Goal: Information Seeking & Learning: Learn about a topic

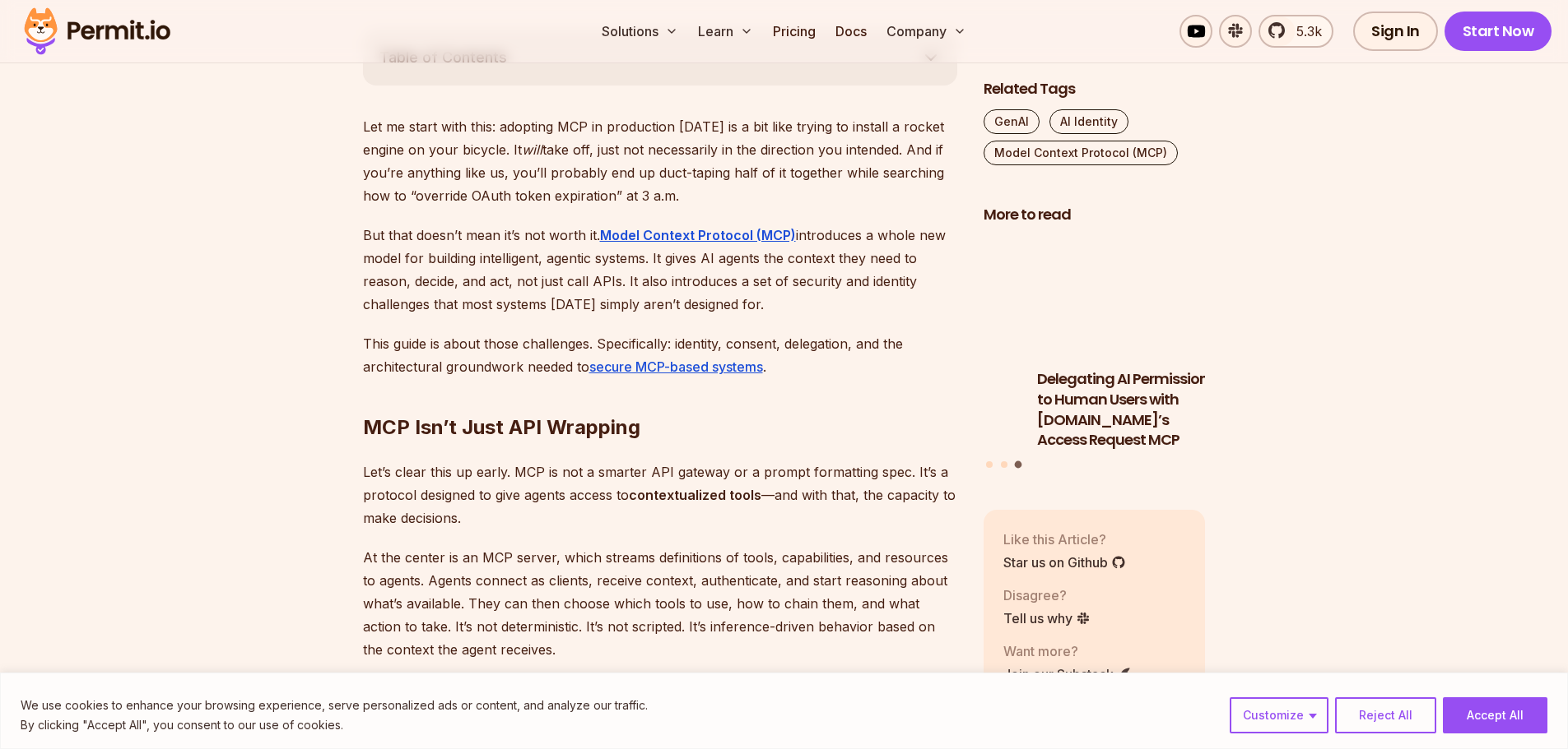
scroll to position [987, 0]
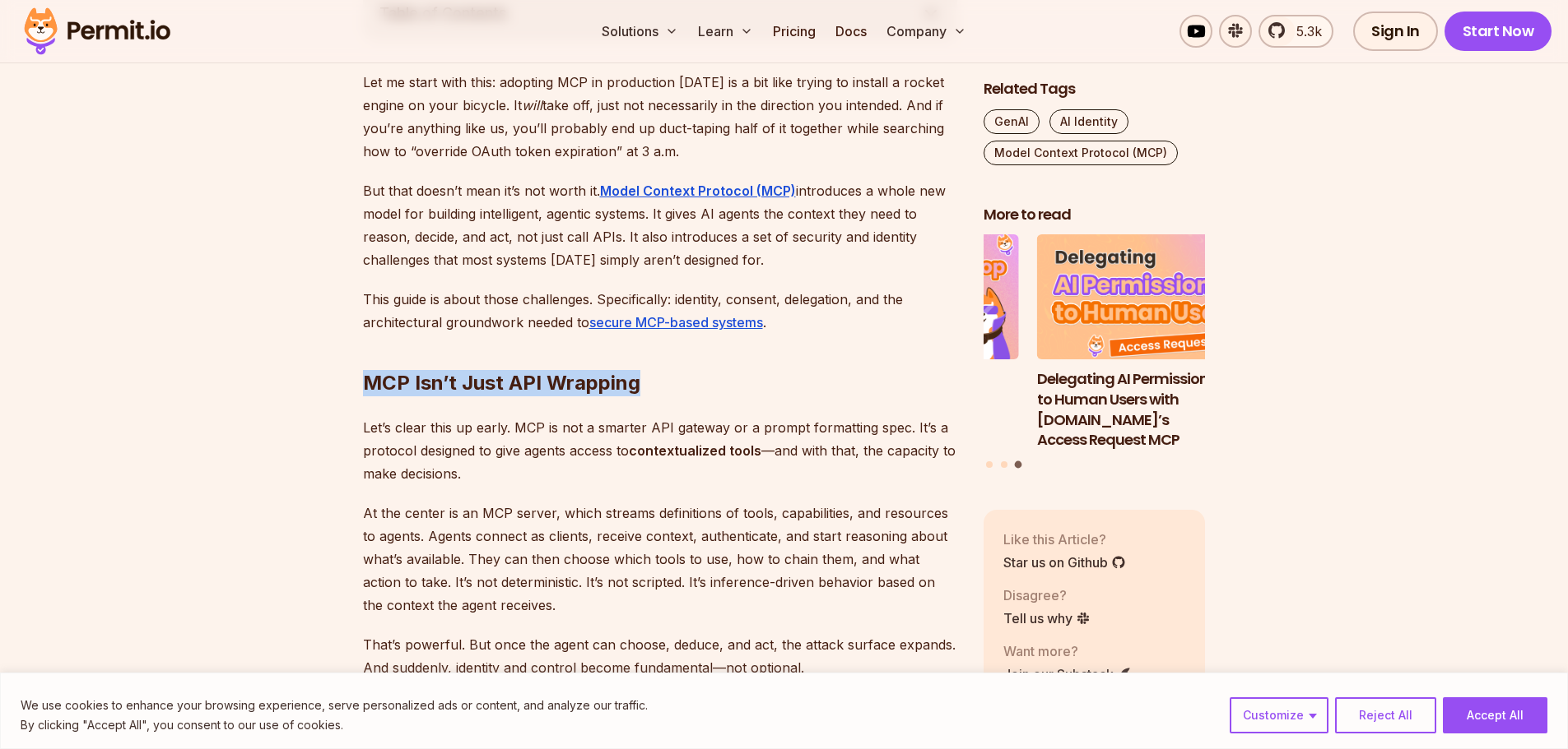
drag, startPoint x: 358, startPoint y: 378, endPoint x: 685, endPoint y: 387, distance: 327.1
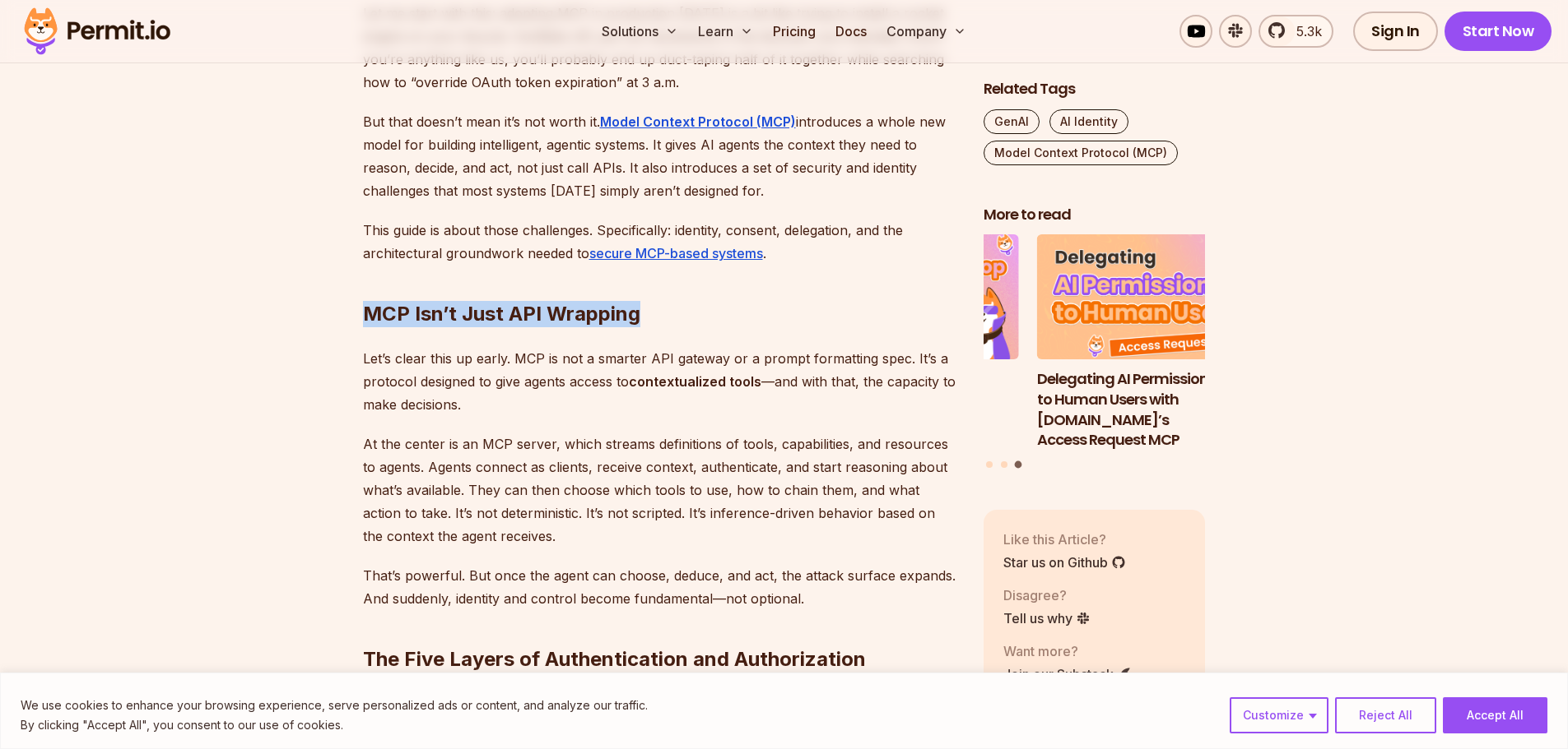
scroll to position [1151, 0]
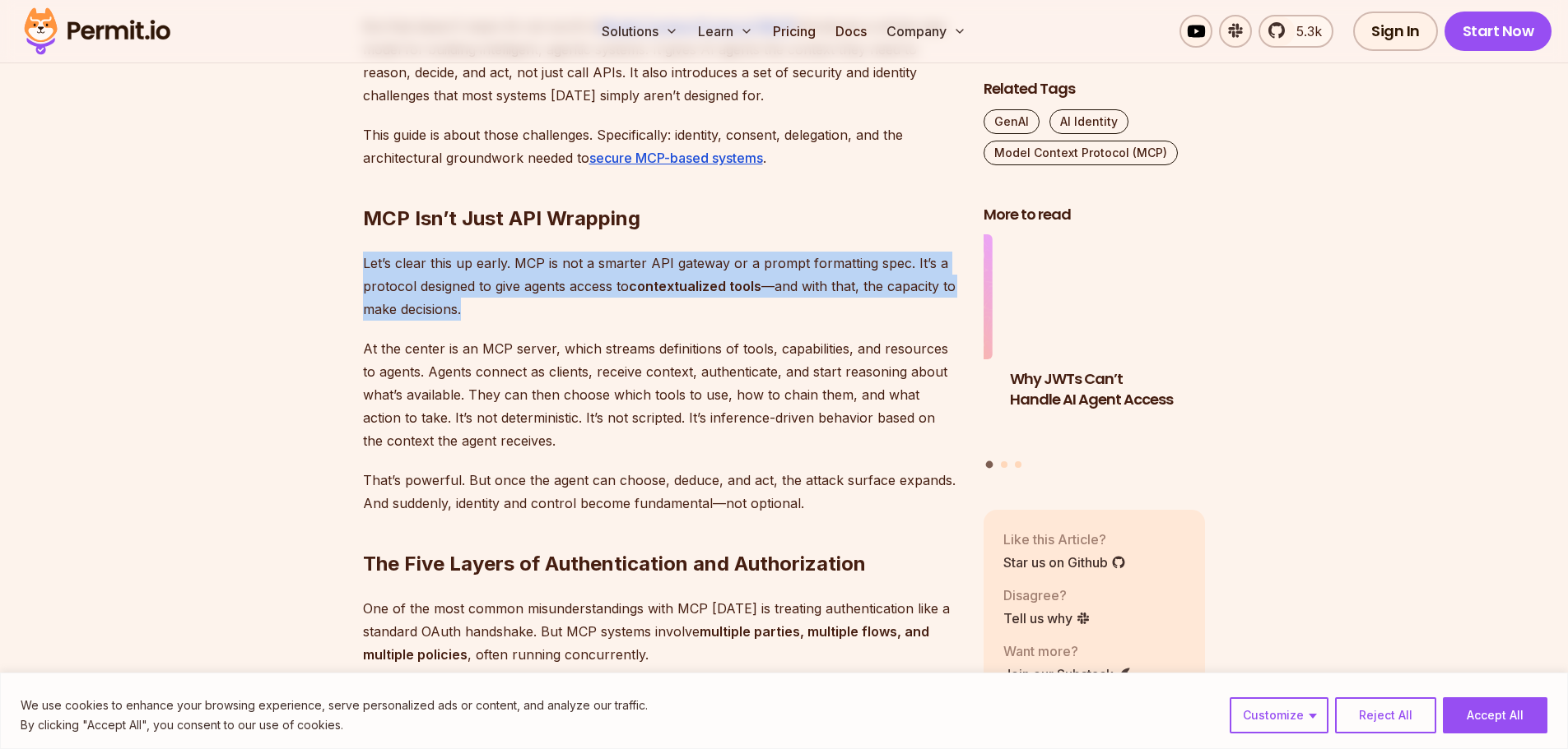
drag, startPoint x: 361, startPoint y: 265, endPoint x: 621, endPoint y: 310, distance: 263.9
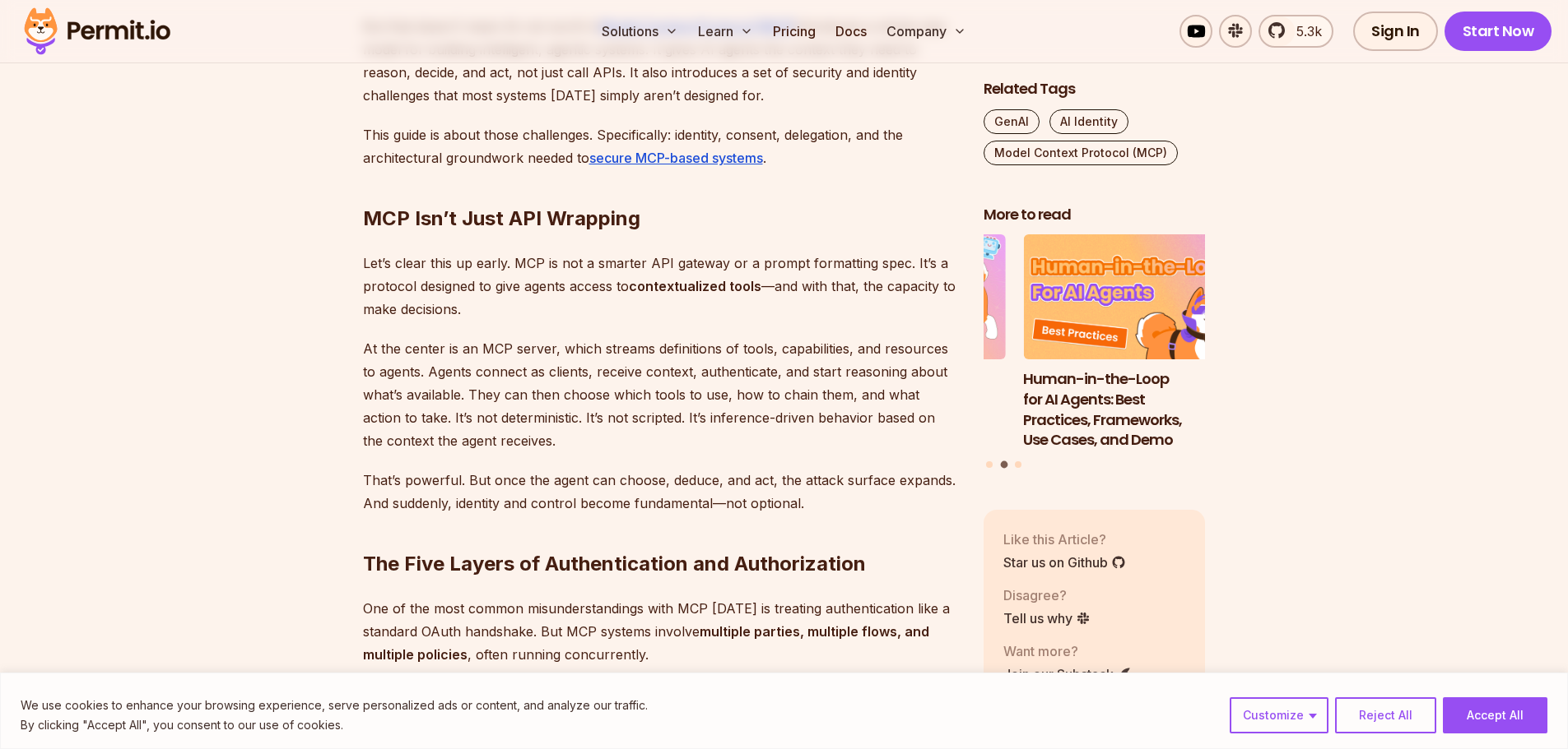
click at [381, 353] on p "At the center is an MCP server, which streams definitions of tools, capabilitie…" at bounding box center [659, 394] width 594 height 115
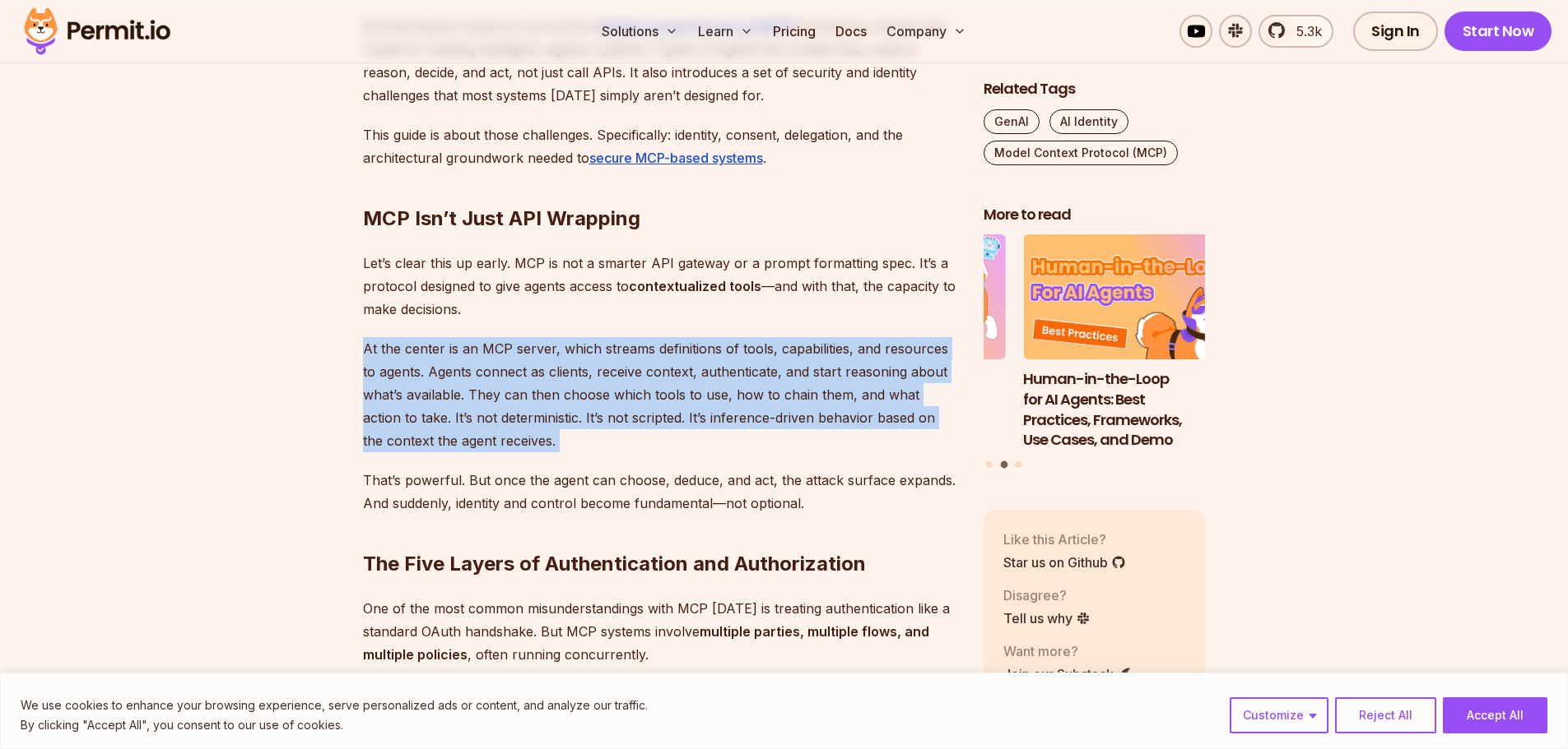
click at [381, 353] on p "At the center is an MCP server, which streams definitions of tools, capabilitie…" at bounding box center [659, 394] width 594 height 115
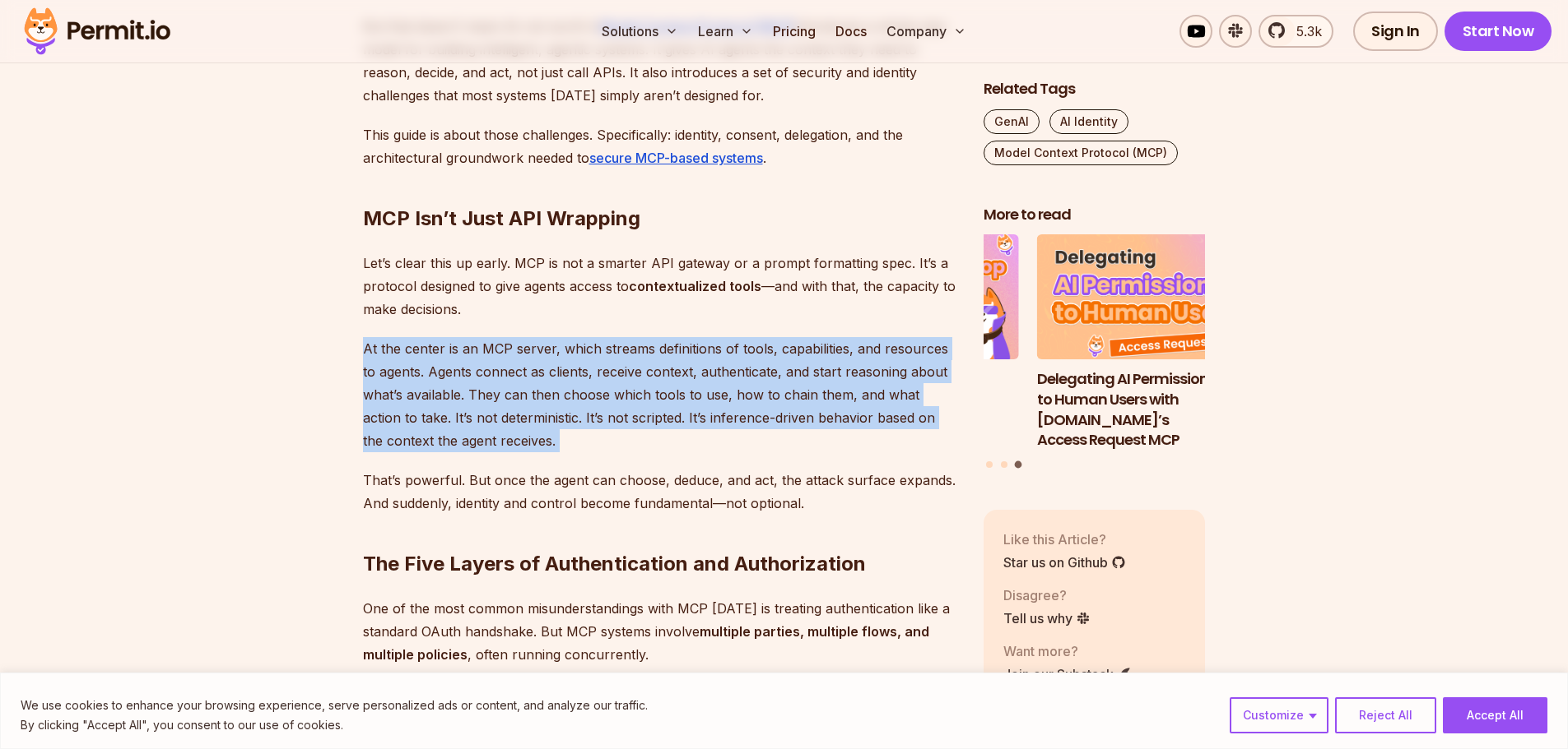
click at [428, 375] on p "At the center is an MCP server, which streams definitions of tools, capabilitie…" at bounding box center [659, 394] width 594 height 115
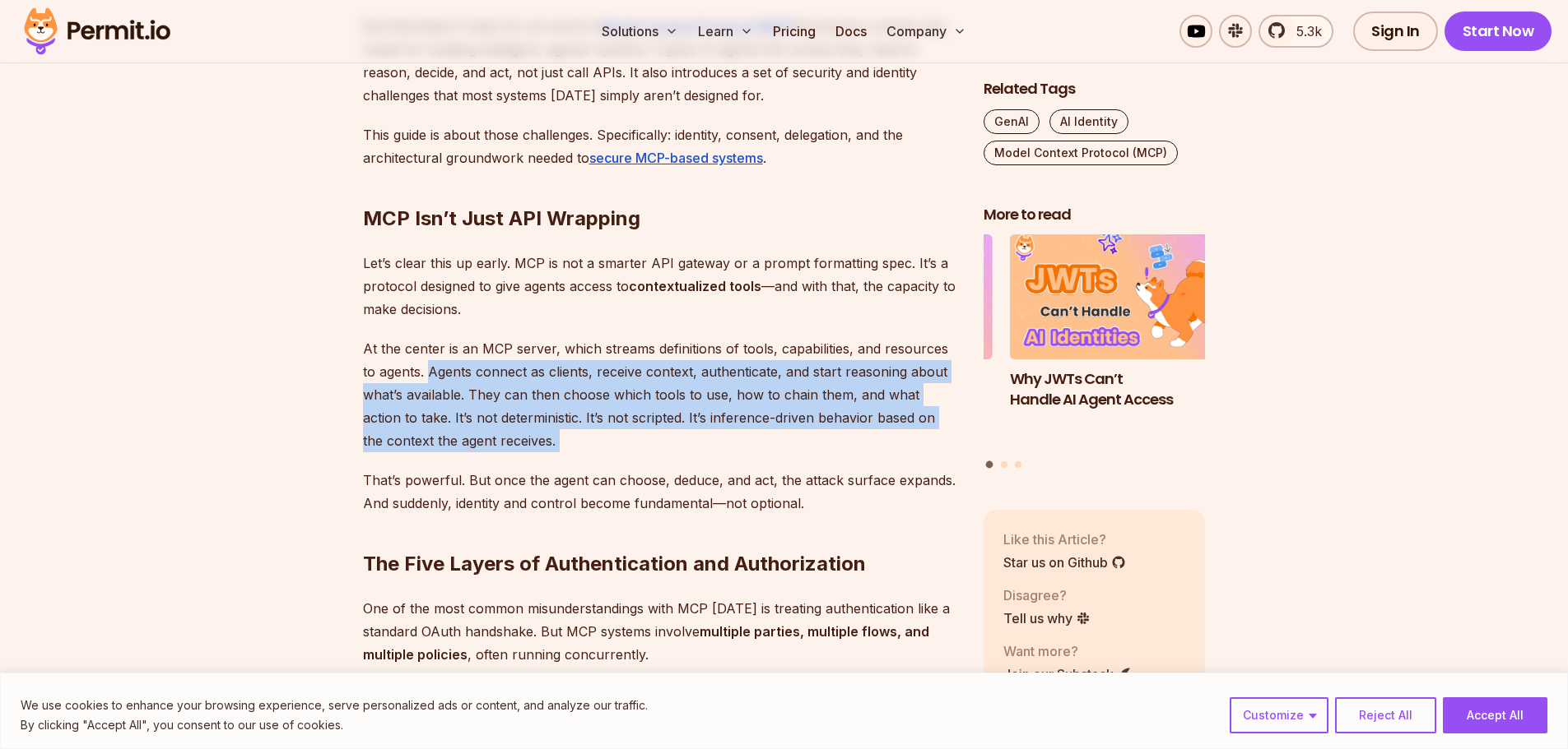
drag, startPoint x: 428, startPoint y: 375, endPoint x: 610, endPoint y: 435, distance: 191.6
click at [610, 435] on p "At the center is an MCP server, which streams definitions of tools, capabilitie…" at bounding box center [659, 394] width 594 height 115
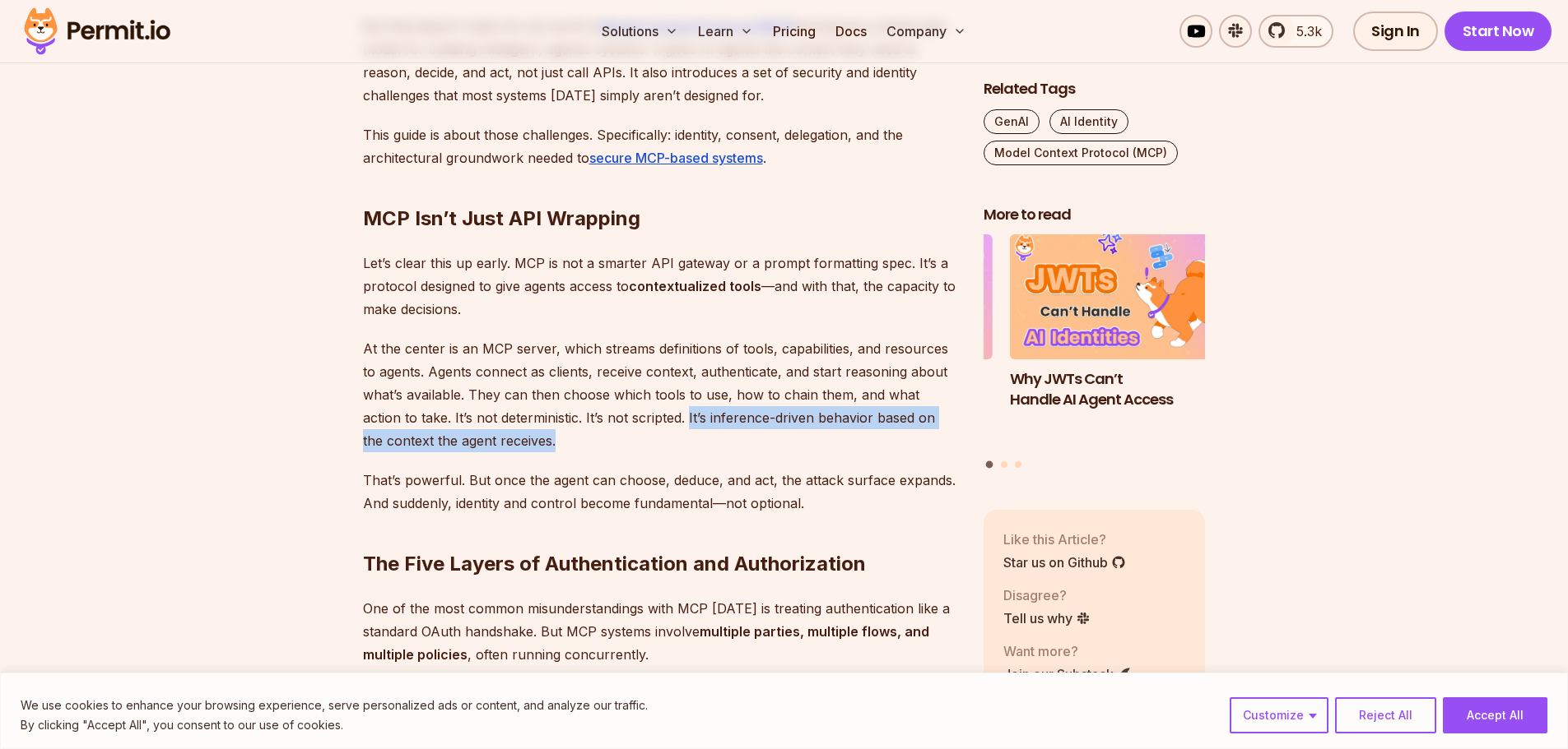
drag, startPoint x: 647, startPoint y: 417, endPoint x: 690, endPoint y: 448, distance: 53.0
click at [690, 448] on p "At the center is an MCP server, which streams definitions of tools, capabilitie…" at bounding box center [659, 394] width 594 height 115
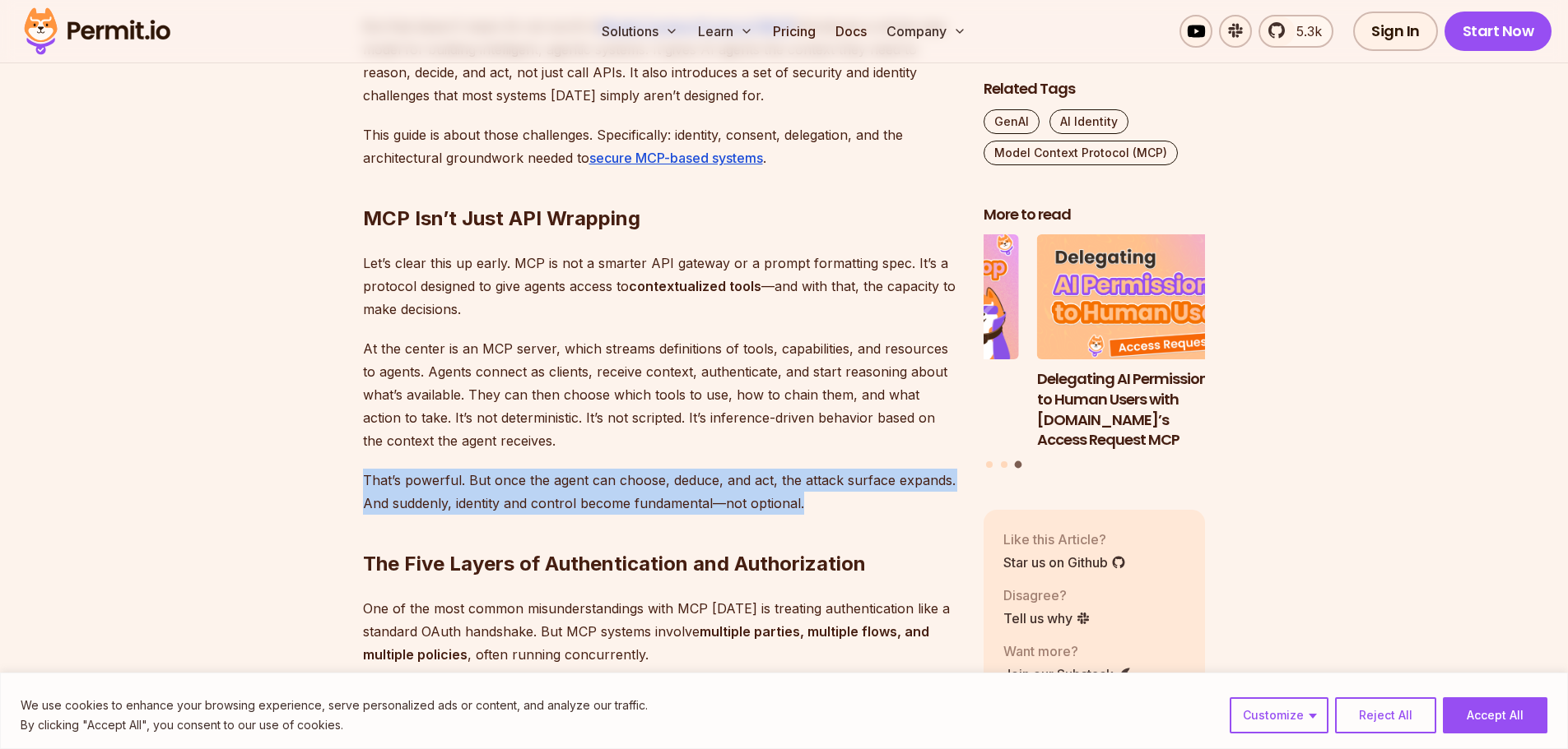
drag, startPoint x: 354, startPoint y: 477, endPoint x: 800, endPoint y: 497, distance: 446.4
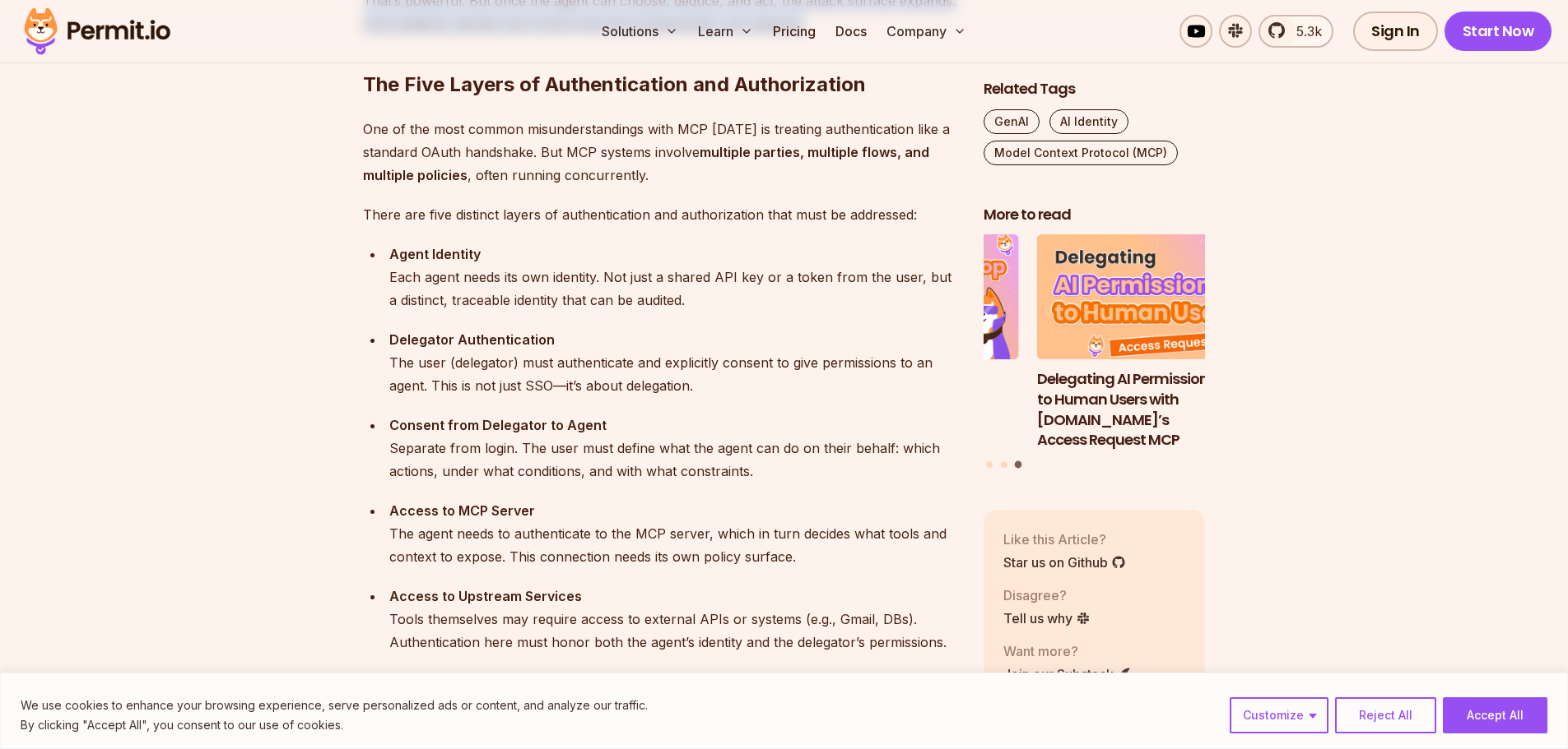
scroll to position [1645, 0]
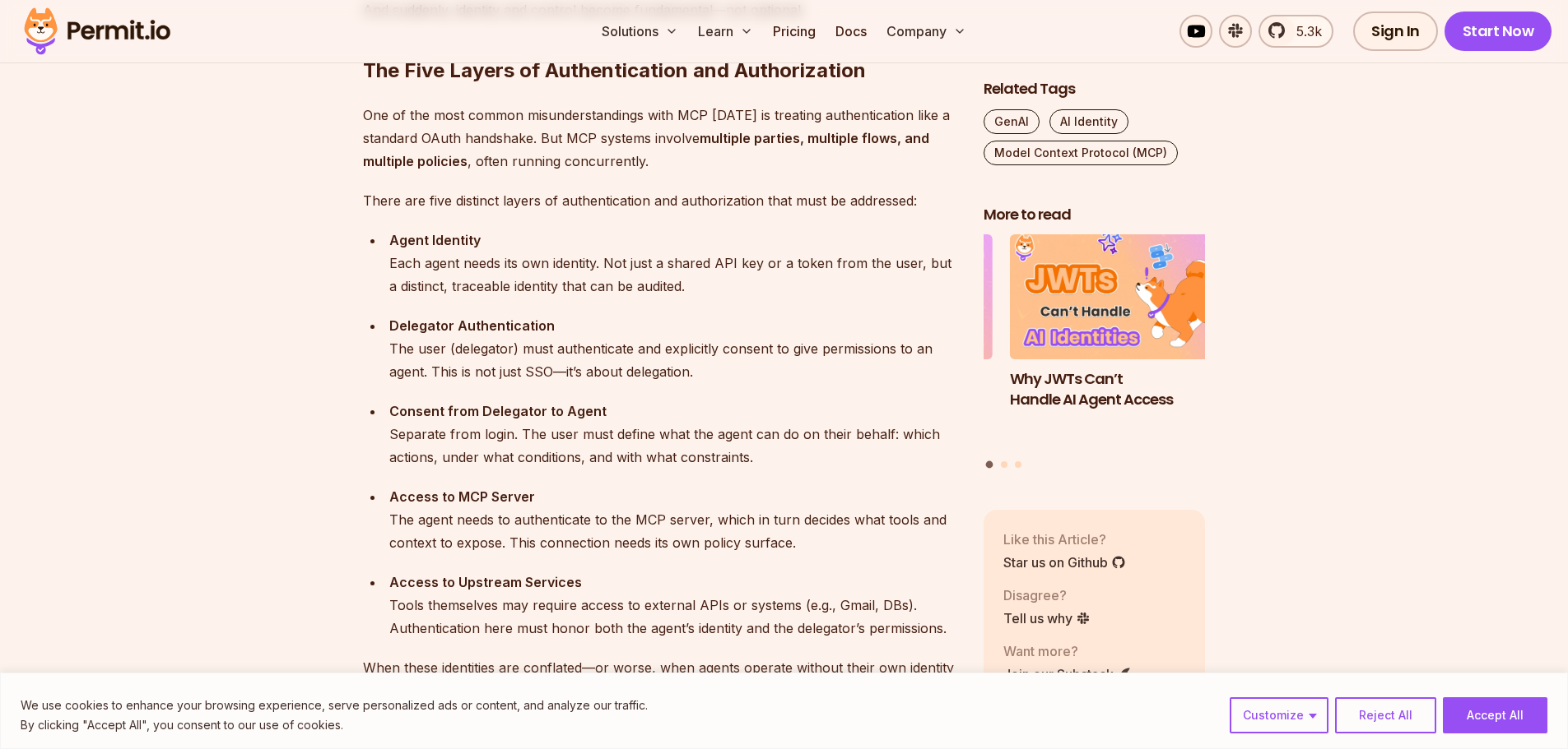
click at [396, 264] on div "Agent Identity Each agent needs its own identity. Not just a shared API key or …" at bounding box center [673, 263] width 568 height 69
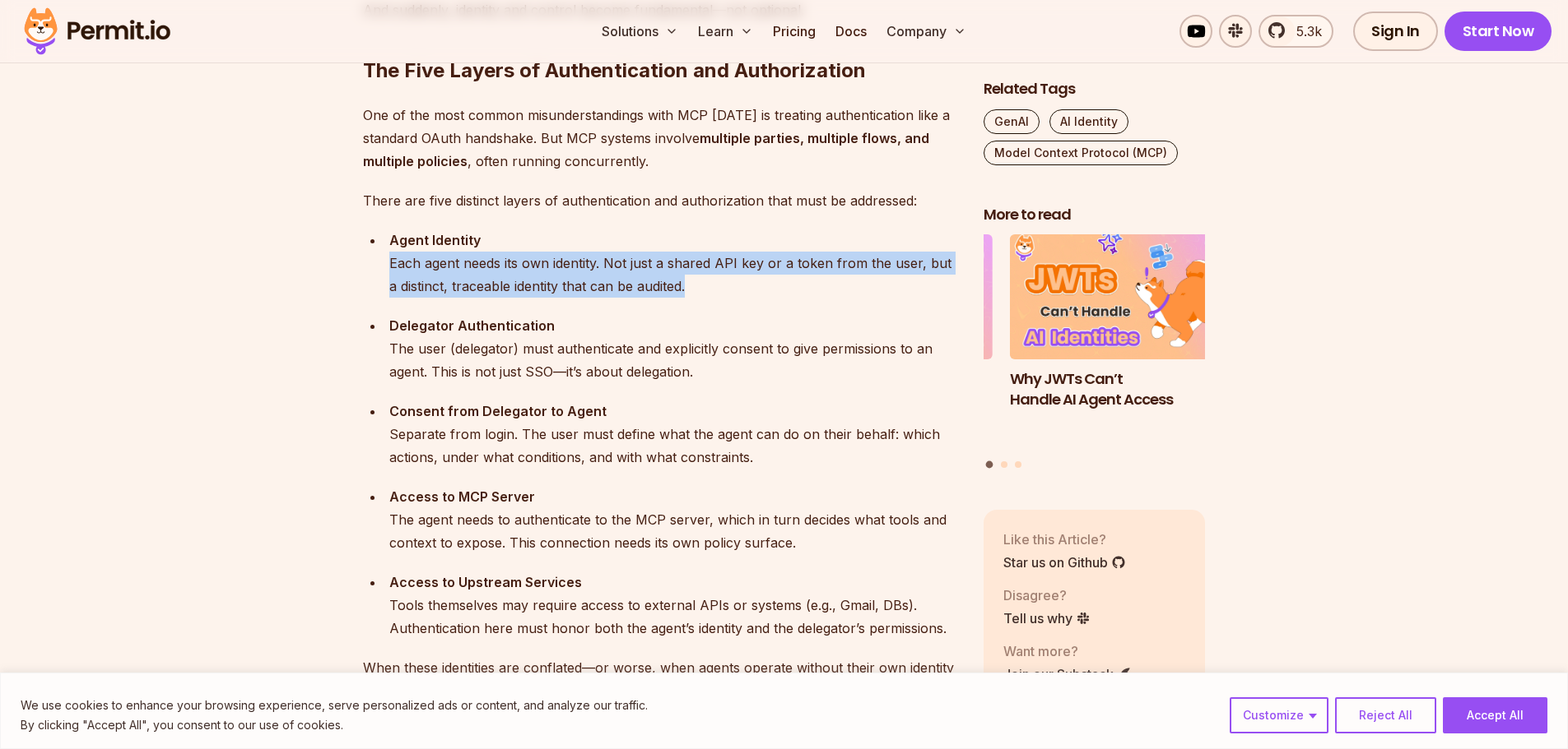
click at [396, 264] on div "Agent Identity Each agent needs its own identity. Not just a shared API key or …" at bounding box center [673, 263] width 568 height 69
click at [699, 285] on div "Agent Identity Each agent needs its own identity. Not just a shared API key or …" at bounding box center [673, 263] width 568 height 69
click at [717, 275] on div "Agent Identity Each agent needs its own identity. Not just a shared API key or …" at bounding box center [673, 263] width 568 height 69
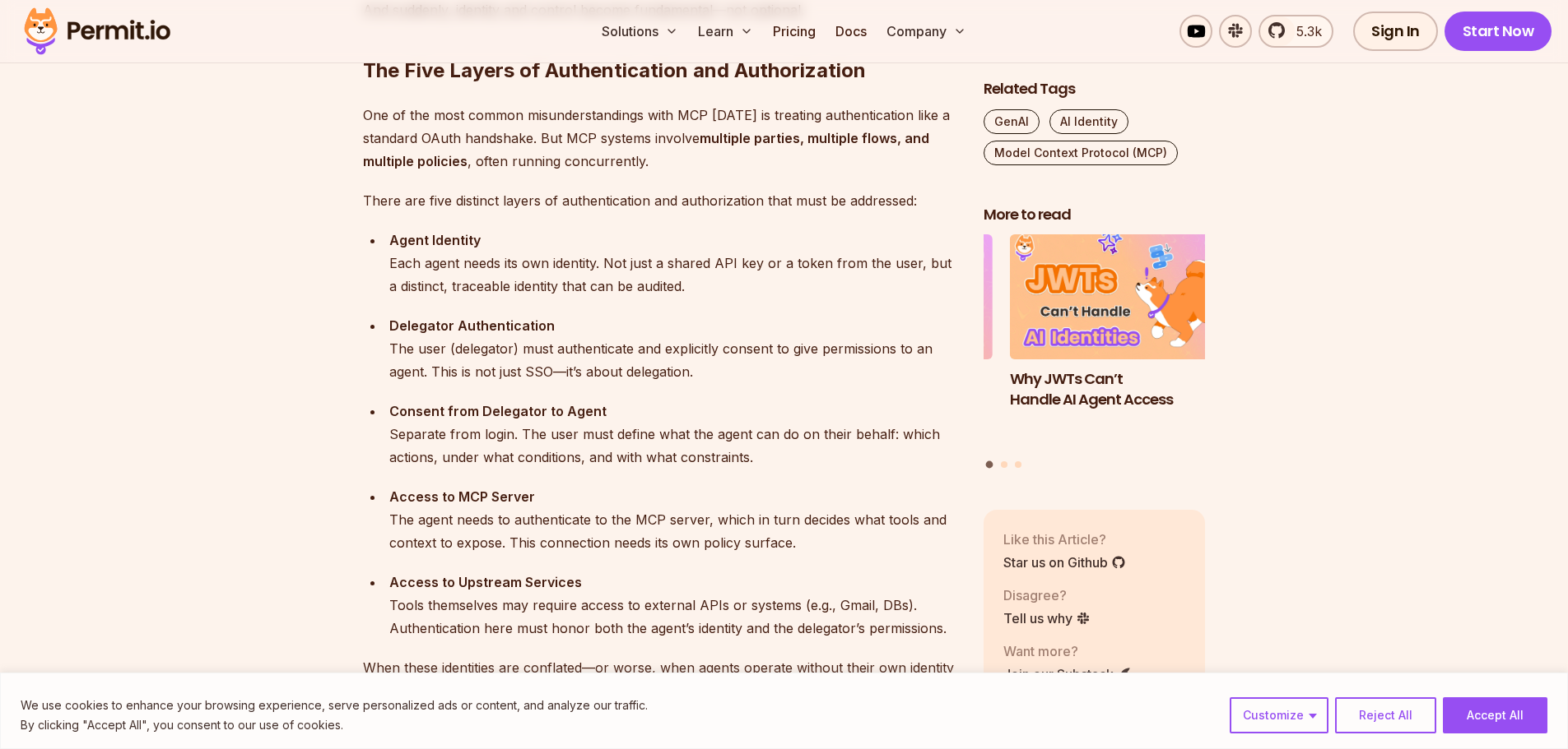
click at [795, 259] on div "Agent Identity Each agent needs its own identity. Not just a shared API key or …" at bounding box center [673, 263] width 568 height 69
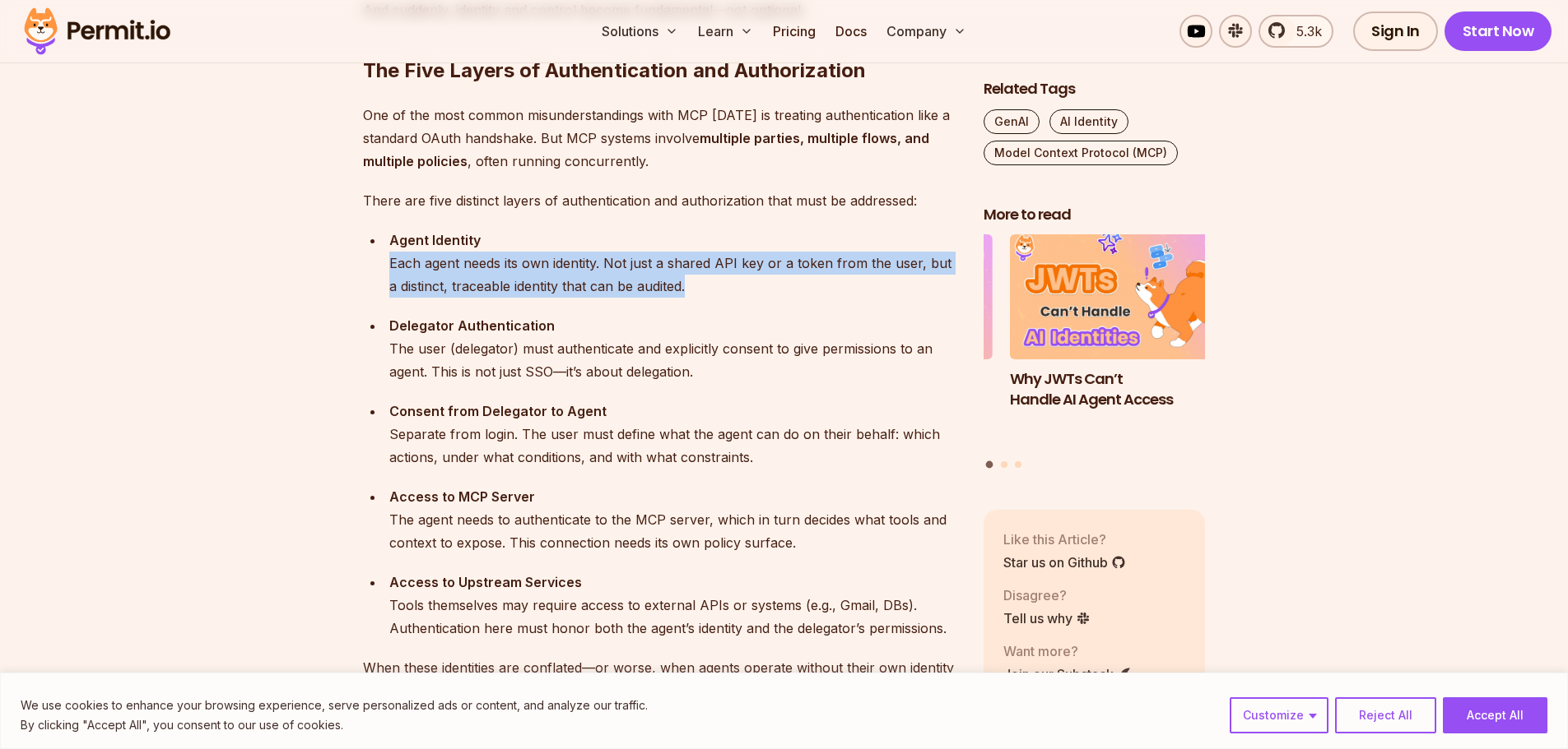
click at [795, 259] on div "Agent Identity Each agent needs its own identity. Not just a shared API key or …" at bounding box center [673, 263] width 568 height 69
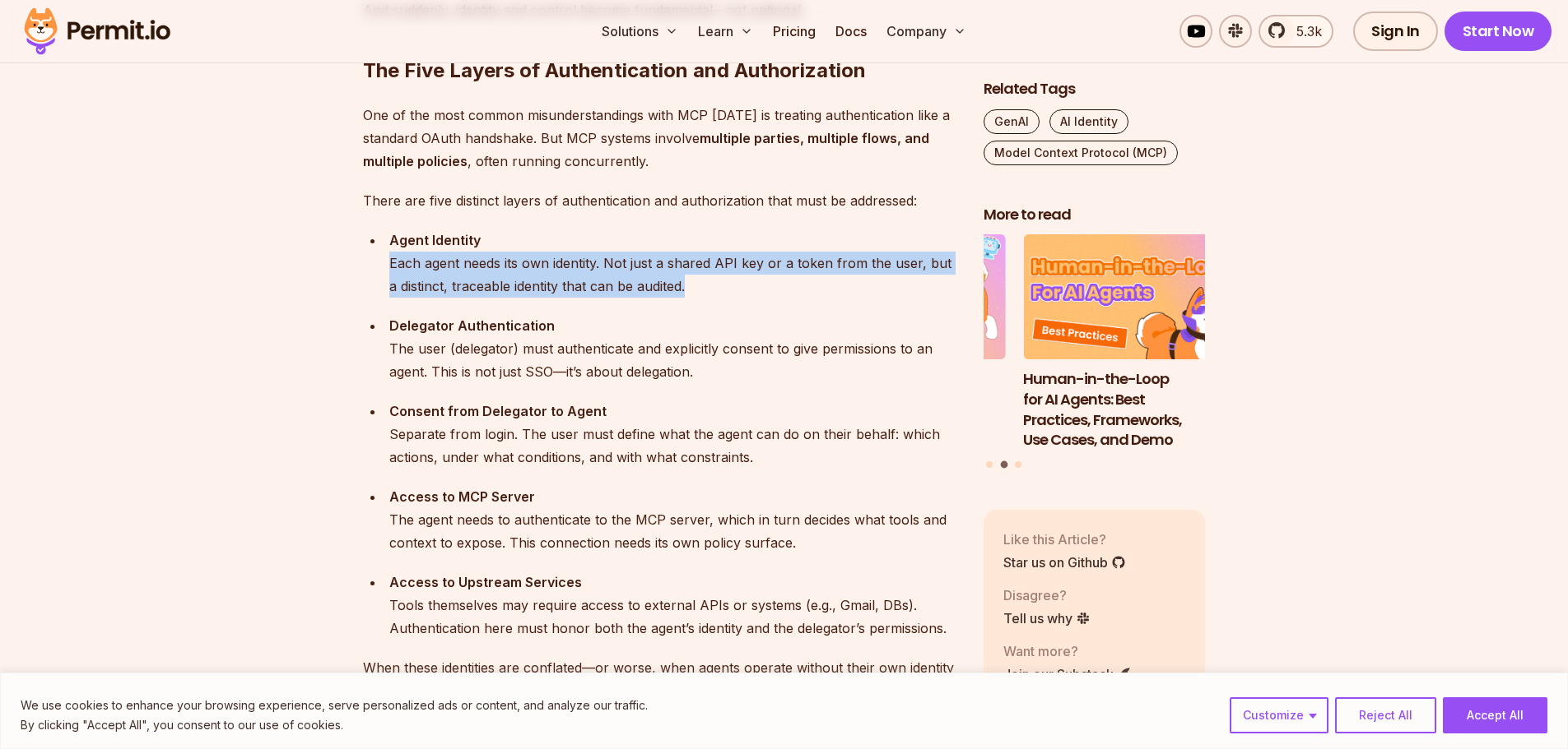
click at [795, 259] on div "Agent Identity Each agent needs its own identity. Not just a shared API key or …" at bounding box center [673, 263] width 568 height 69
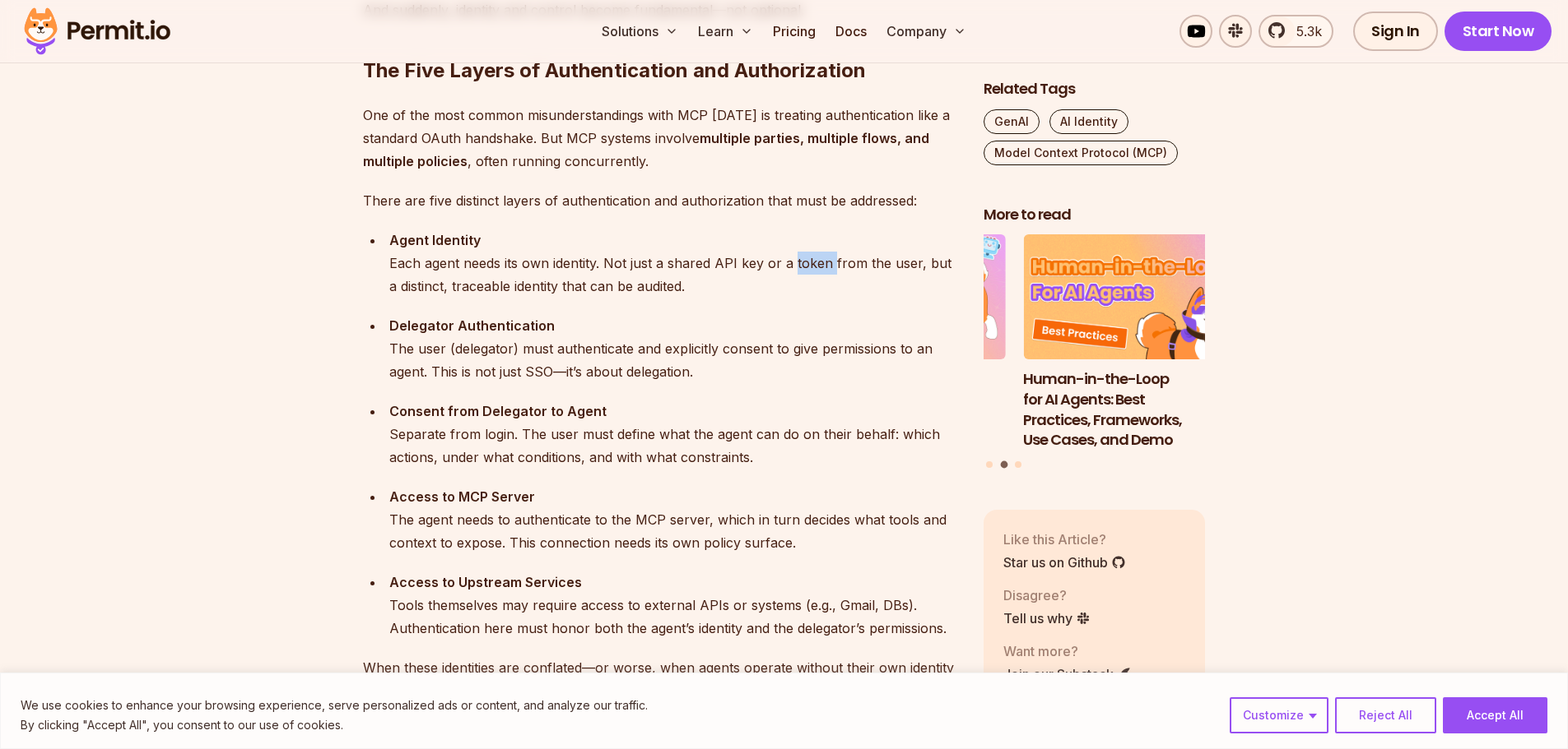
click at [795, 259] on div "Agent Identity Each agent needs its own identity. Not just a shared API key or …" at bounding box center [673, 263] width 568 height 69
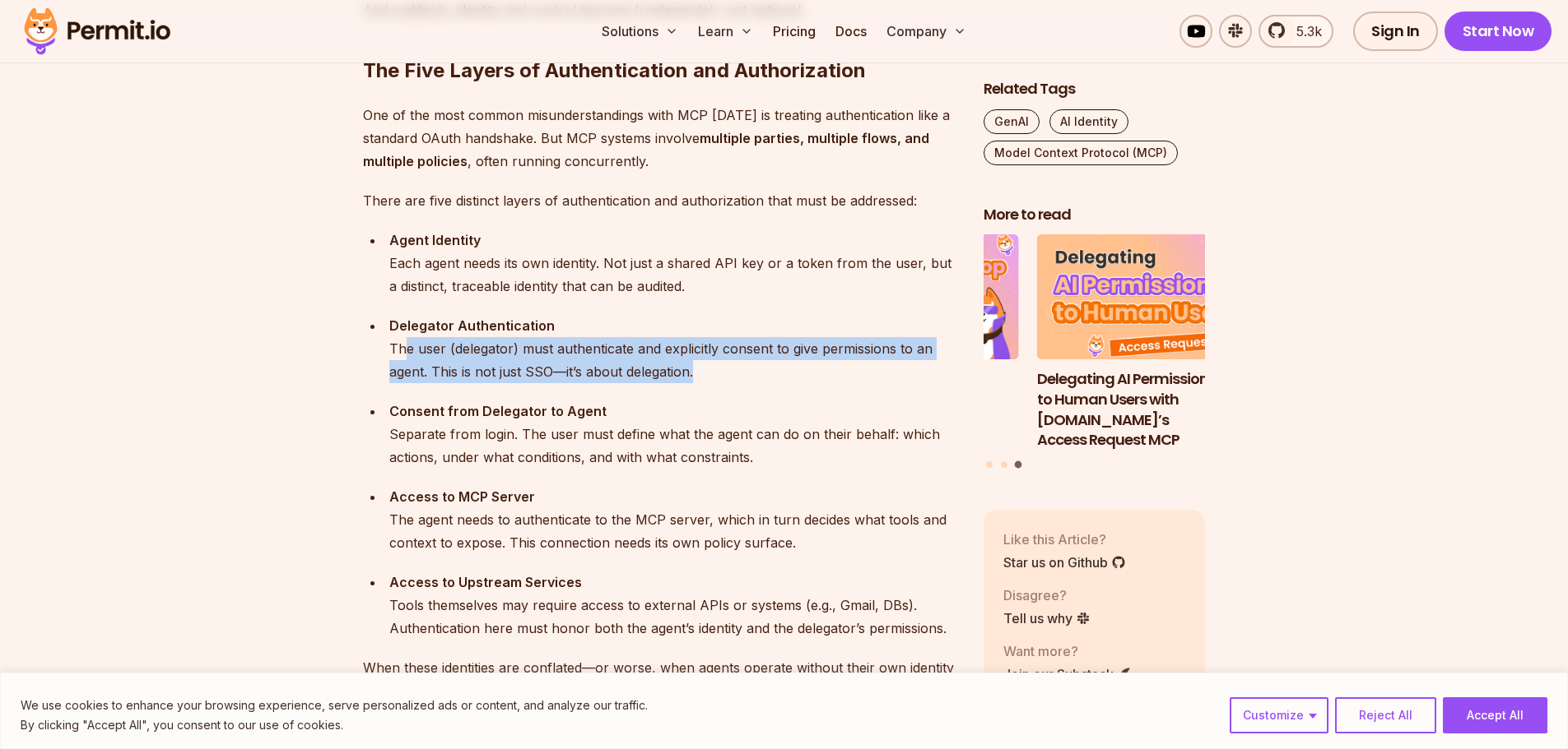
drag, startPoint x: 402, startPoint y: 345, endPoint x: 791, endPoint y: 378, distance: 390.4
click at [791, 378] on div "Delegator Authentication The user (delegator) must authenticate and explicitly …" at bounding box center [673, 349] width 568 height 69
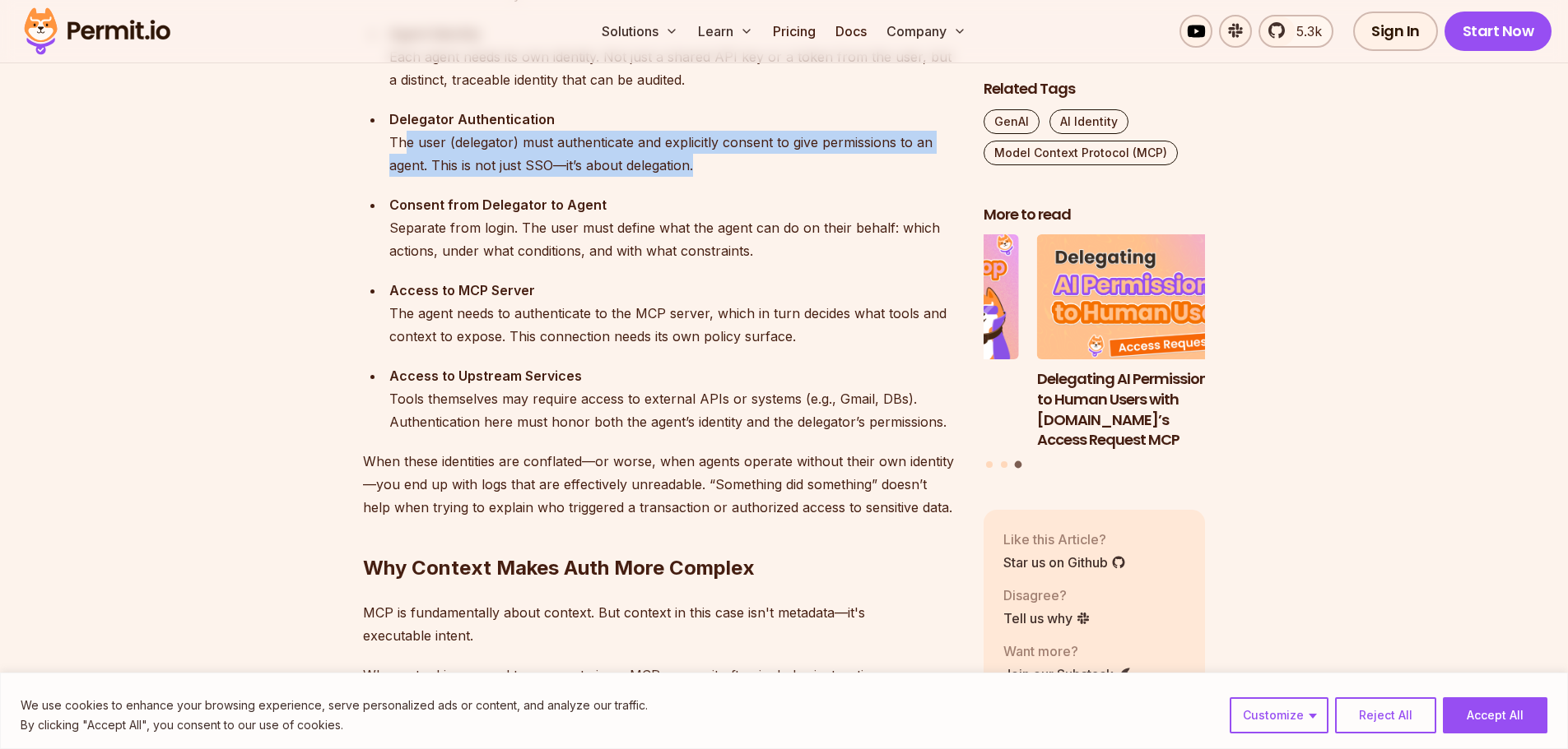
scroll to position [1892, 0]
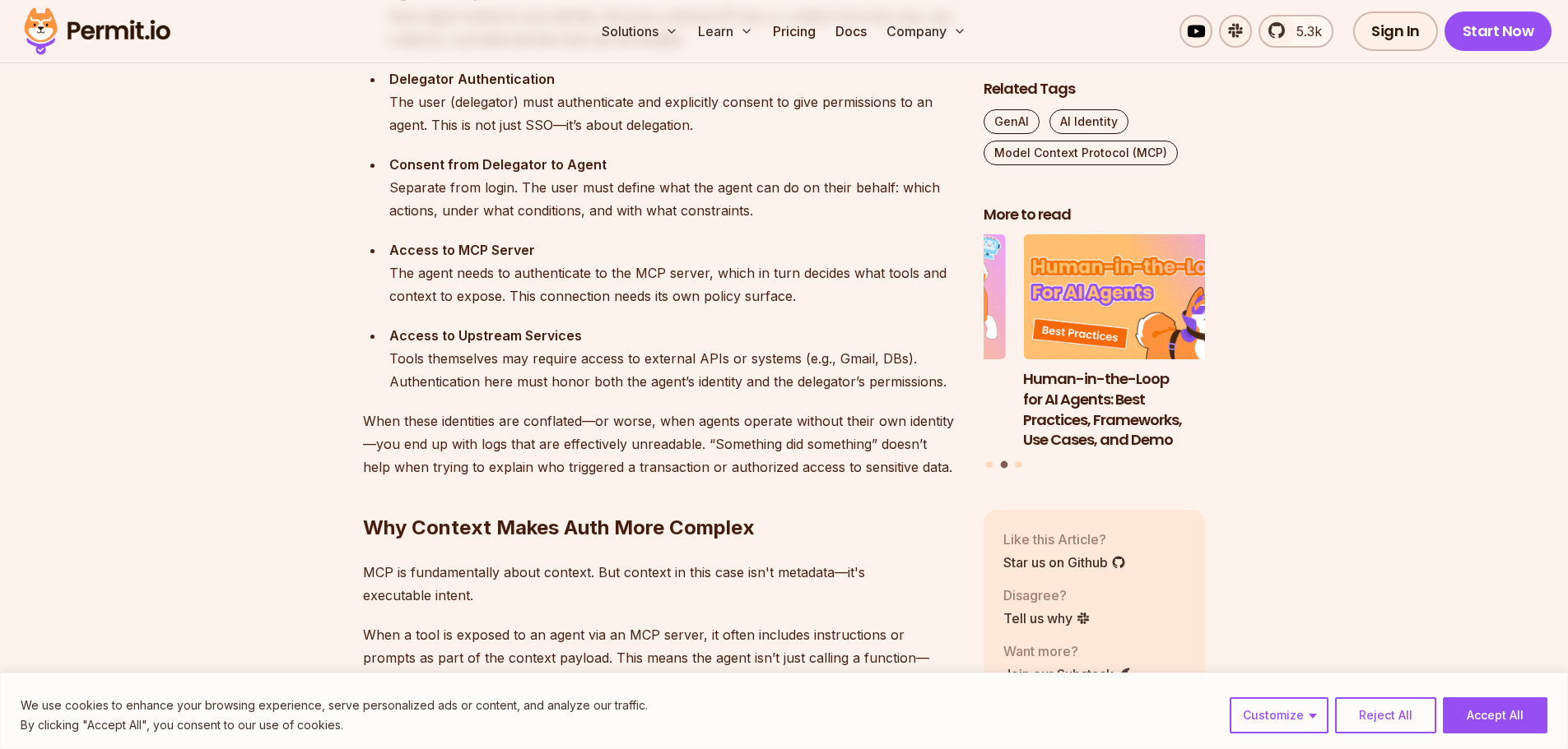
click at [390, 100] on div "Delegator Authentication The user (delegator) must authenticate and explicitly …" at bounding box center [673, 102] width 568 height 69
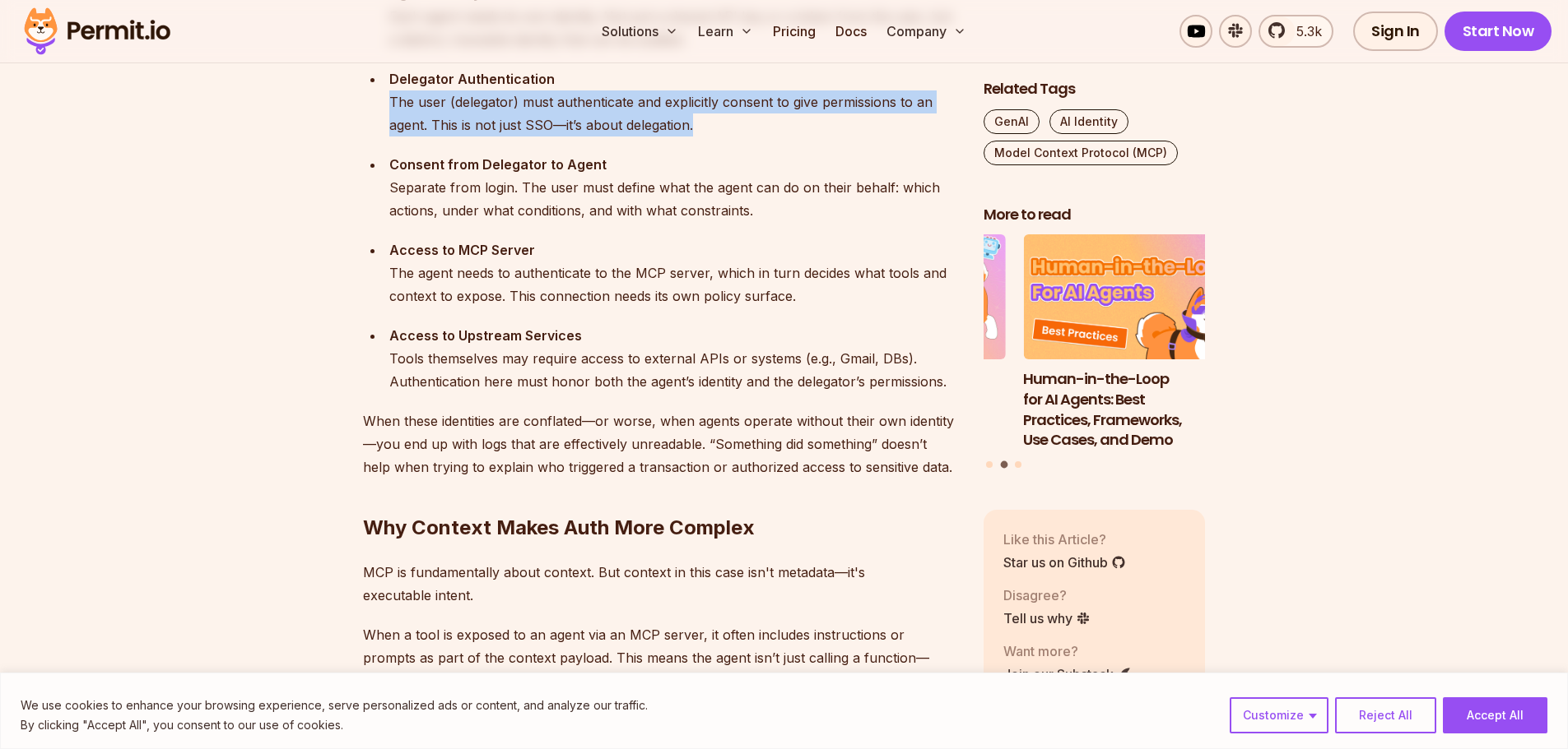
drag, startPoint x: 390, startPoint y: 100, endPoint x: 702, endPoint y: 131, distance: 313.5
click at [702, 131] on div "Delegator Authentication The user (delegator) must authenticate and explicitly …" at bounding box center [673, 102] width 568 height 69
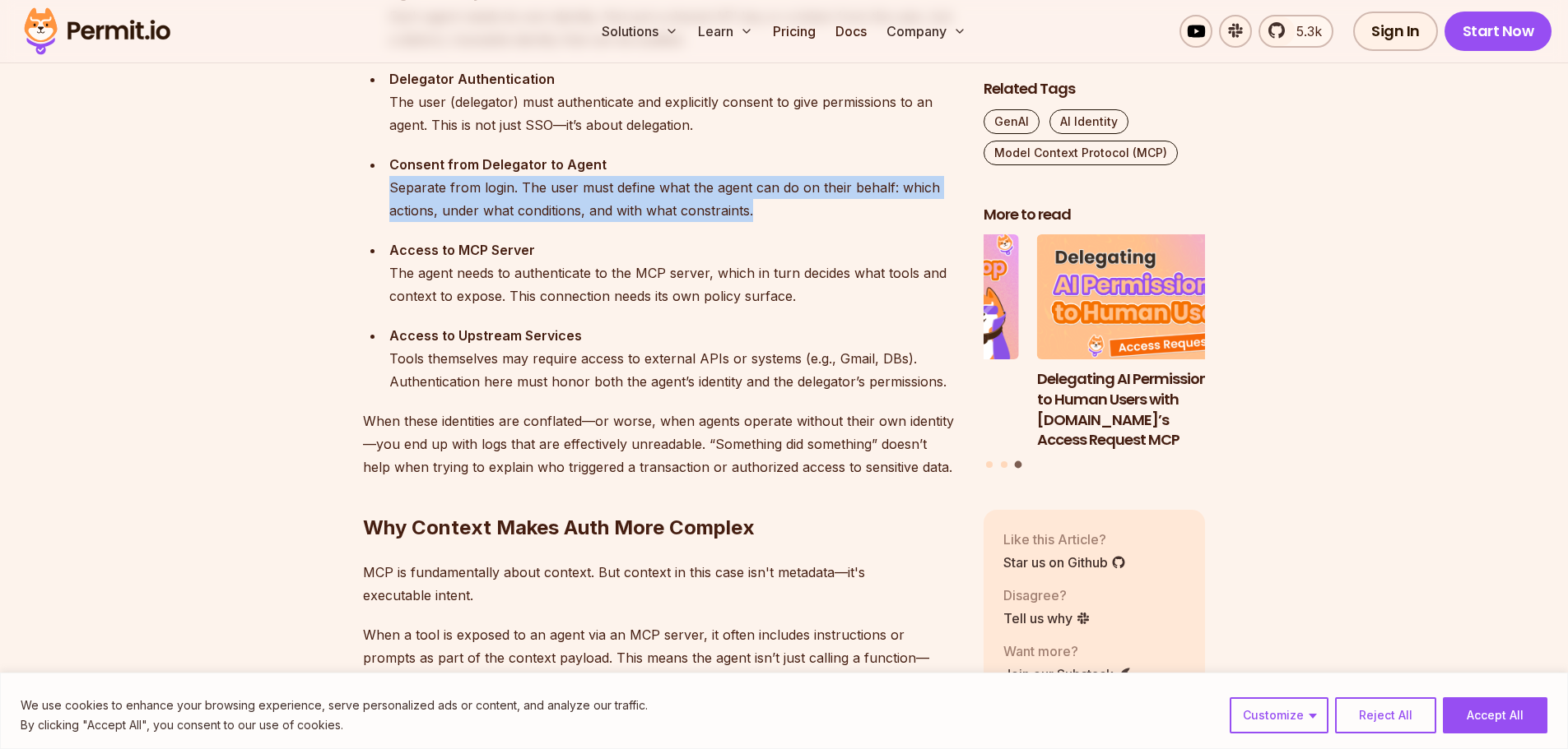
drag, startPoint x: 388, startPoint y: 184, endPoint x: 858, endPoint y: 232, distance: 472.4
click at [858, 232] on ul "Agent Identity Each agent needs its own identity. Not just a shared API key or …" at bounding box center [659, 188] width 594 height 412
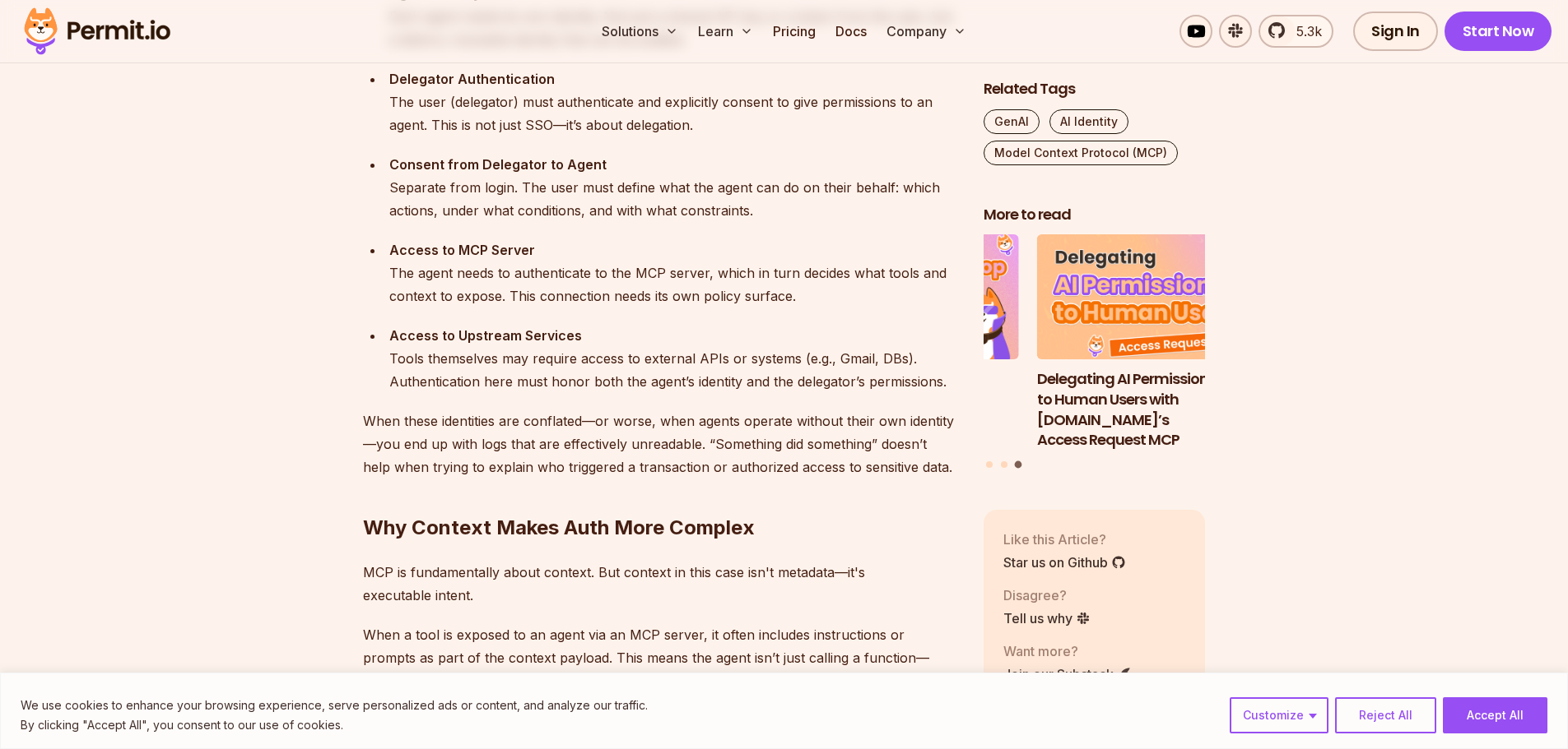
click at [485, 106] on div "Delegator Authentication The user (delegator) must authenticate and explicitly …" at bounding box center [673, 102] width 568 height 69
click at [672, 105] on div "Delegator Authentication The user (delegator) must authenticate and explicitly …" at bounding box center [673, 102] width 568 height 69
click at [387, 120] on li "Delegator Authentication The user (delegator) must authenticate and explicitly …" at bounding box center [671, 102] width 573 height 69
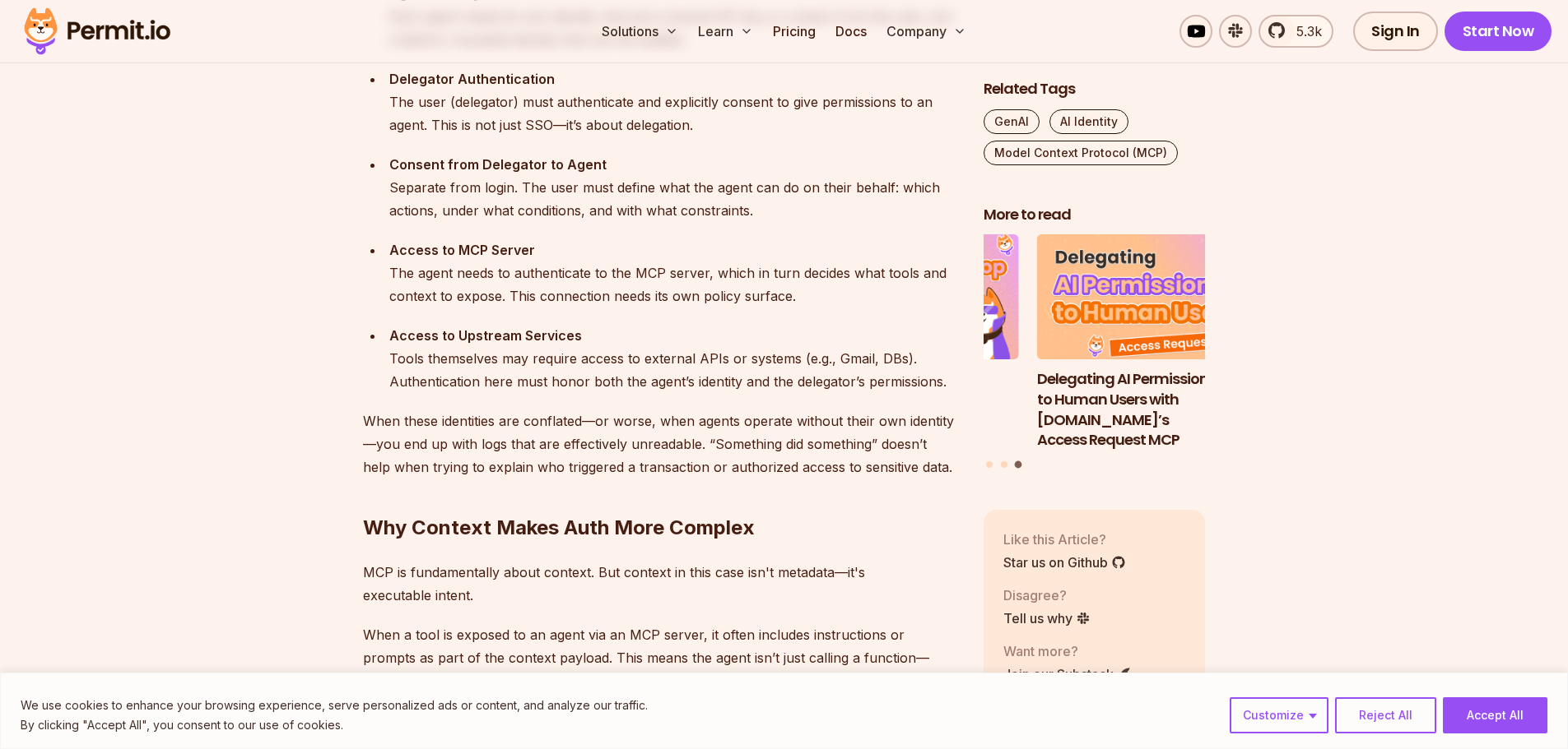
click at [399, 122] on div "Delegator Authentication The user (delegator) must authenticate and explicitly …" at bounding box center [673, 102] width 568 height 69
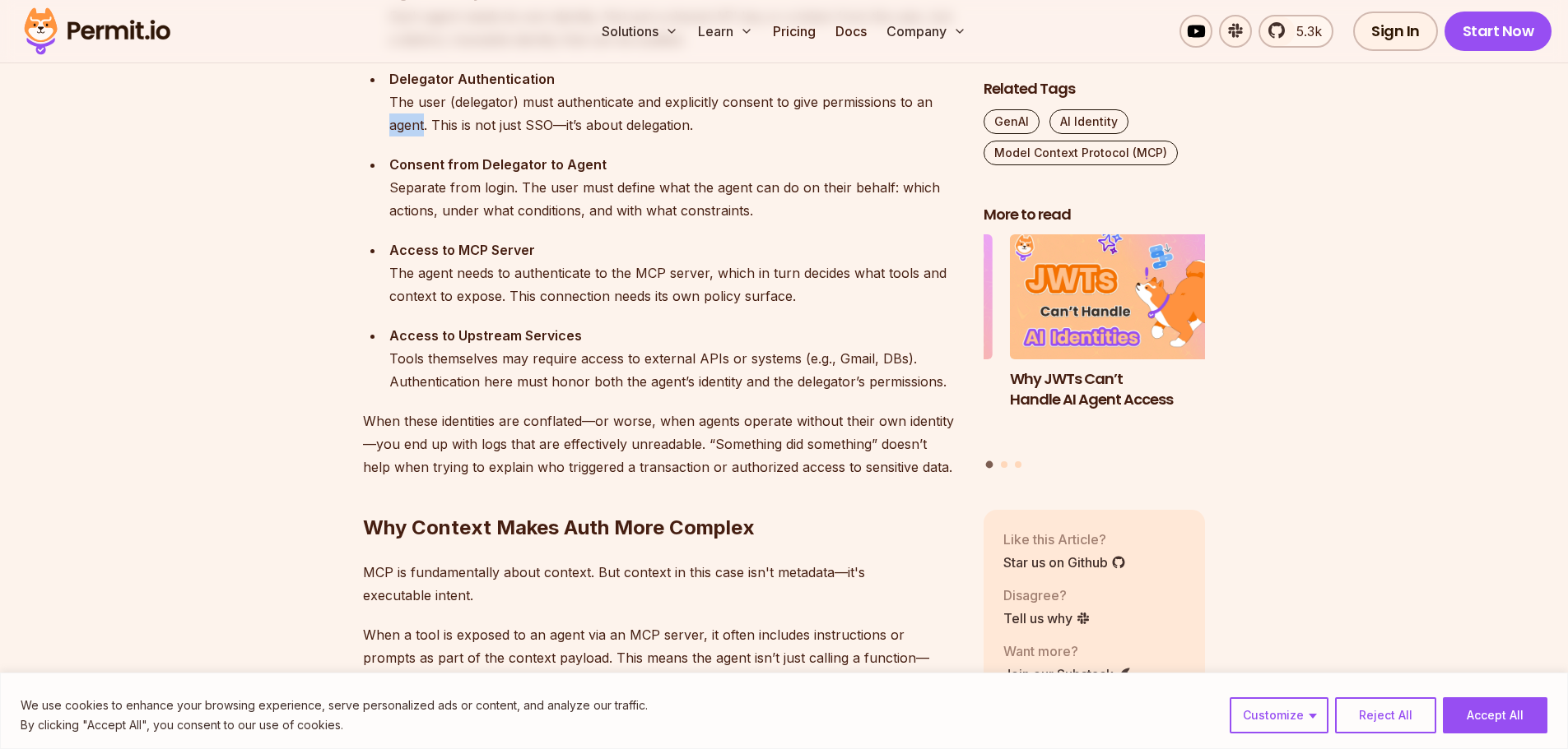
click at [399, 122] on div "Delegator Authentication The user (delegator) must authenticate and explicitly …" at bounding box center [673, 102] width 568 height 69
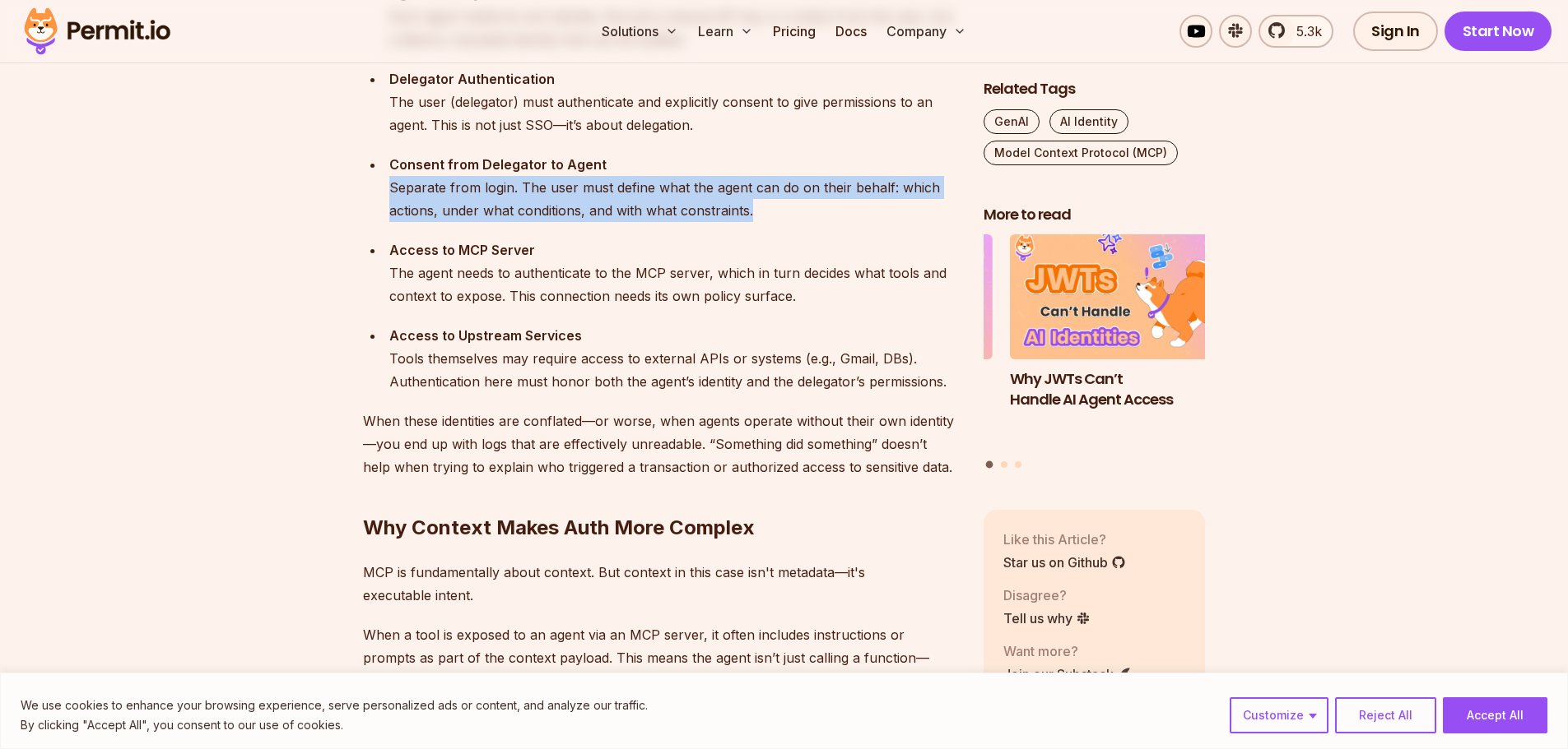
drag, startPoint x: 389, startPoint y: 187, endPoint x: 855, endPoint y: 234, distance: 468.4
click at [855, 234] on ul "Agent Identity Each agent needs its own identity. Not just a shared API key or …" at bounding box center [659, 188] width 594 height 412
click at [791, 211] on div "Consent from Delegator to Agent Separate from login. The user must define what …" at bounding box center [673, 188] width 568 height 69
drag, startPoint x: 791, startPoint y: 211, endPoint x: 359, endPoint y: 191, distance: 432.5
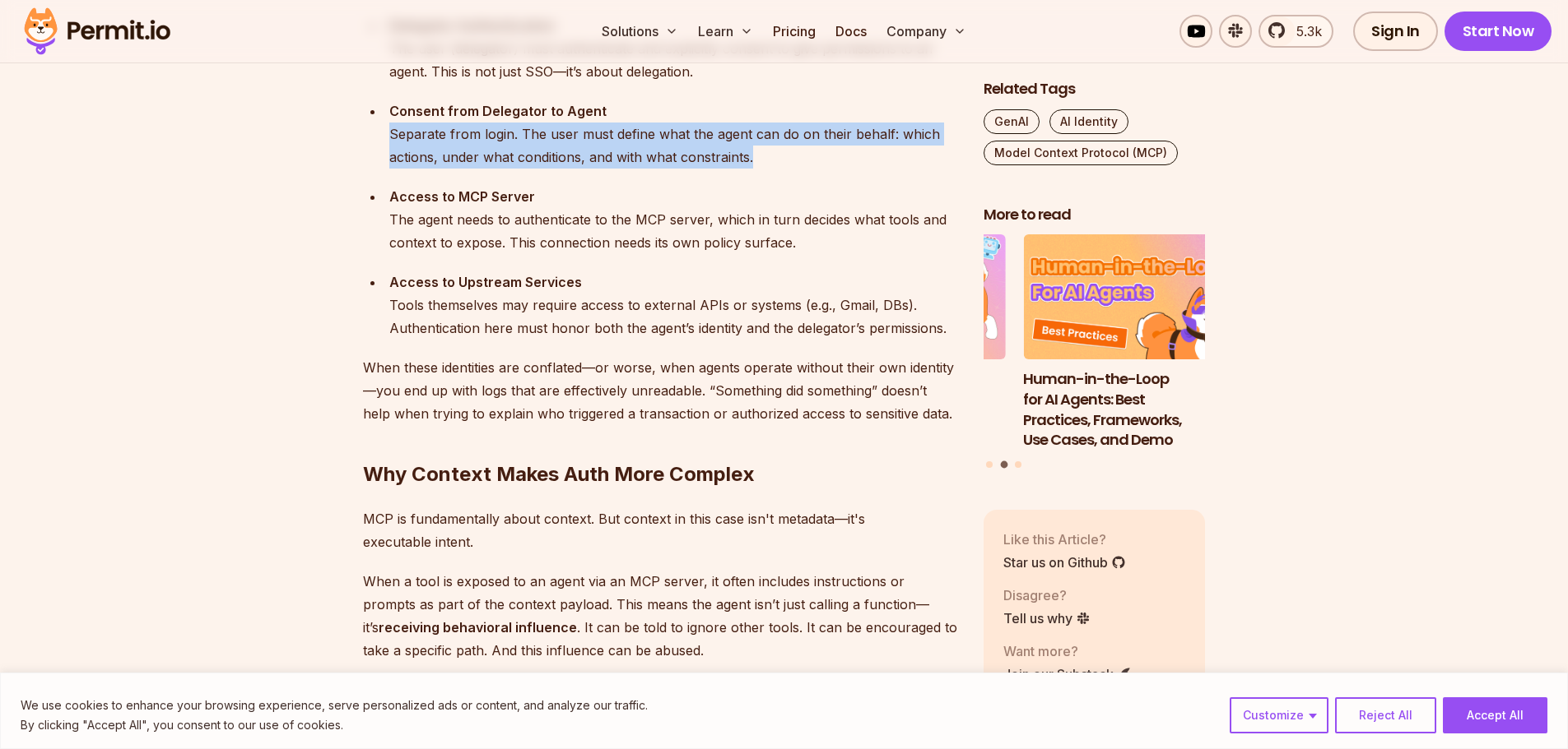
scroll to position [1975, 0]
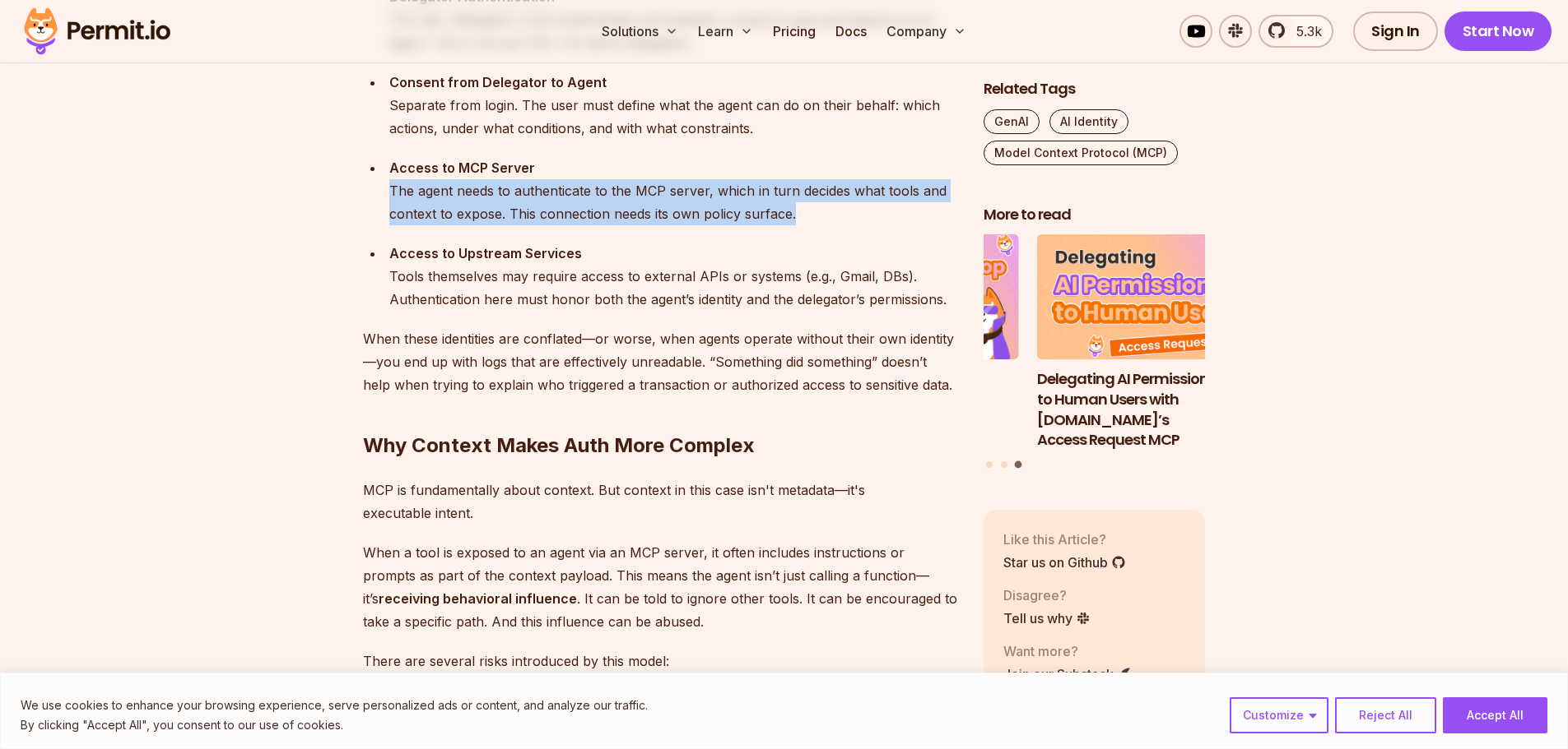
drag, startPoint x: 381, startPoint y: 188, endPoint x: 819, endPoint y: 224, distance: 439.5
click at [819, 224] on ul "Agent Identity Each agent needs its own identity. Not just a shared API key or …" at bounding box center [659, 106] width 594 height 412
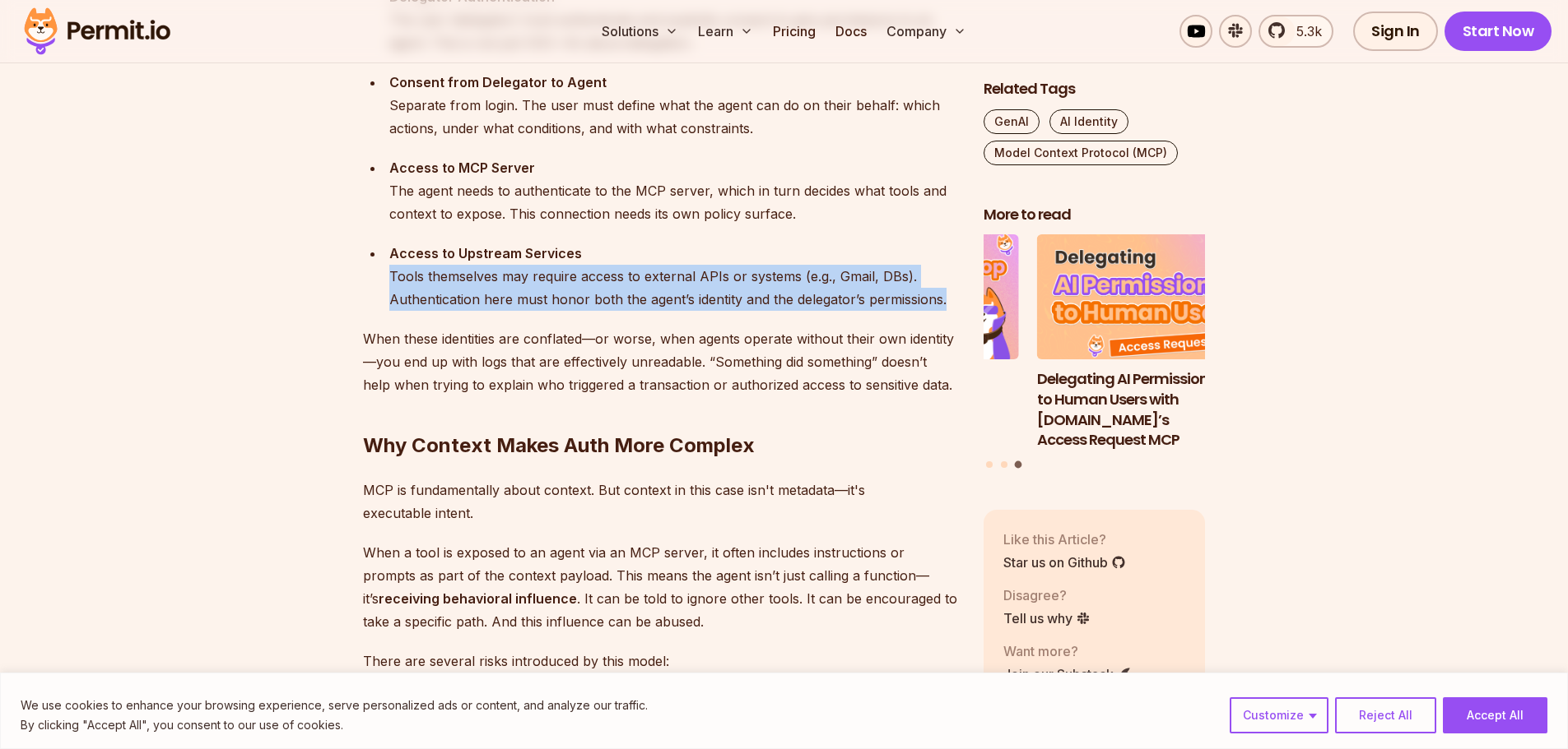
drag, startPoint x: 389, startPoint y: 277, endPoint x: 948, endPoint y: 297, distance: 559.4
click at [948, 297] on div "Access to Upstream Services Tools themselves may require access to external API…" at bounding box center [673, 277] width 568 height 69
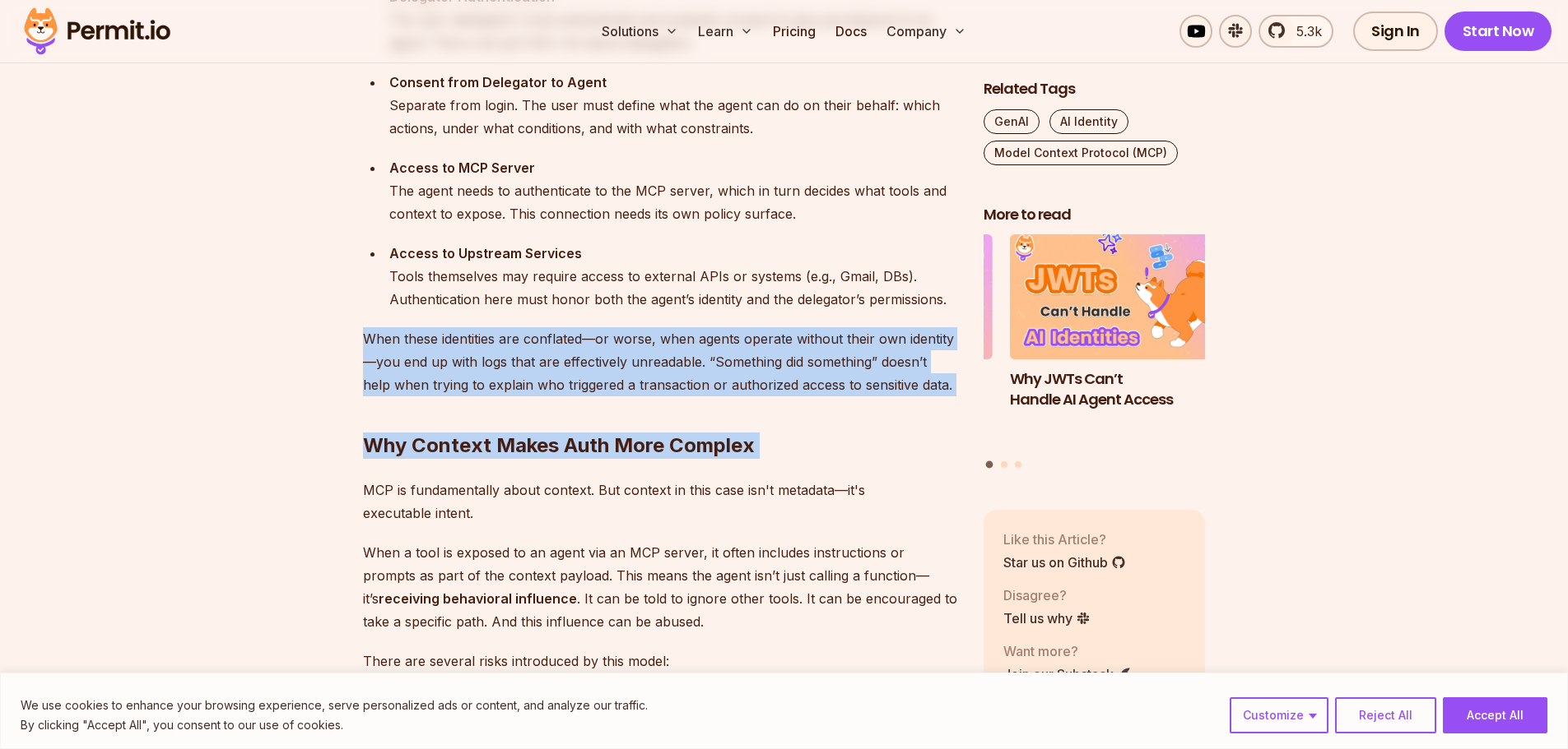
drag, startPoint x: 355, startPoint y: 336, endPoint x: 931, endPoint y: 381, distance: 577.8
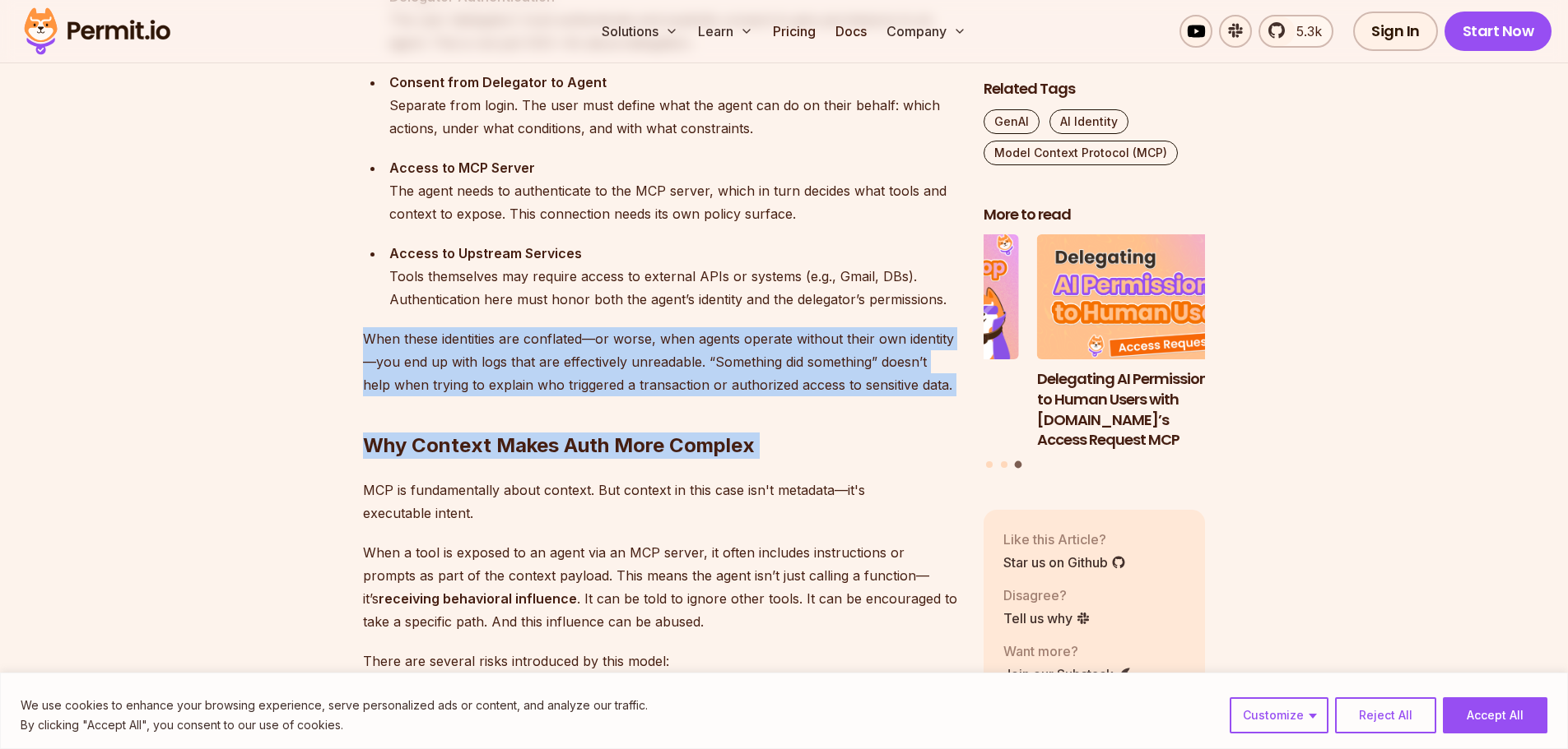
click at [645, 416] on h2 "Why Context Makes Auth More Complex" at bounding box center [659, 413] width 594 height 93
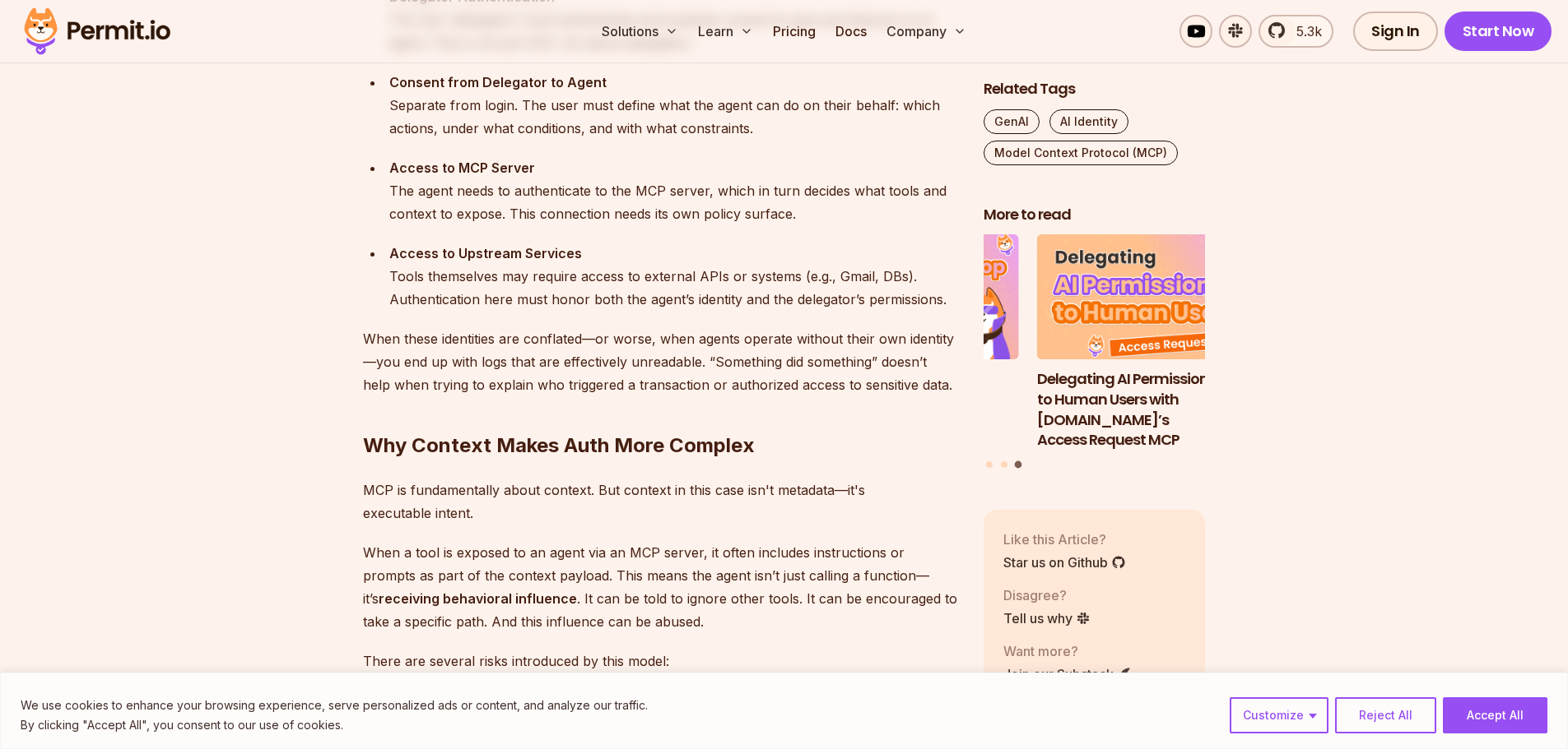
click at [703, 378] on p "When these identities are conflated—or worse, when agents operate without their…" at bounding box center [659, 362] width 594 height 69
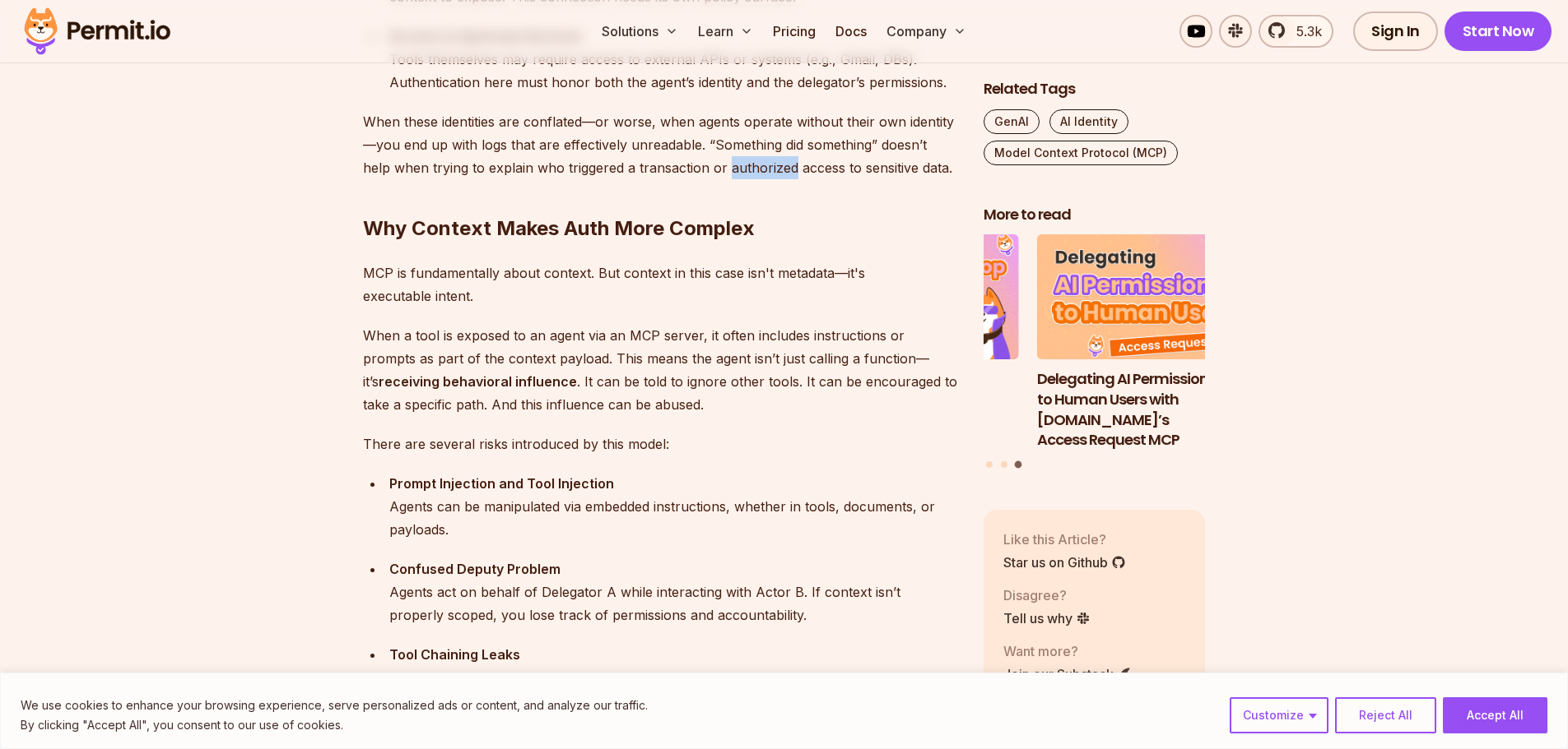
scroll to position [2221, 0]
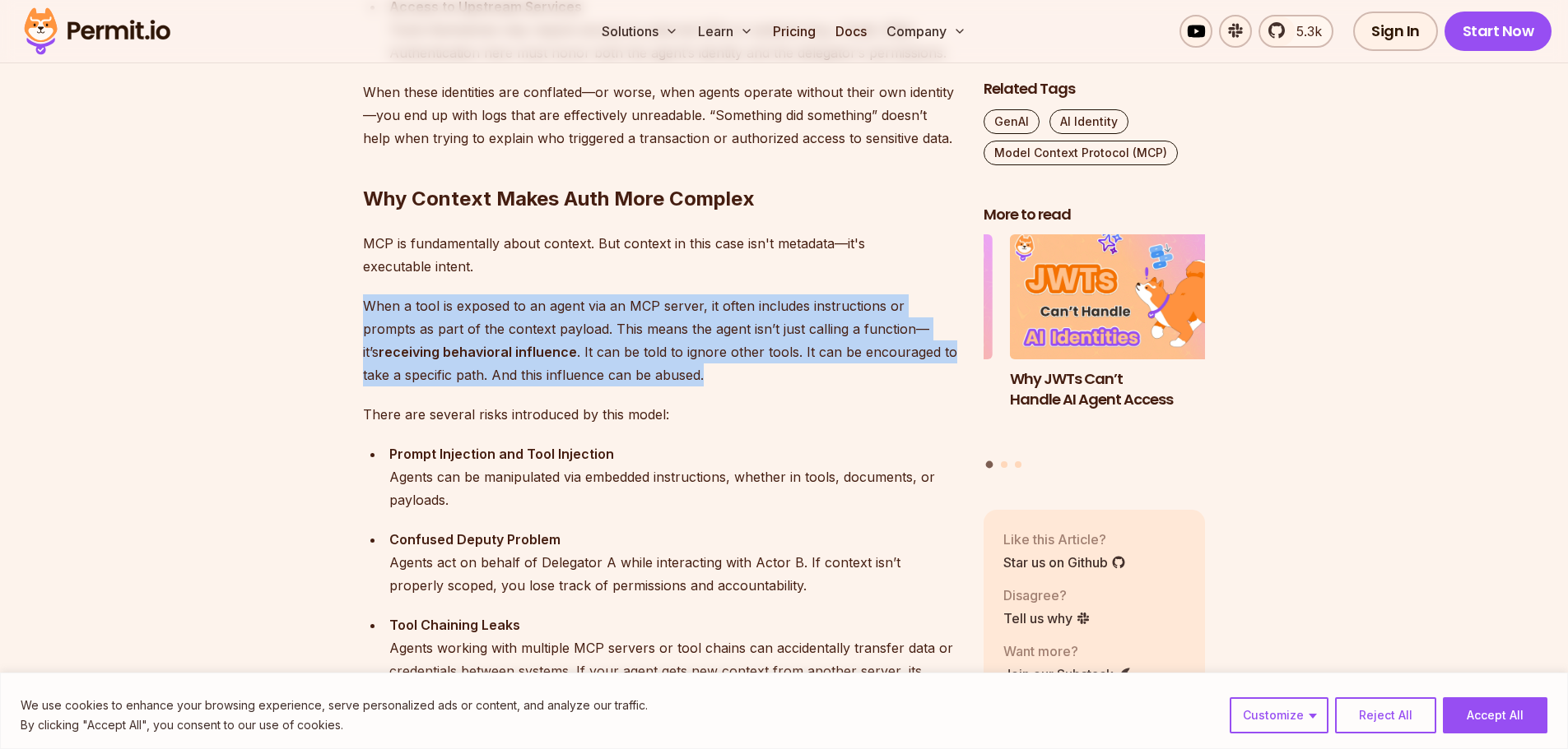
drag, startPoint x: 362, startPoint y: 304, endPoint x: 744, endPoint y: 379, distance: 389.3
click at [744, 379] on p "When a tool is exposed to an agent via an MCP server, it often includes instruc…" at bounding box center [659, 340] width 594 height 93
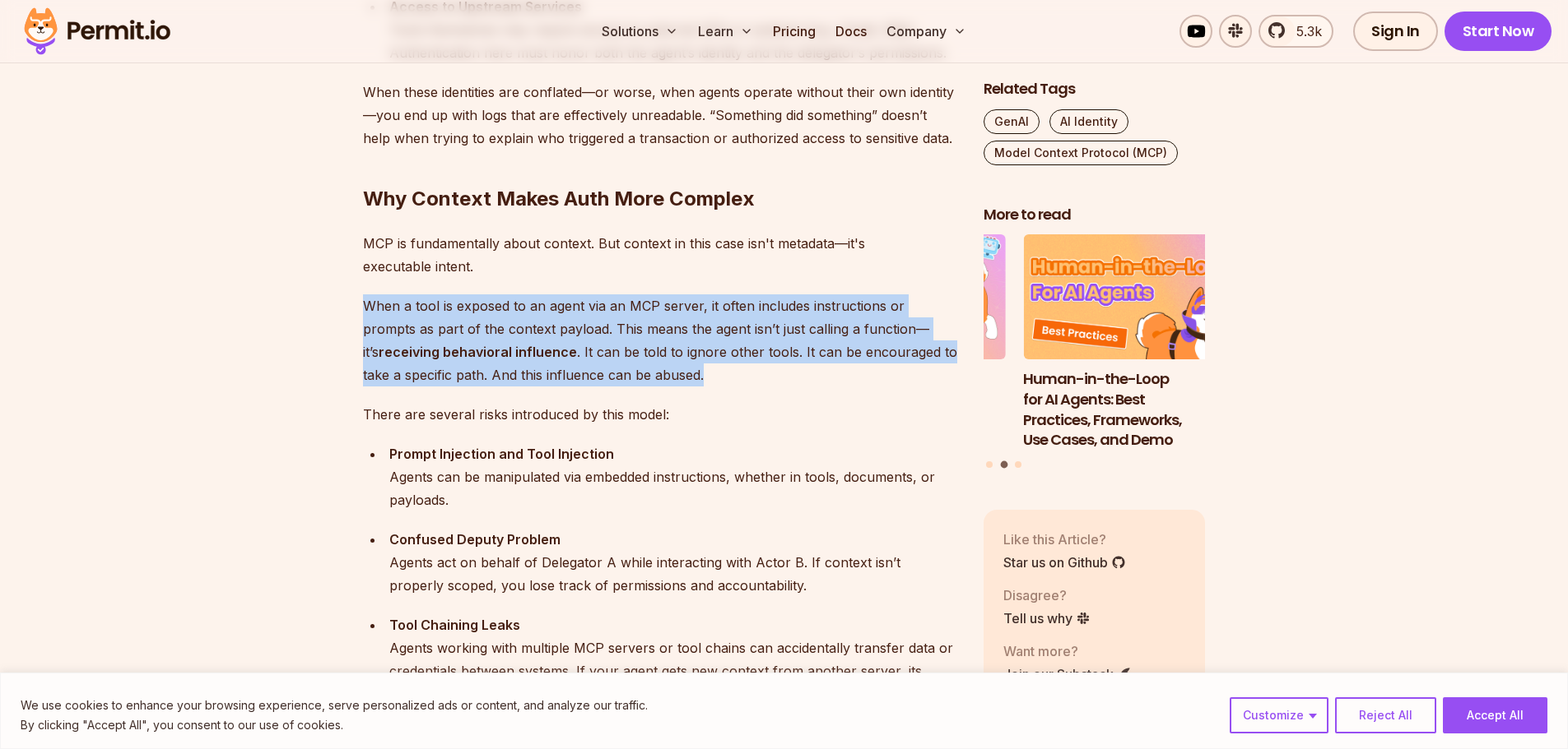
click at [557, 328] on p "When a tool is exposed to an agent via an MCP server, it often includes instruc…" at bounding box center [659, 340] width 594 height 93
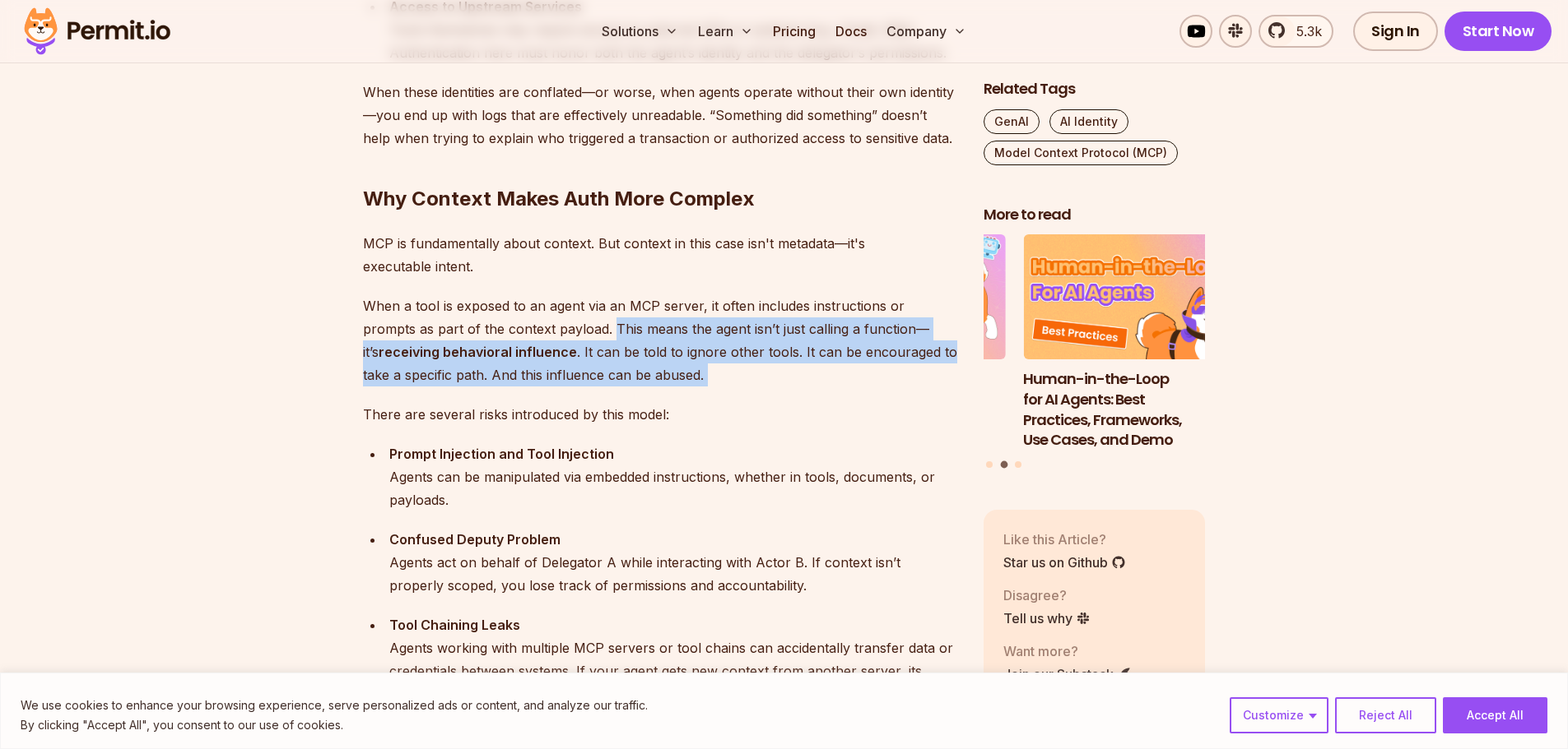
drag, startPoint x: 557, startPoint y: 328, endPoint x: 835, endPoint y: 371, distance: 281.3
click at [835, 371] on p "When a tool is exposed to an agent via an MCP server, it often includes instruc…" at bounding box center [659, 340] width 594 height 93
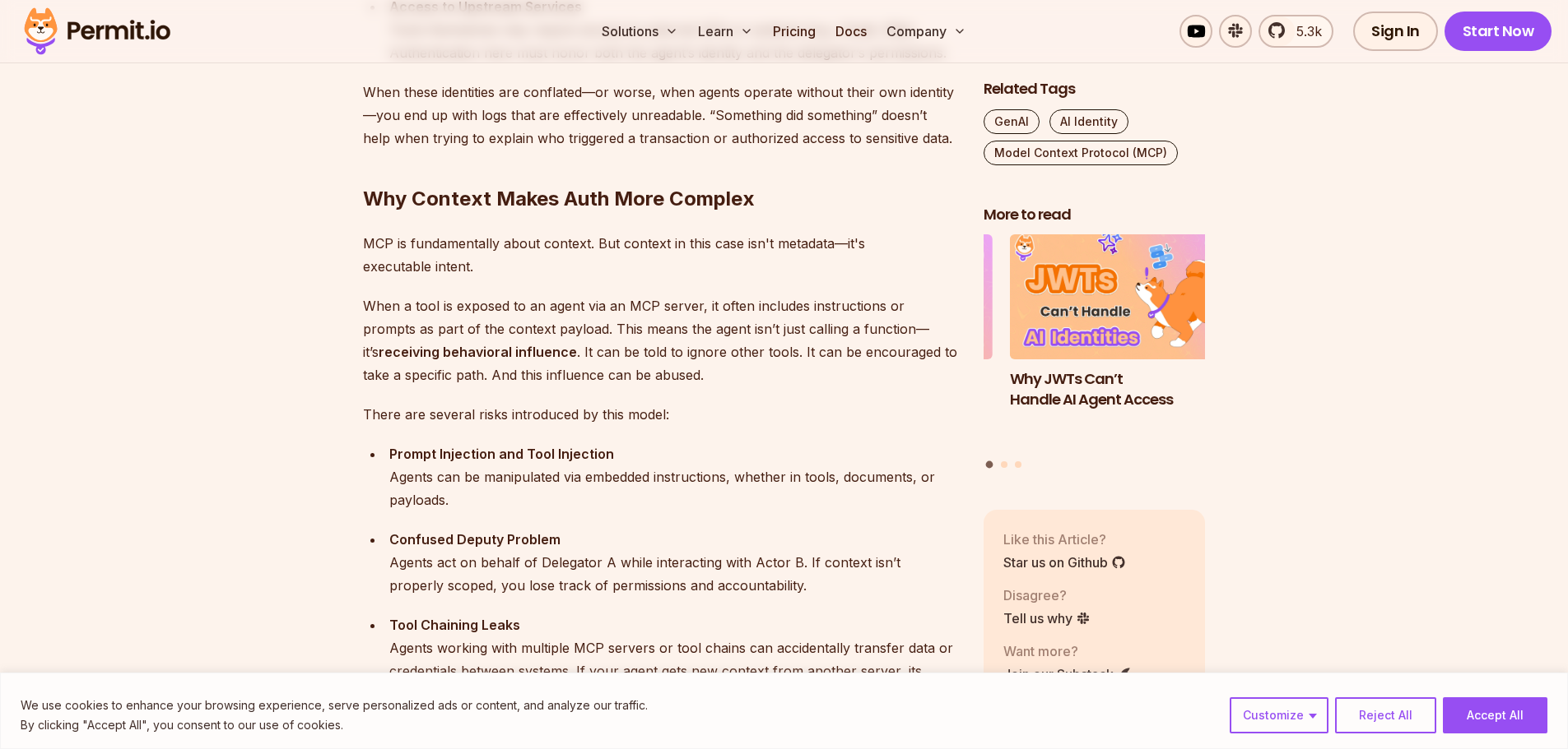
click at [480, 420] on p "There are several risks introduced by this model:" at bounding box center [659, 414] width 594 height 23
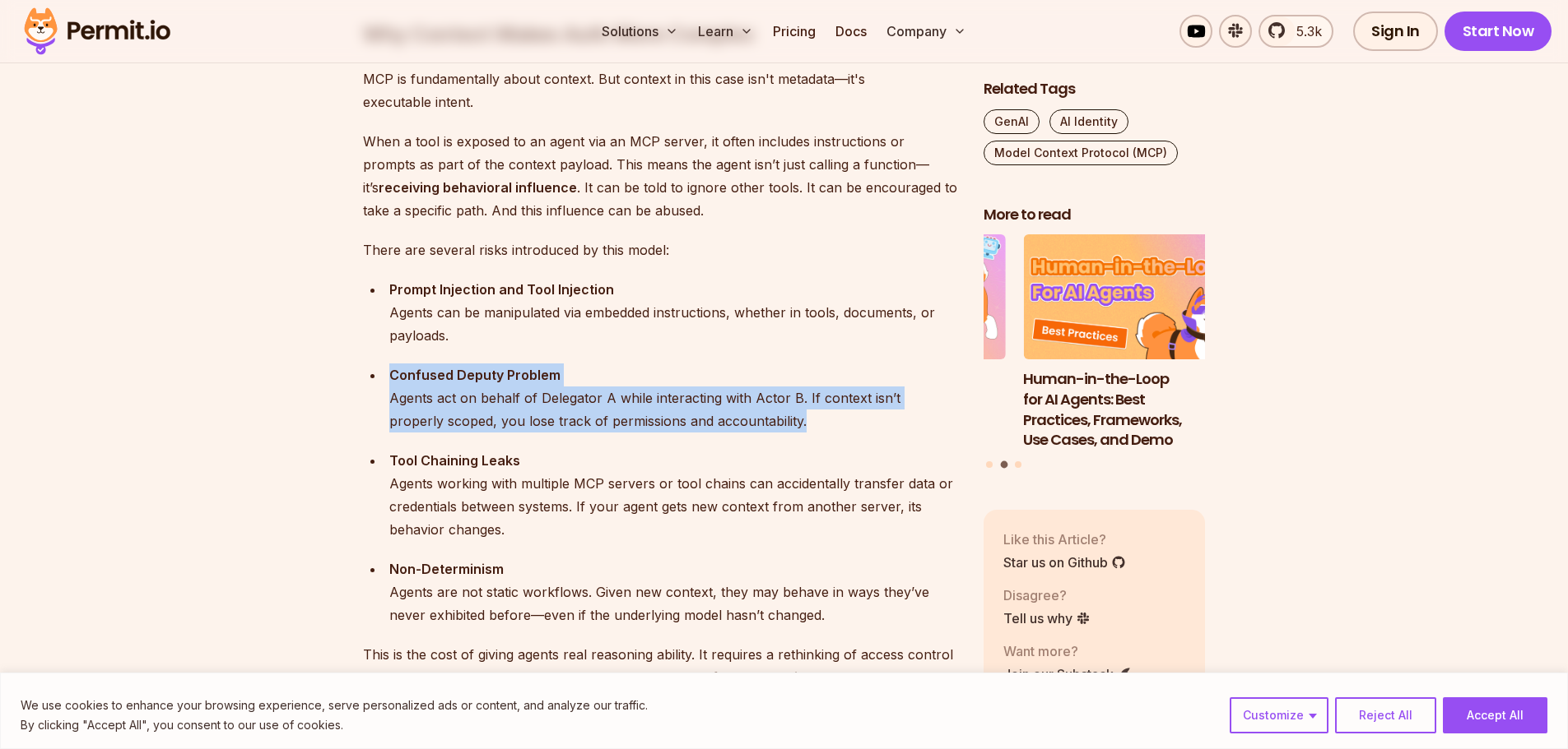
drag, startPoint x: 384, startPoint y: 375, endPoint x: 806, endPoint y: 432, distance: 425.8
click at [806, 432] on li "Confused Deputy Problem Agents act on behalf of Delegator A while interacting w…" at bounding box center [671, 398] width 573 height 69
click at [806, 432] on div "Confused Deputy Problem Agents act on behalf of Delegator A while interacting w…" at bounding box center [673, 398] width 568 height 69
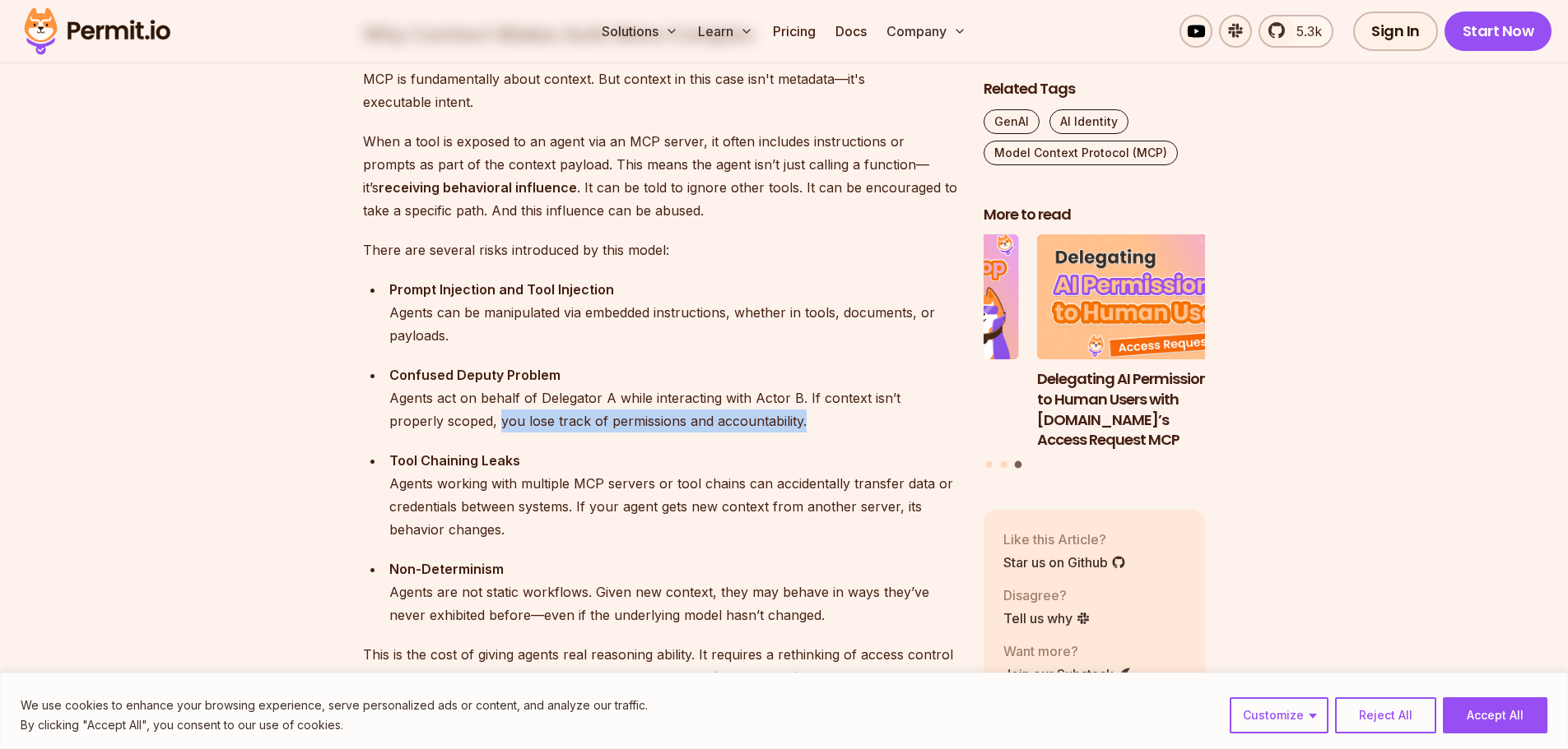
drag, startPoint x: 806, startPoint y: 432, endPoint x: 453, endPoint y: 422, distance: 353.1
click at [453, 422] on div "Confused Deputy Problem Agents act on behalf of Delegator A while interacting w…" at bounding box center [673, 398] width 568 height 69
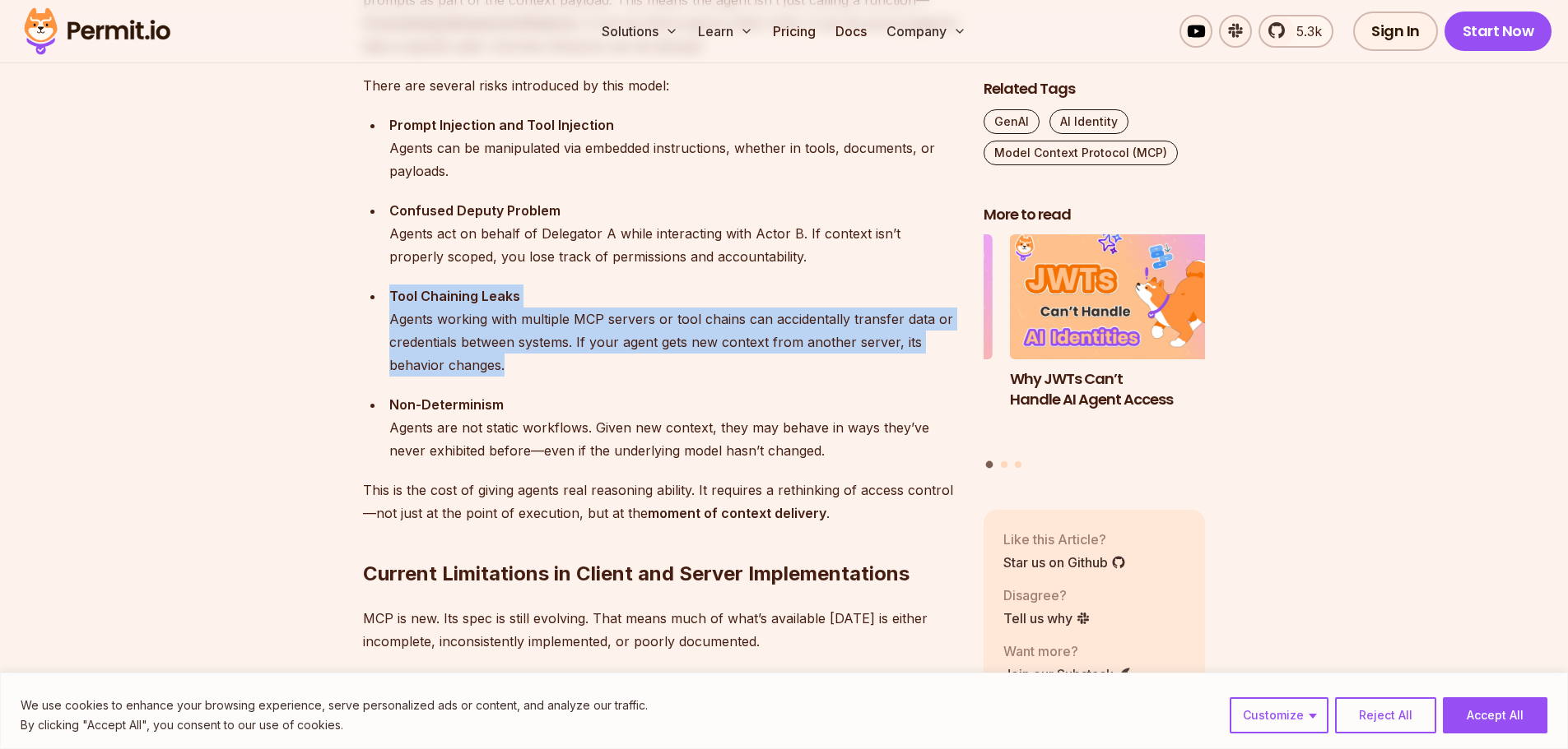
drag, startPoint x: 521, startPoint y: 359, endPoint x: 378, endPoint y: 300, distance: 154.7
click at [378, 300] on ul "Prompt Injection and Tool Injection Agents can be manipulated via embedded inst…" at bounding box center [659, 287] width 594 height 349
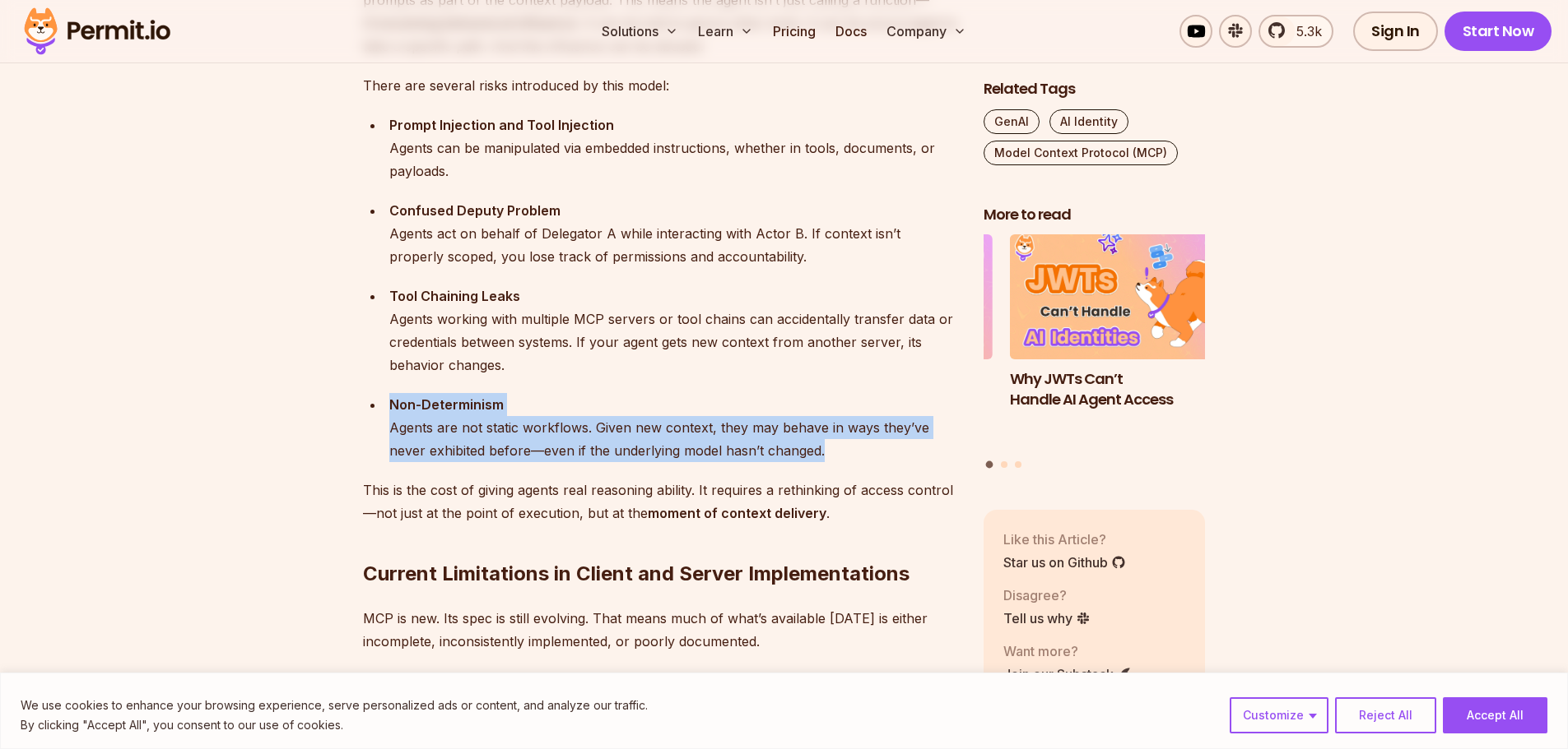
drag, startPoint x: 832, startPoint y: 447, endPoint x: 383, endPoint y: 396, distance: 451.9
click at [386, 397] on li "Non-Determinism Agents are not static workflows. Given new context, they may be…" at bounding box center [671, 428] width 573 height 69
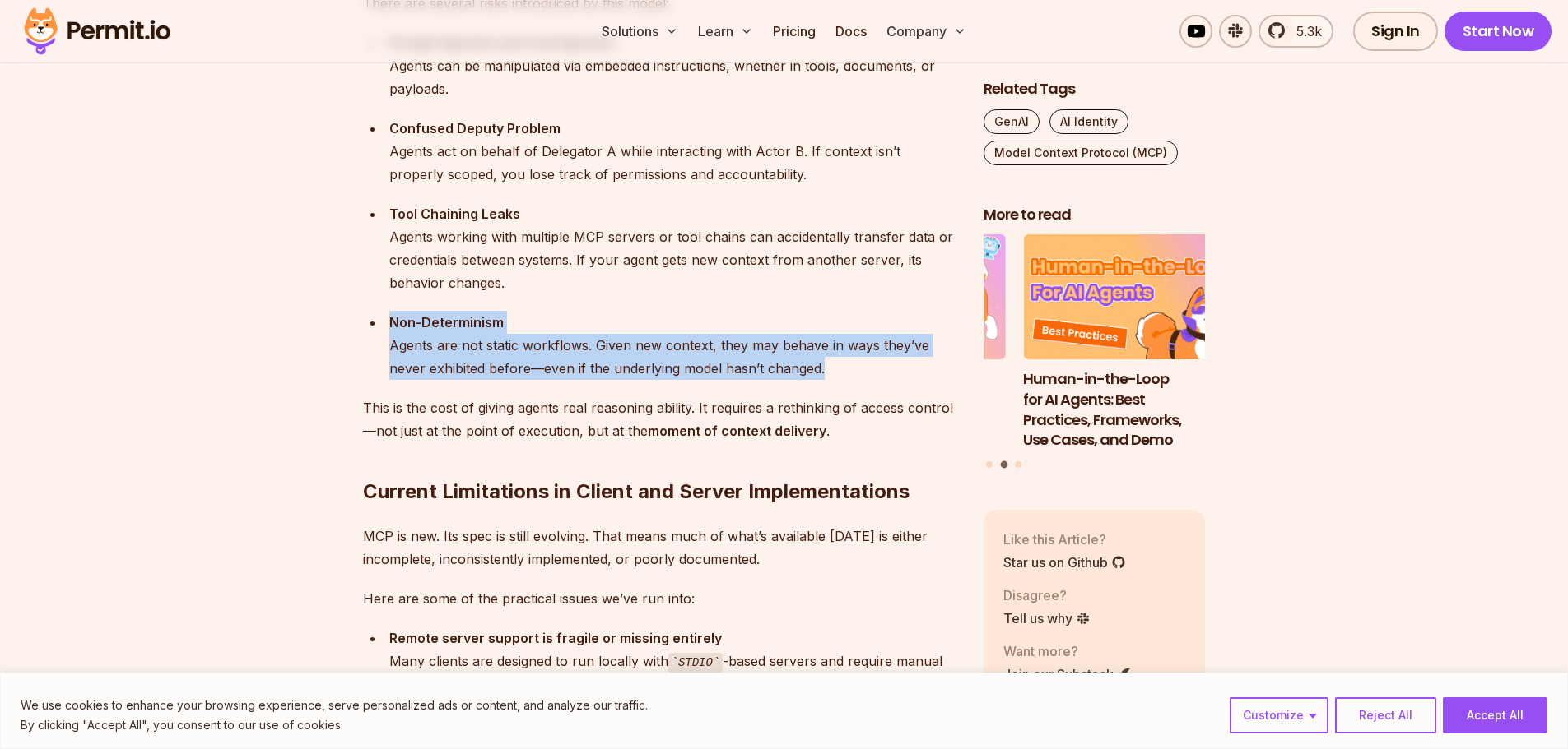
scroll to position [2715, 0]
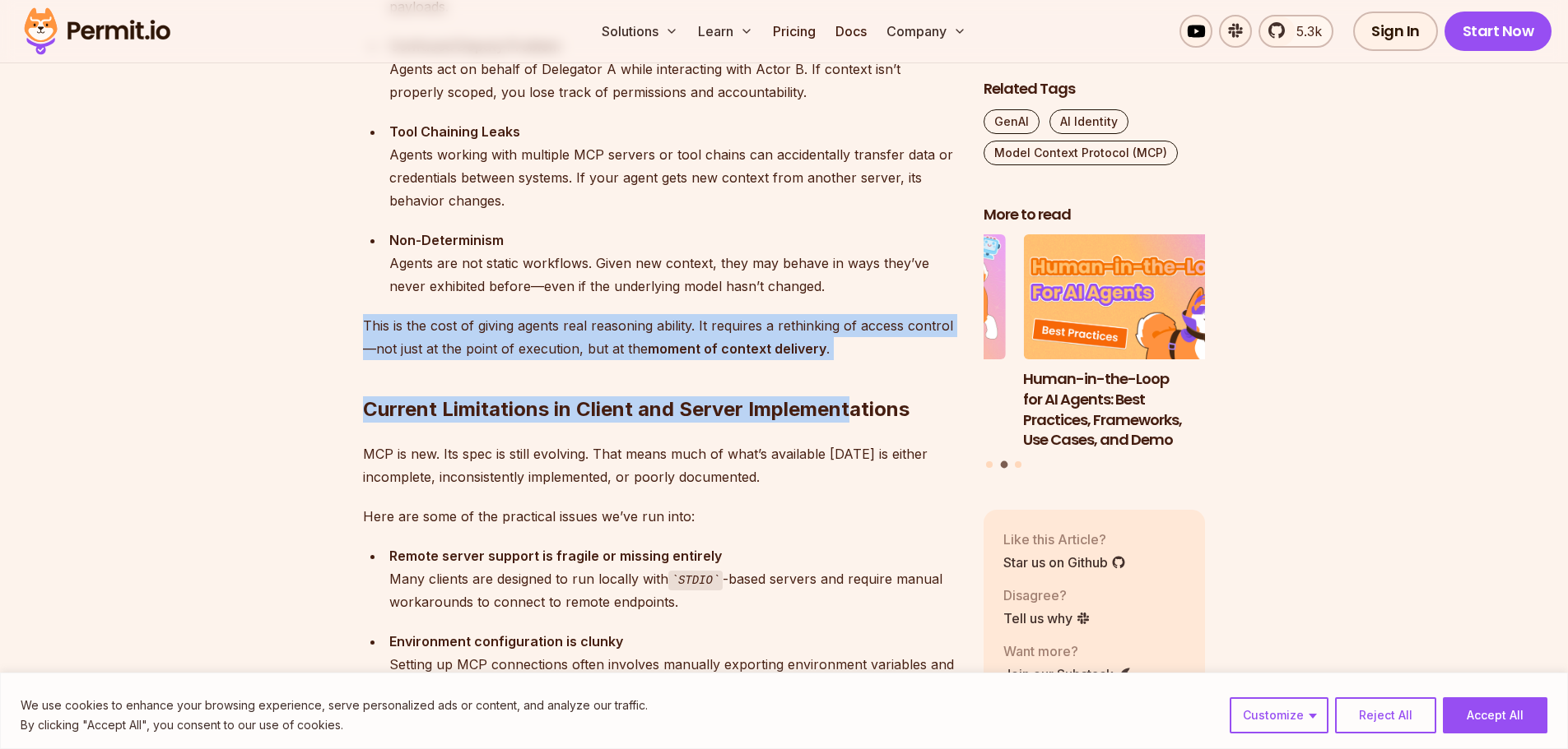
drag, startPoint x: 363, startPoint y: 322, endPoint x: 847, endPoint y: 345, distance: 484.5
click at [847, 345] on div "Let me start with this: adopting MCP in production [DATE] is a bit like trying …" at bounding box center [659, 601] width 594 height 4515
click at [777, 364] on h2 "Current Limitations in Client and Server Implementations" at bounding box center [659, 376] width 594 height 93
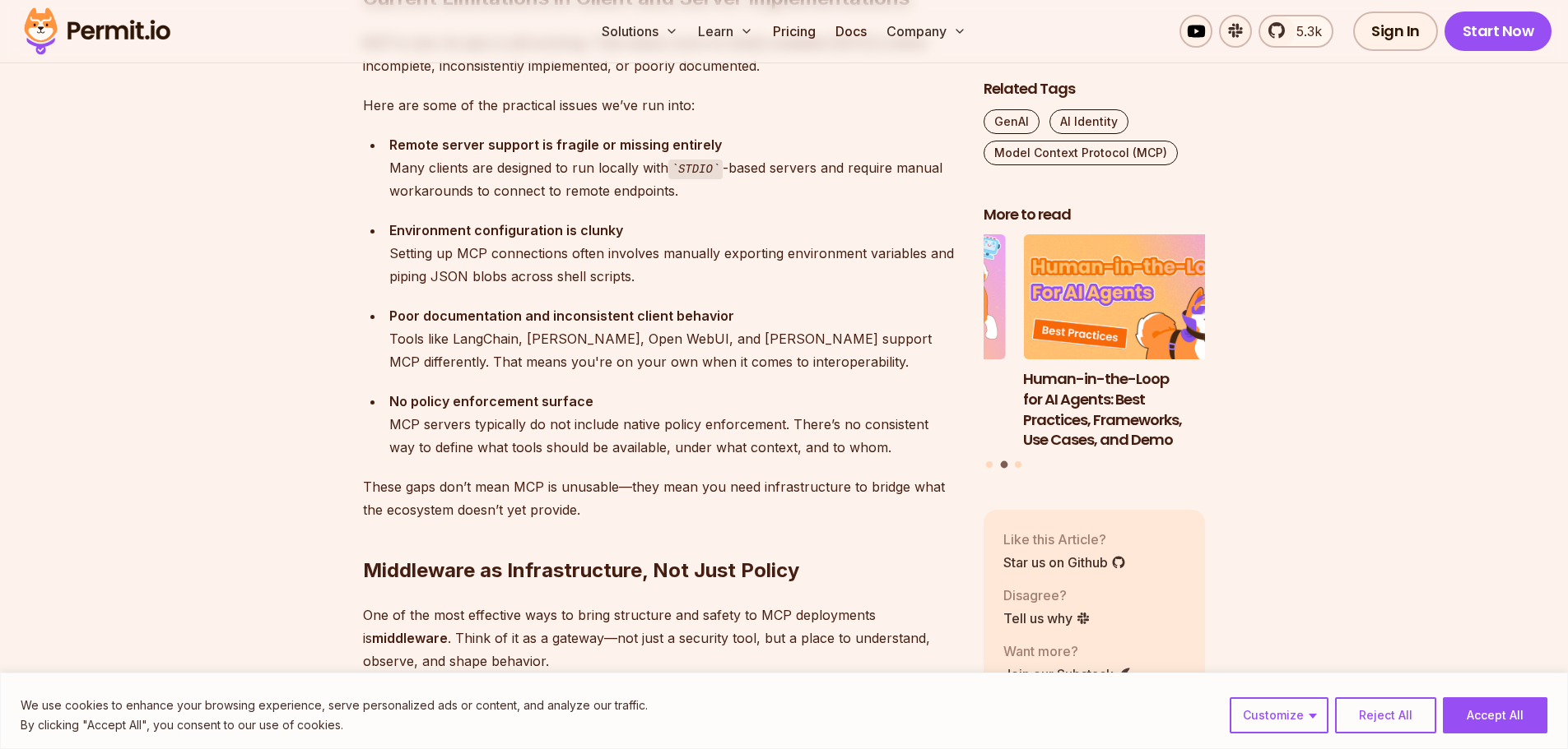
scroll to position [3290, 0]
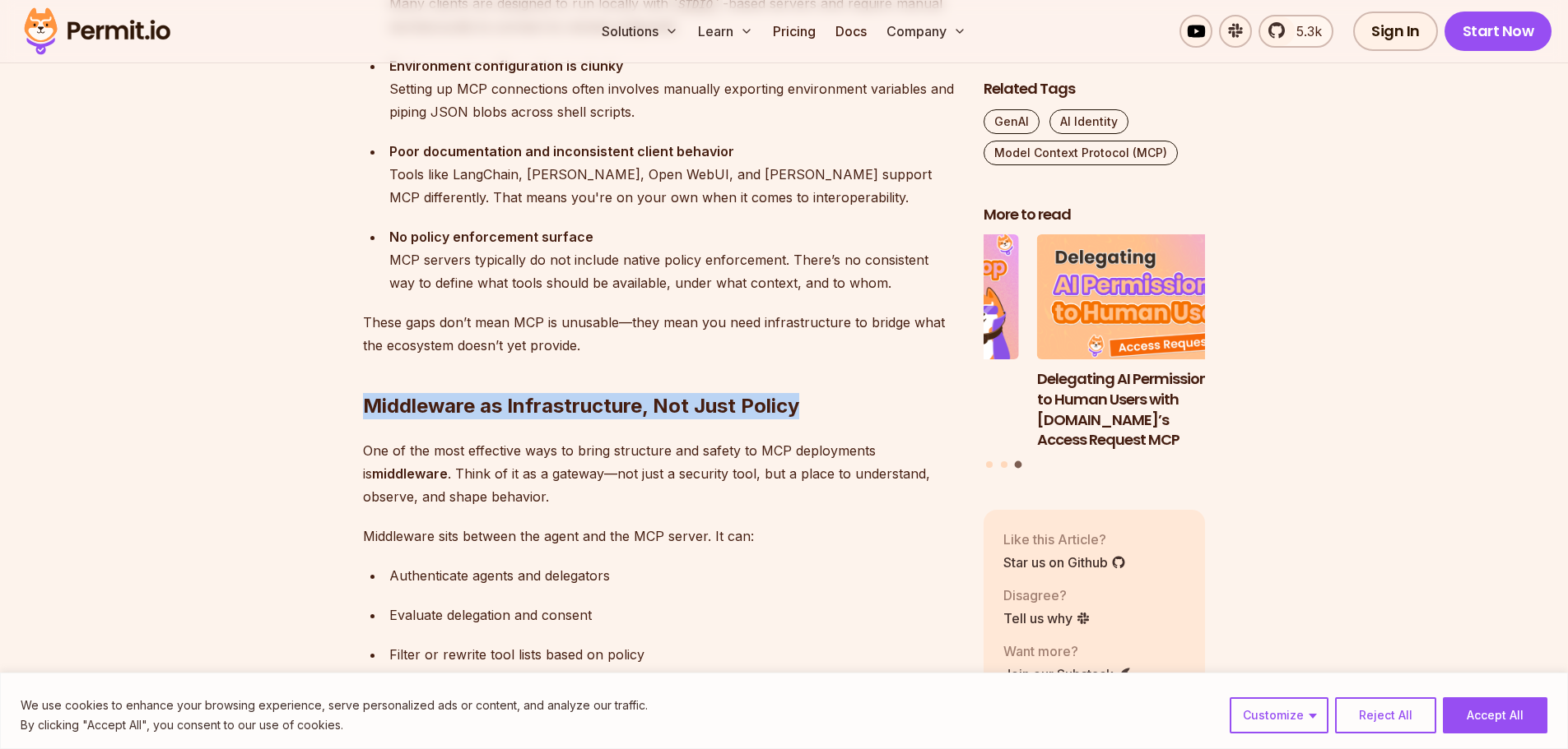
drag, startPoint x: 353, startPoint y: 400, endPoint x: 824, endPoint y: 400, distance: 471.0
click at [824, 400] on section "Table of Contents Let me start with this: adopting MCP in production [DATE] is …" at bounding box center [784, 151] width 1568 height 4939
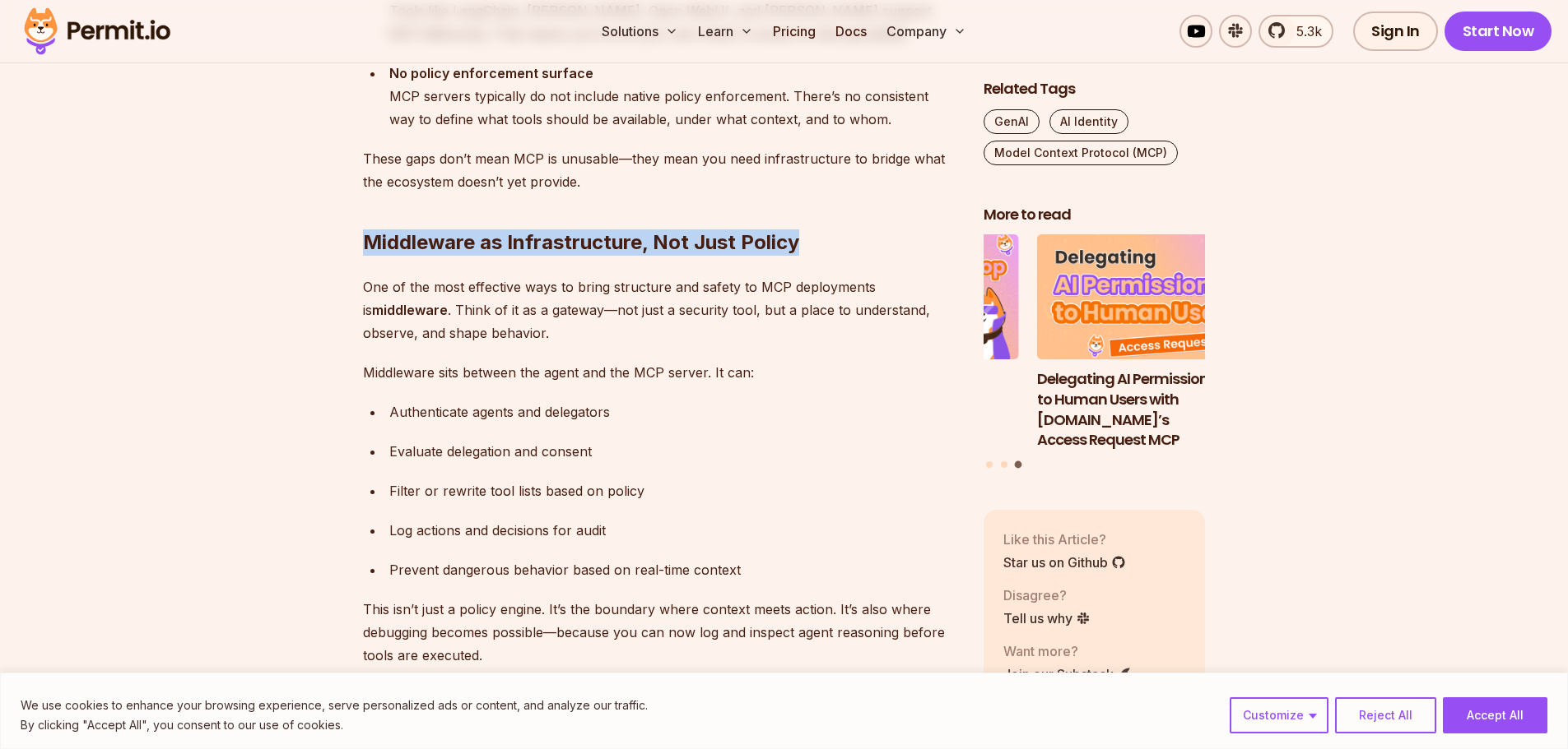
scroll to position [3454, 0]
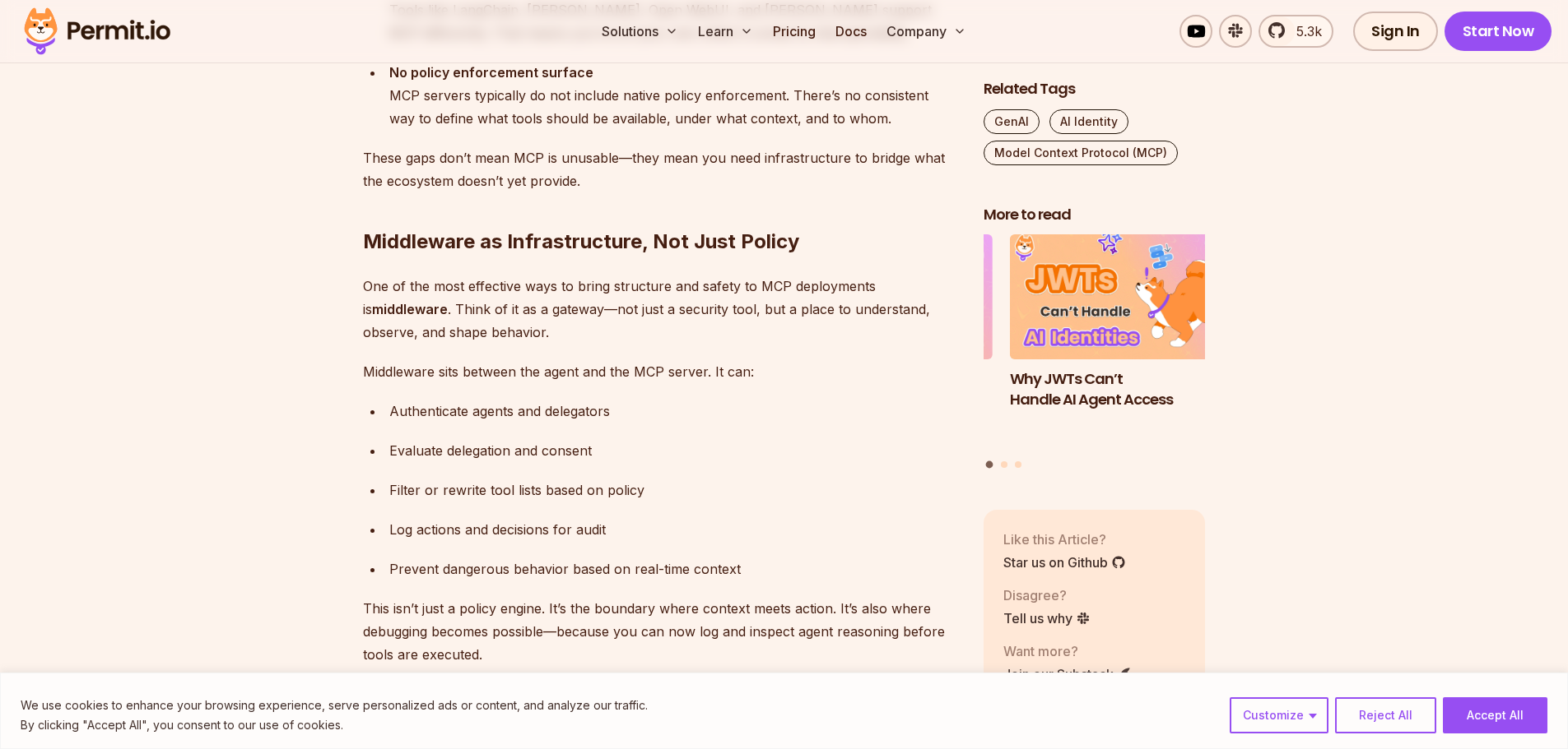
click at [363, 284] on p "One of the most effective ways to bring structure and safety to MCP deployments…" at bounding box center [659, 310] width 594 height 69
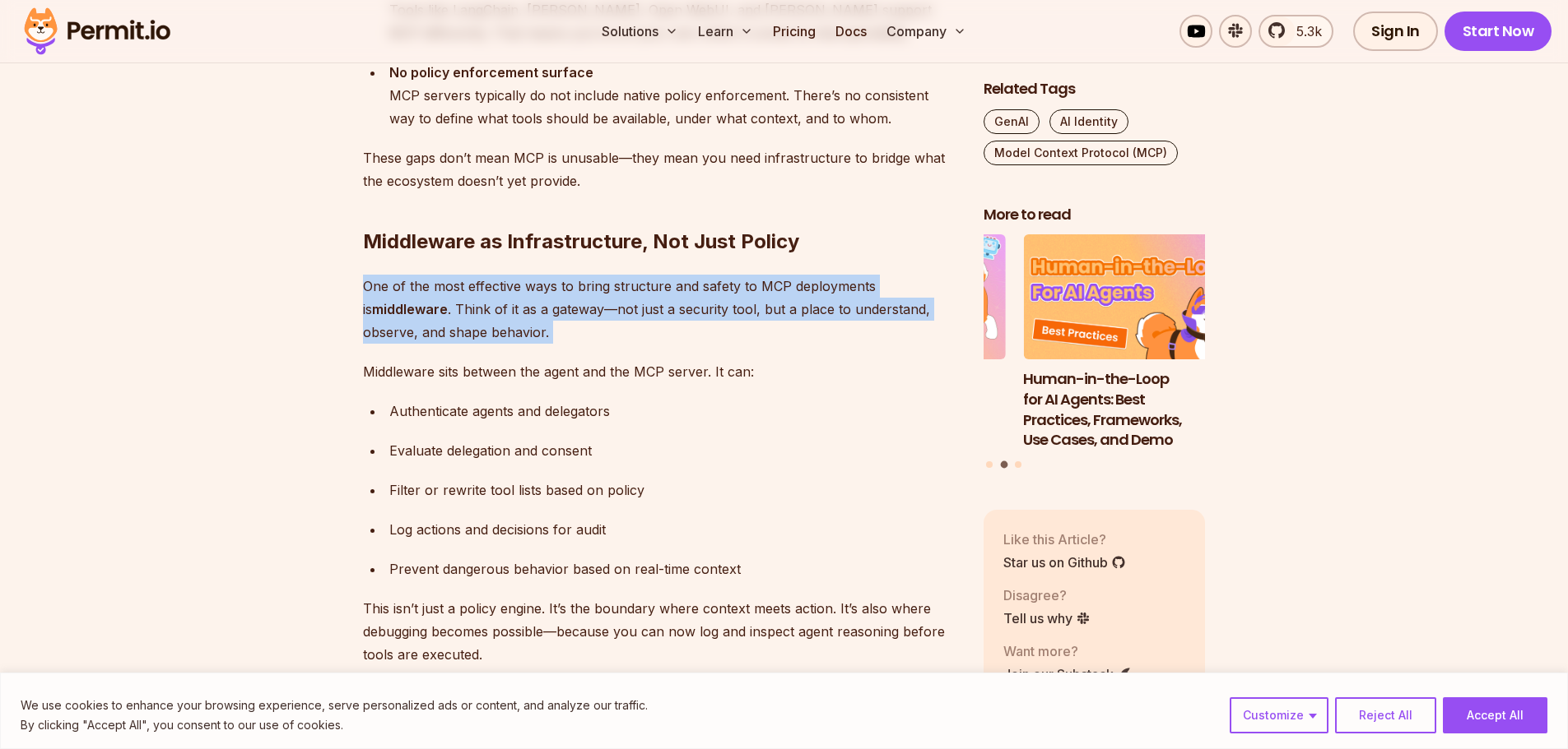
drag, startPoint x: 363, startPoint y: 284, endPoint x: 832, endPoint y: 330, distance: 471.3
click at [832, 330] on p "One of the most effective ways to bring structure and safety to MCP deployments…" at bounding box center [659, 310] width 594 height 69
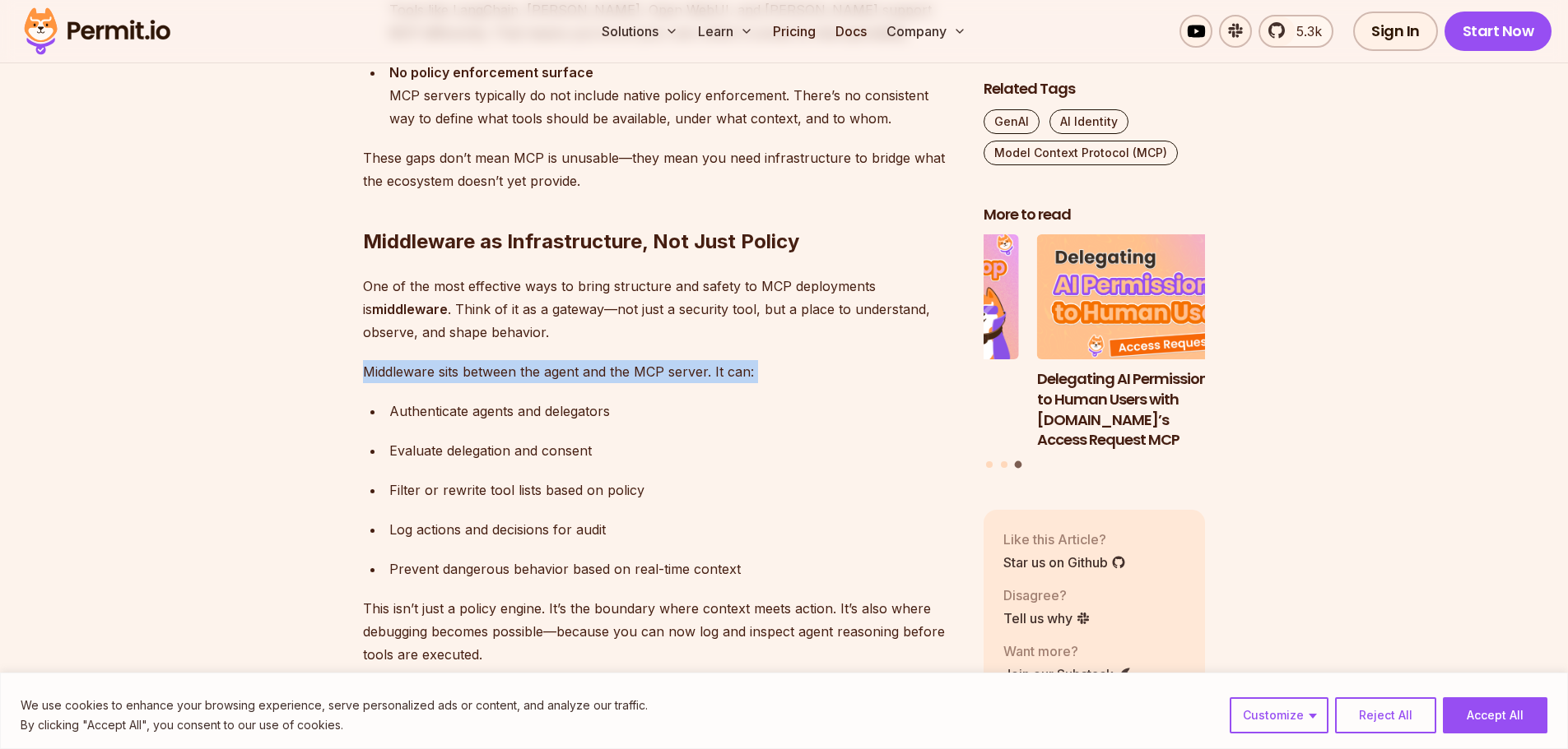
scroll to position [3537, 0]
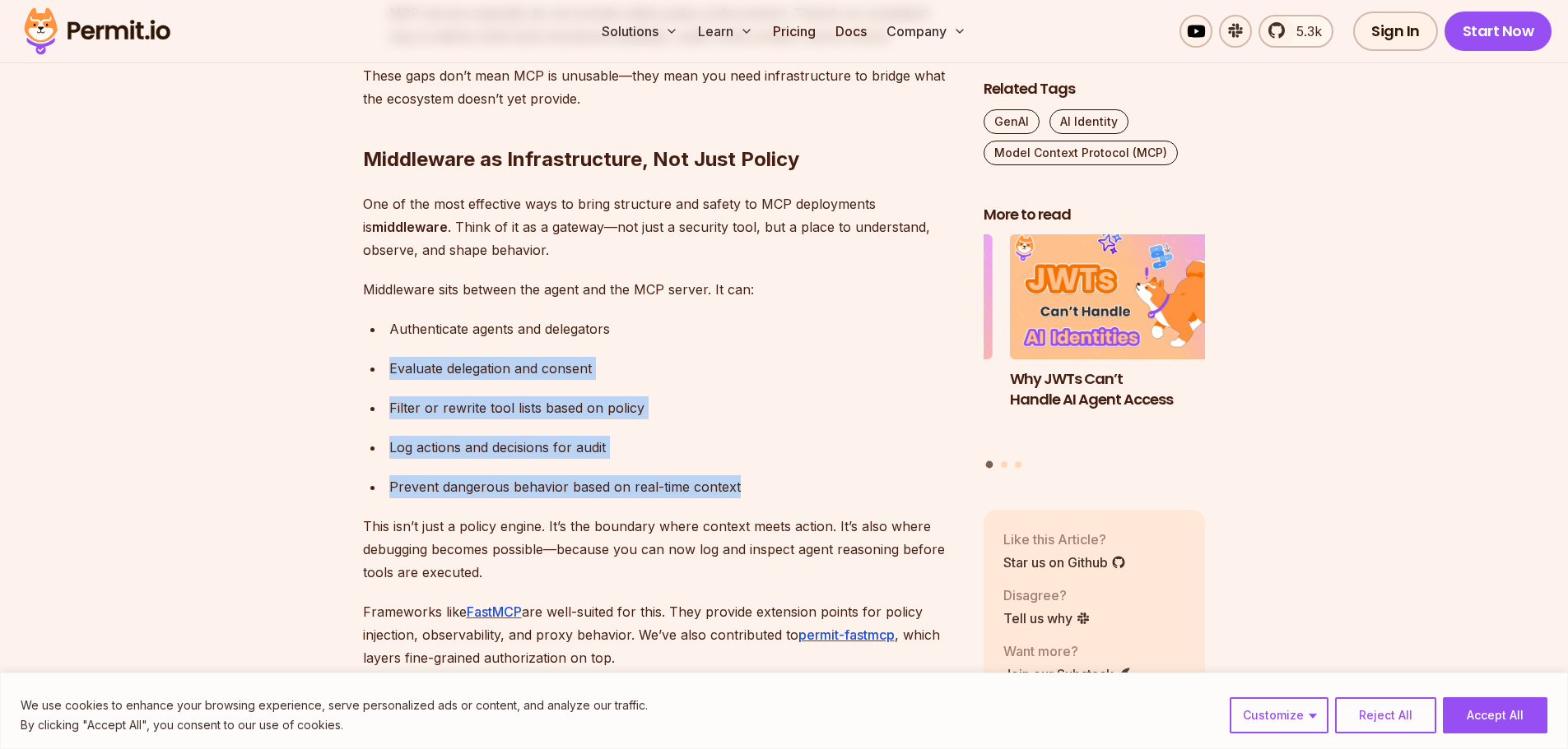
drag, startPoint x: 389, startPoint y: 367, endPoint x: 757, endPoint y: 482, distance: 385.6
click at [757, 482] on ul "Authenticate agents and delegators Evaluate delegation and consent Filter or re…" at bounding box center [659, 407] width 594 height 181
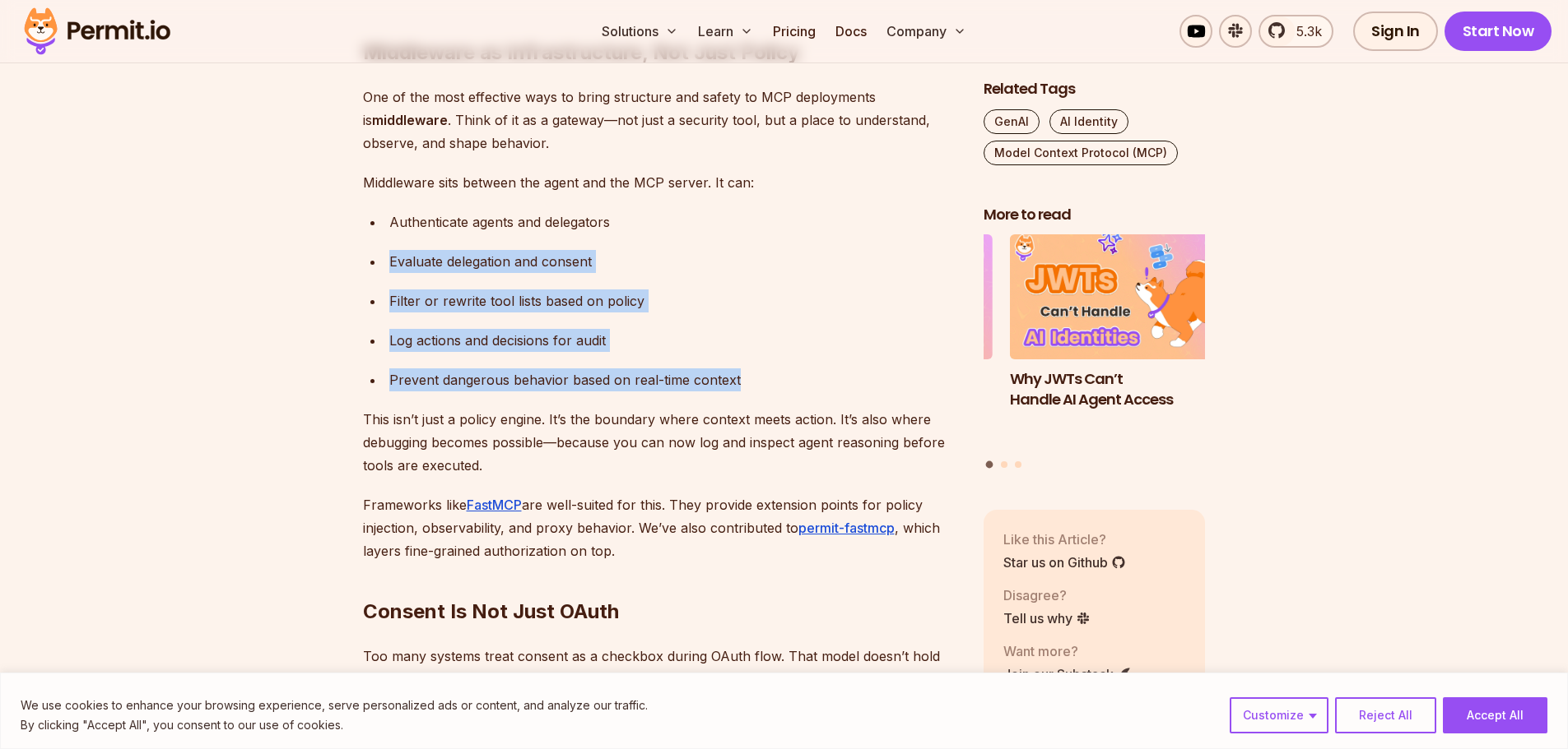
scroll to position [3702, 0]
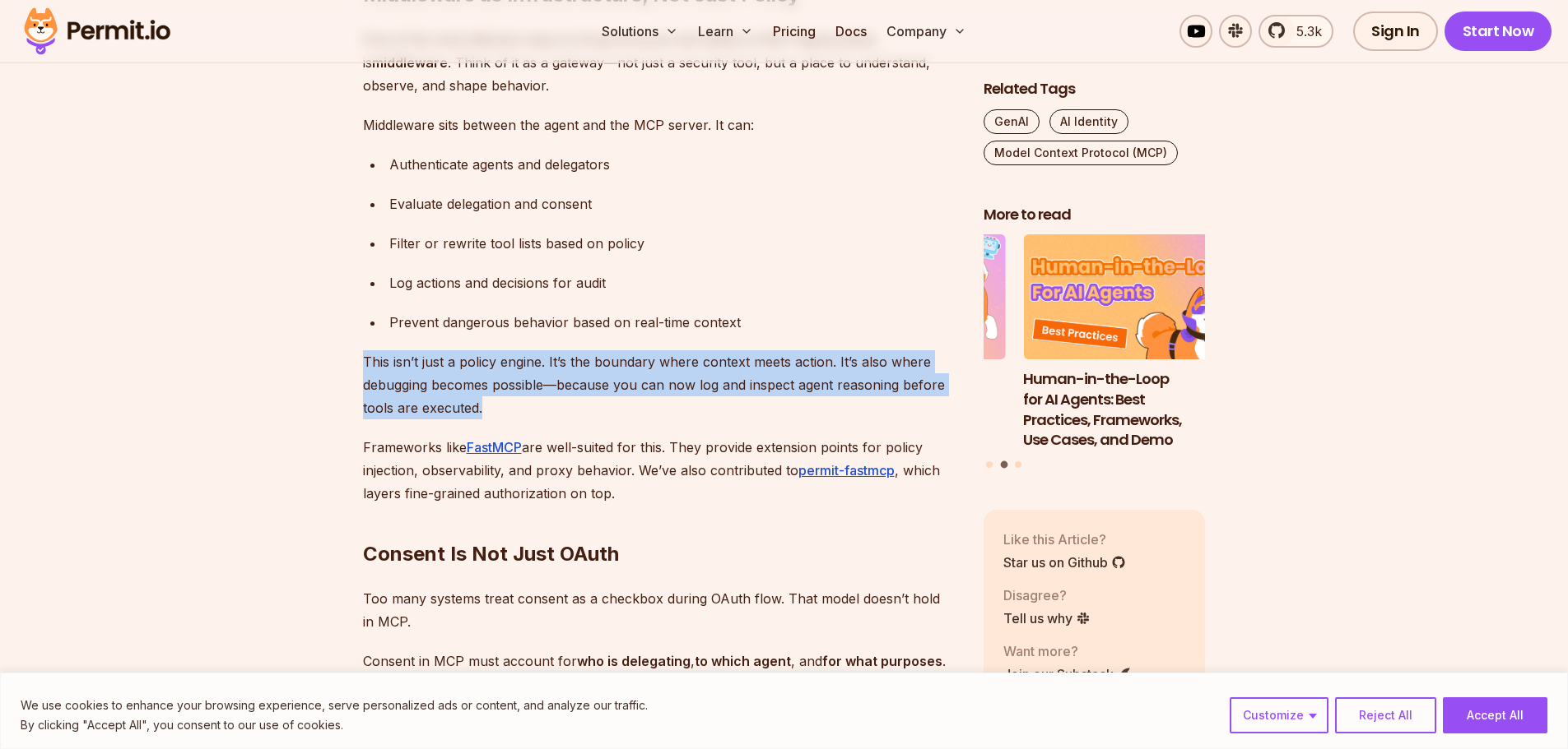
drag, startPoint x: 352, startPoint y: 358, endPoint x: 555, endPoint y: 413, distance: 210.3
click at [580, 385] on p "This isn’t just a policy engine. It’s the boundary where context meets action. …" at bounding box center [659, 385] width 594 height 69
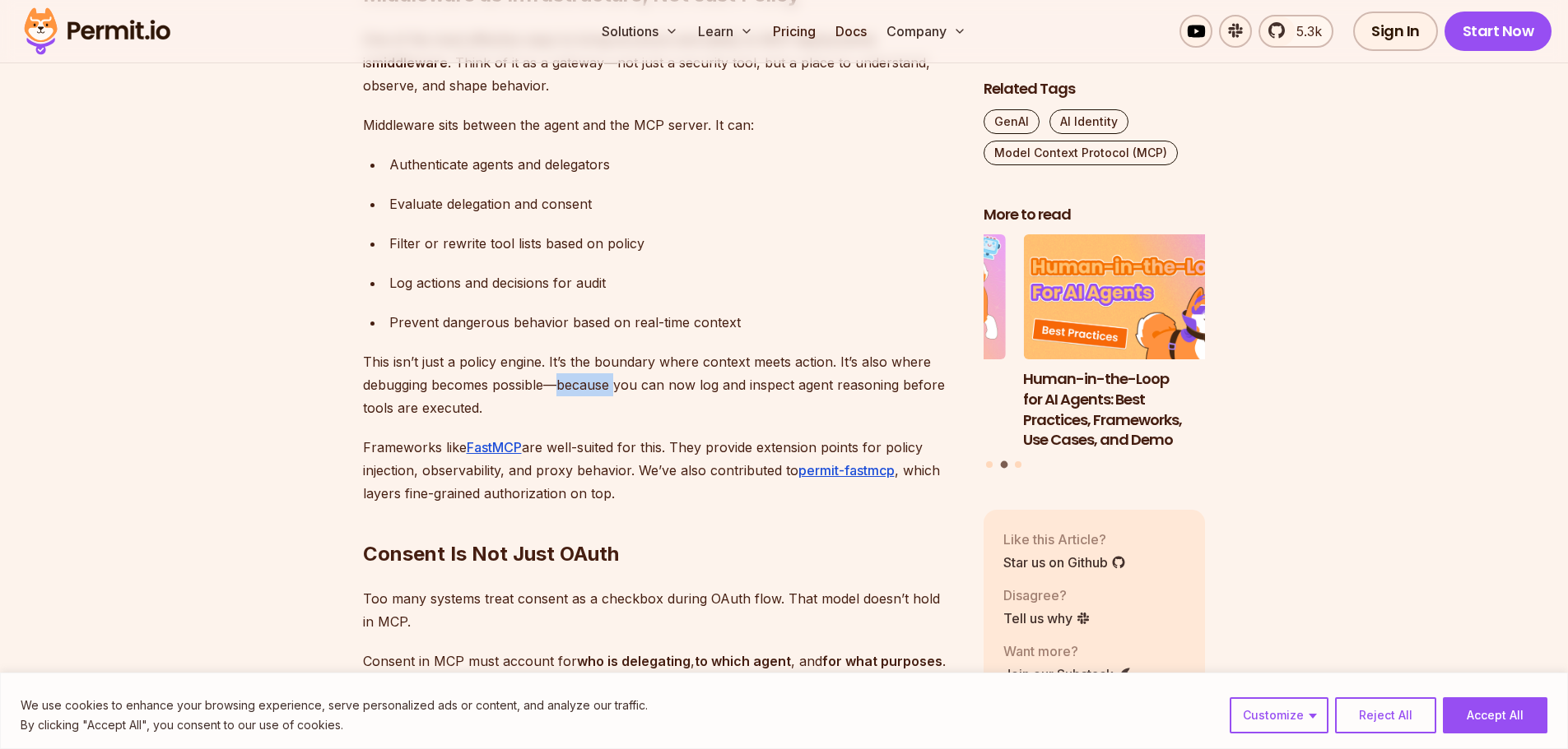
click at [580, 385] on p "This isn’t just a policy engine. It’s the boundary where context meets action. …" at bounding box center [659, 385] width 594 height 69
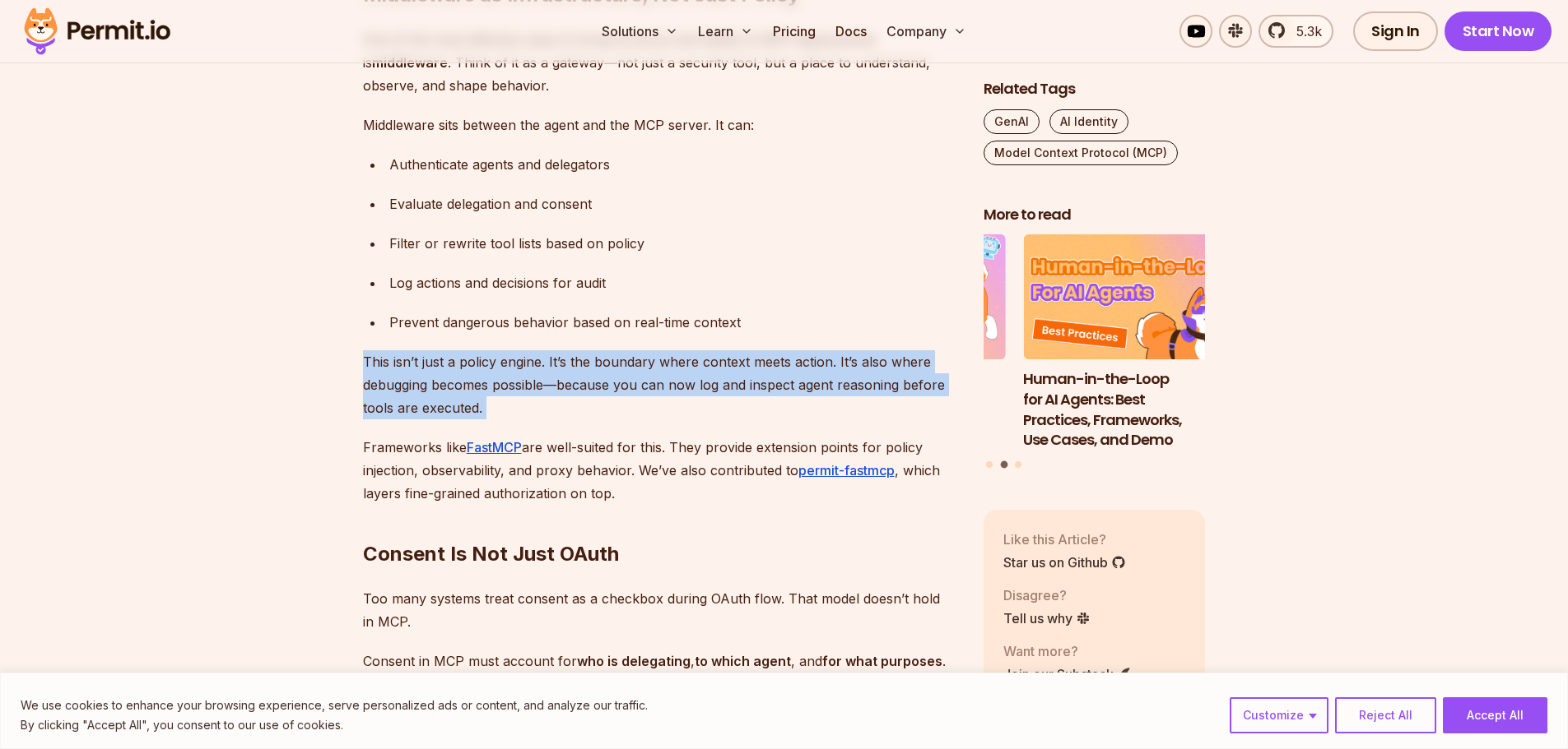
click at [580, 385] on p "This isn’t just a policy engine. It’s the boundary where context meets action. …" at bounding box center [659, 385] width 594 height 69
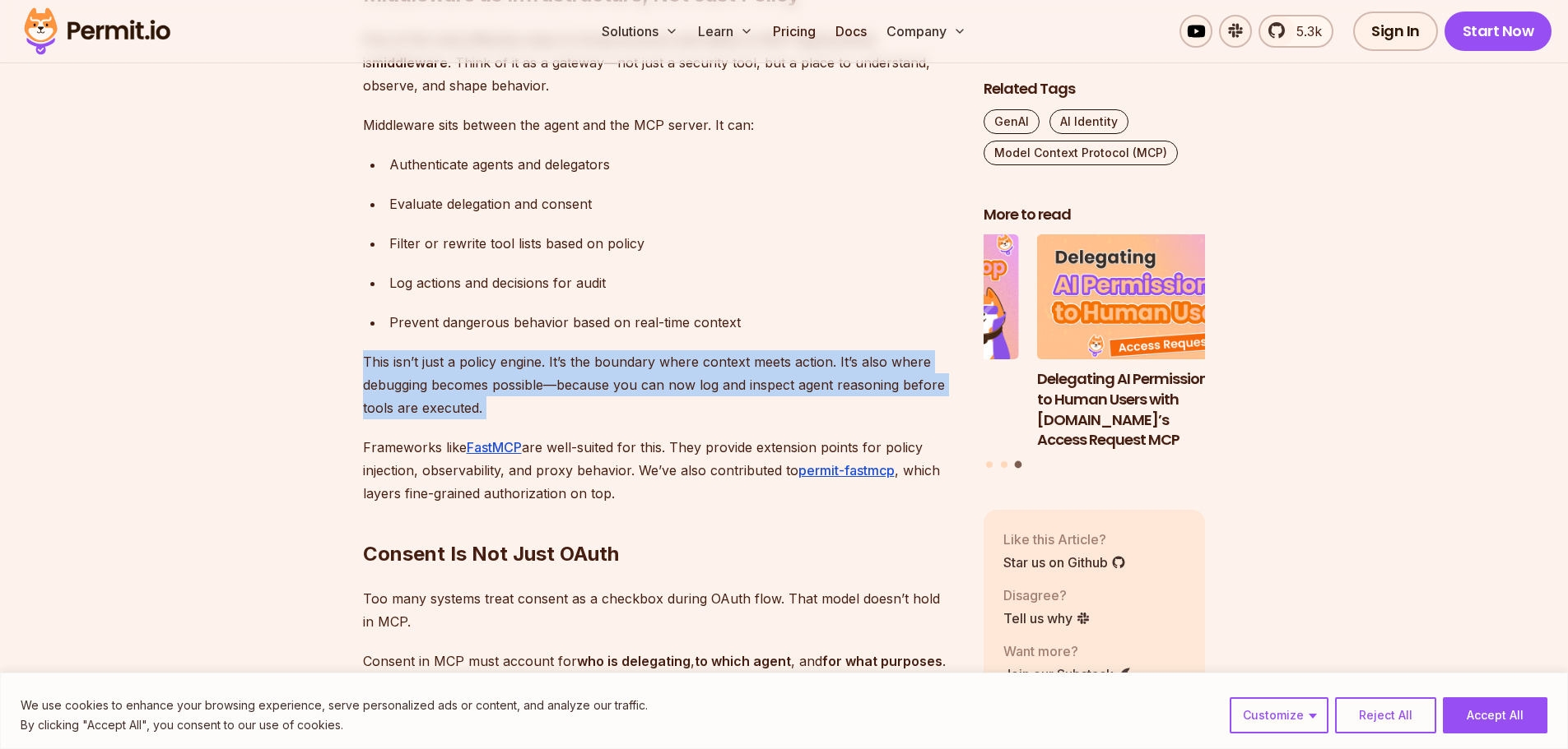
click at [364, 445] on p "Frameworks like FastMCP are well-suited for this. They provide extension points…" at bounding box center [659, 471] width 594 height 69
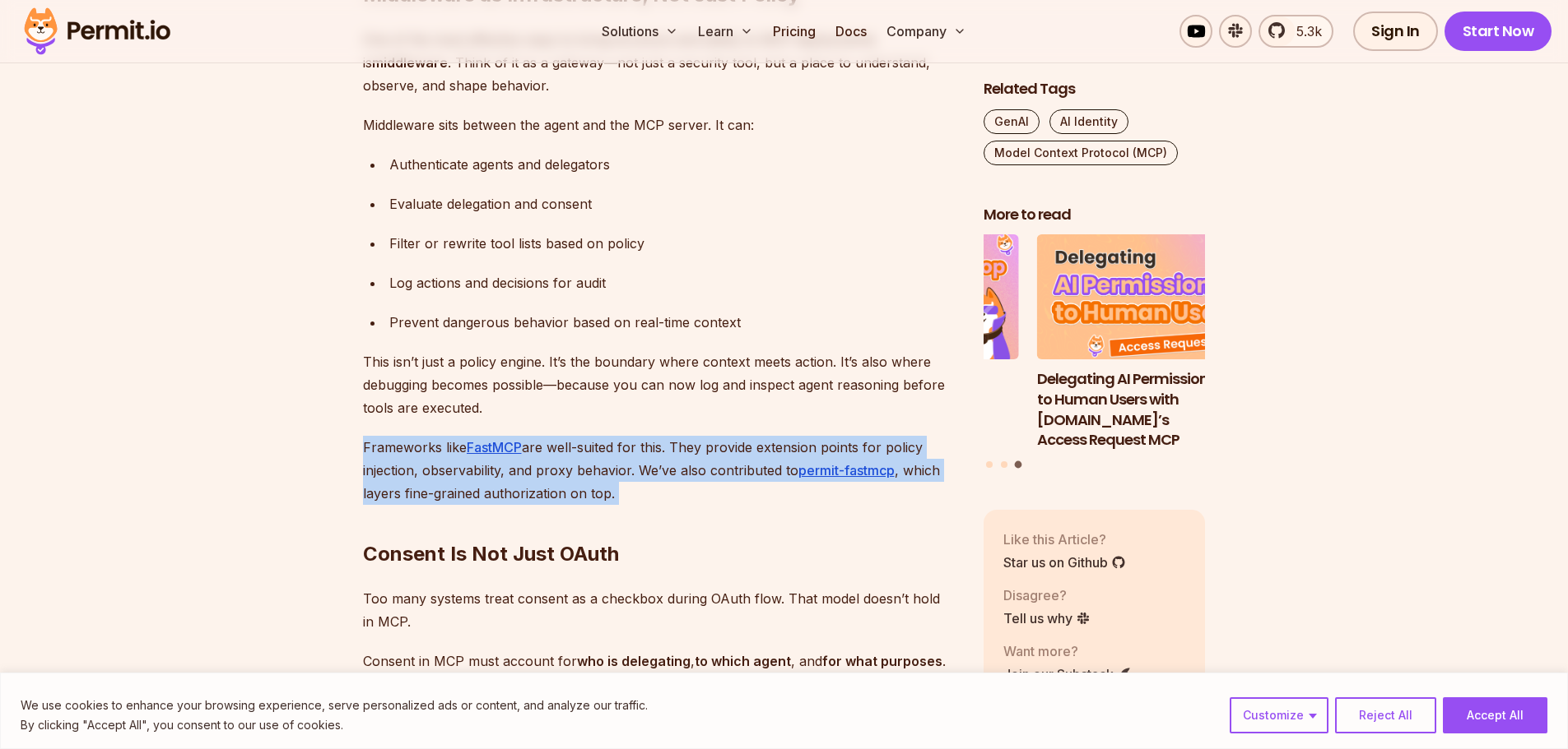
drag, startPoint x: 364, startPoint y: 445, endPoint x: 611, endPoint y: 486, distance: 250.4
click at [611, 486] on p "Frameworks like FastMCP are well-suited for this. They provide extension points…" at bounding box center [659, 471] width 594 height 69
click at [676, 444] on p "Frameworks like FastMCP are well-suited for this. They provide extension points…" at bounding box center [659, 471] width 594 height 69
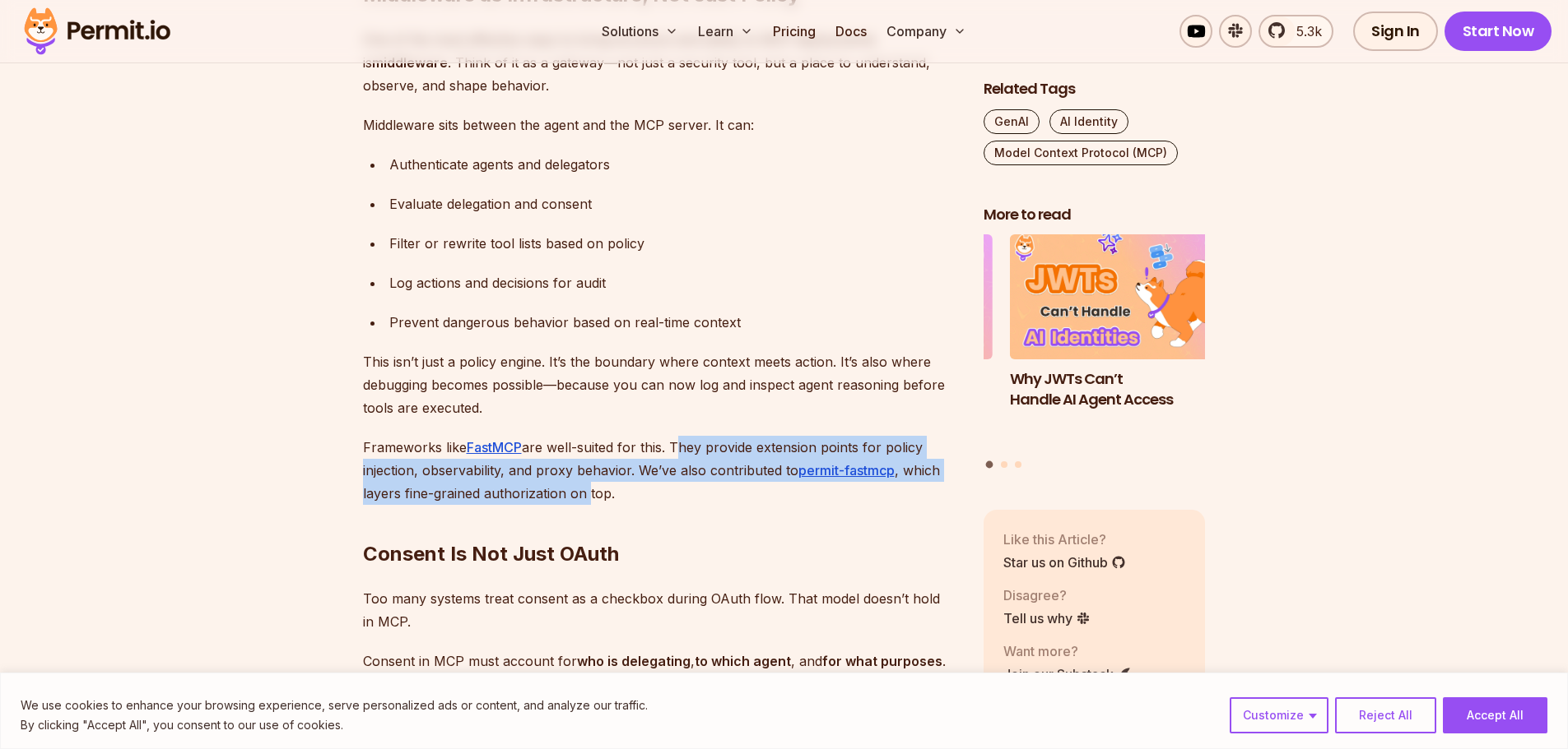
drag, startPoint x: 676, startPoint y: 444, endPoint x: 585, endPoint y: 487, distance: 100.6
click at [585, 487] on p "Frameworks like FastMCP are well-suited for this. They provide extension points…" at bounding box center [659, 471] width 594 height 69
click at [429, 498] on p "Frameworks like FastMCP are well-suited for this. They provide extension points…" at bounding box center [659, 471] width 594 height 69
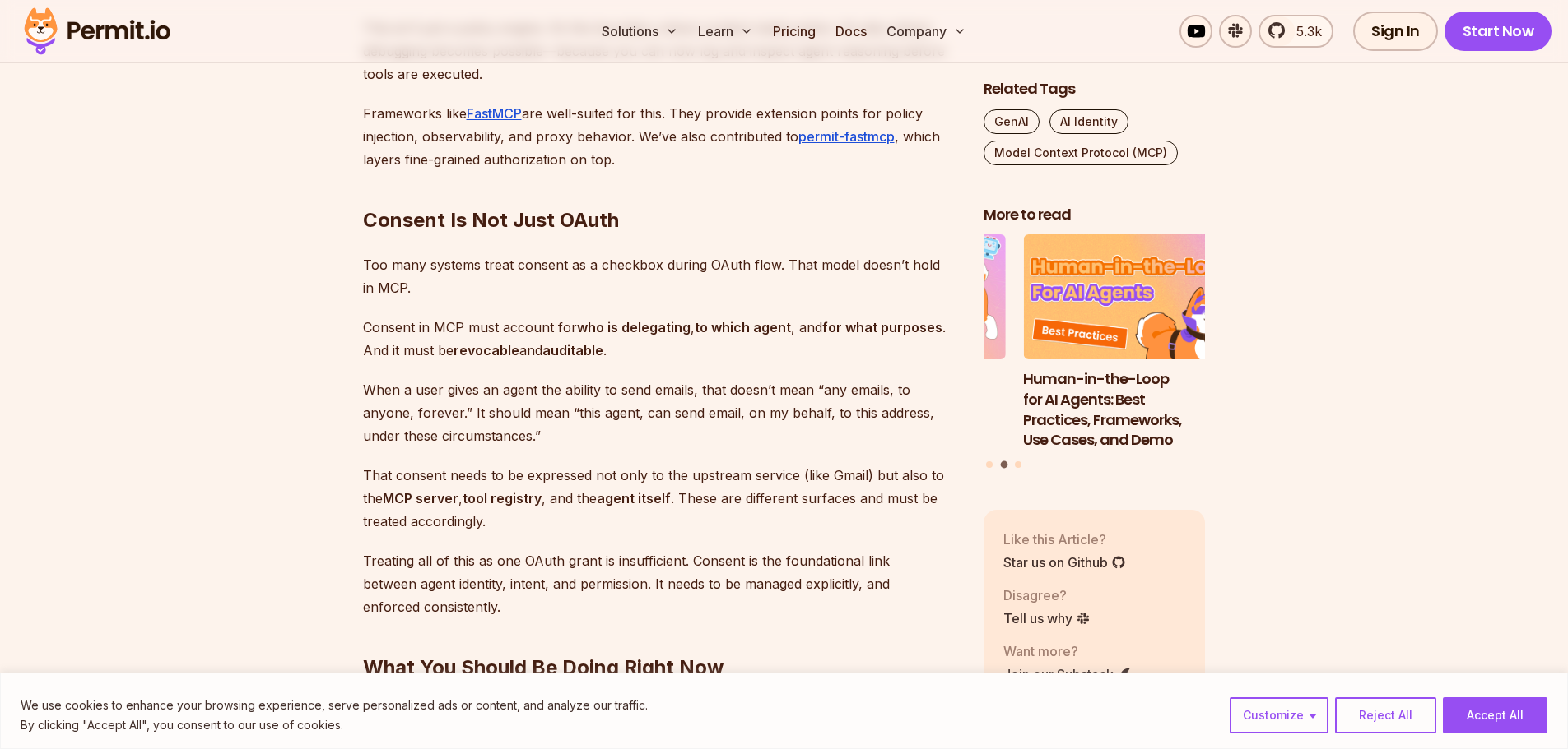
scroll to position [4030, 0]
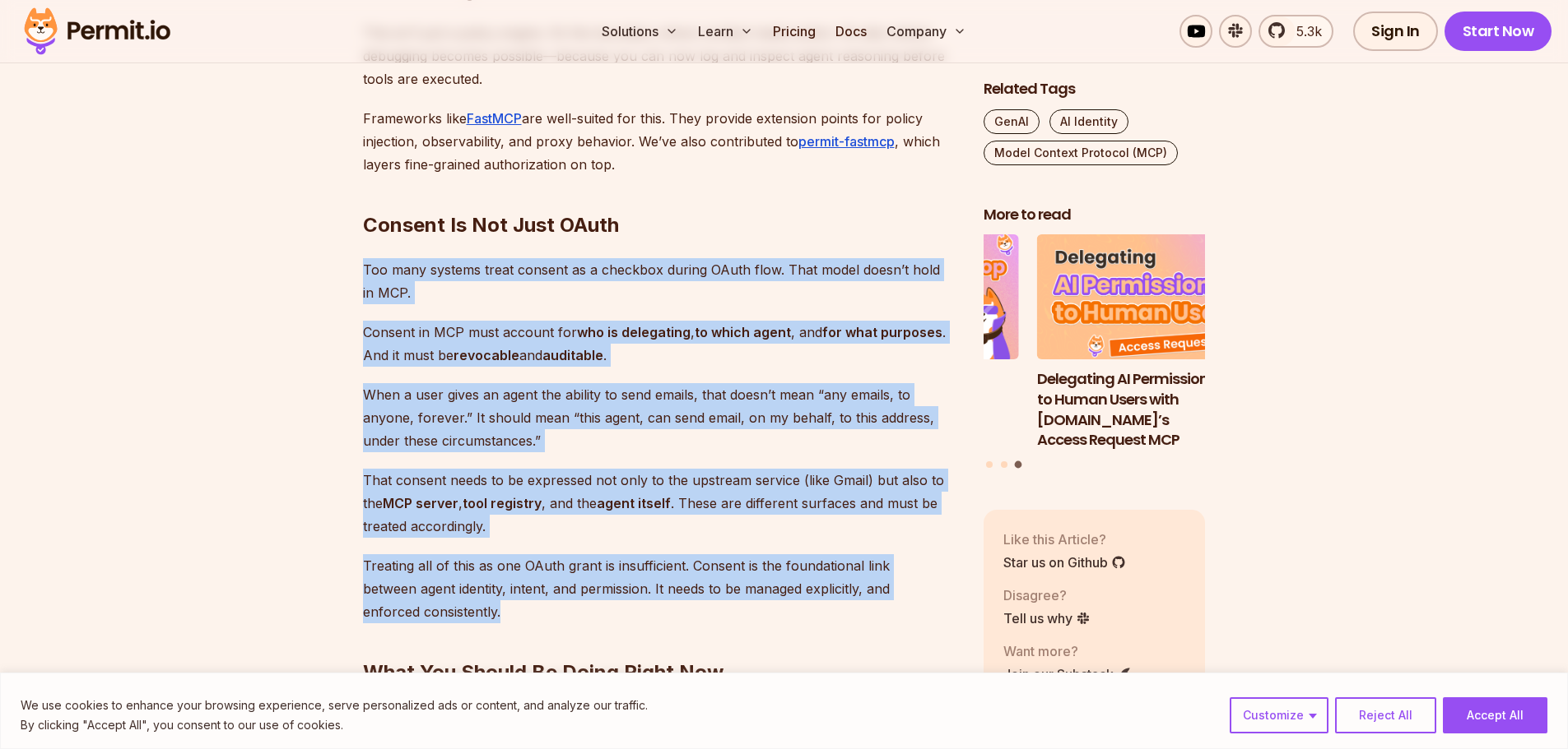
drag, startPoint x: 361, startPoint y: 267, endPoint x: 499, endPoint y: 608, distance: 367.9
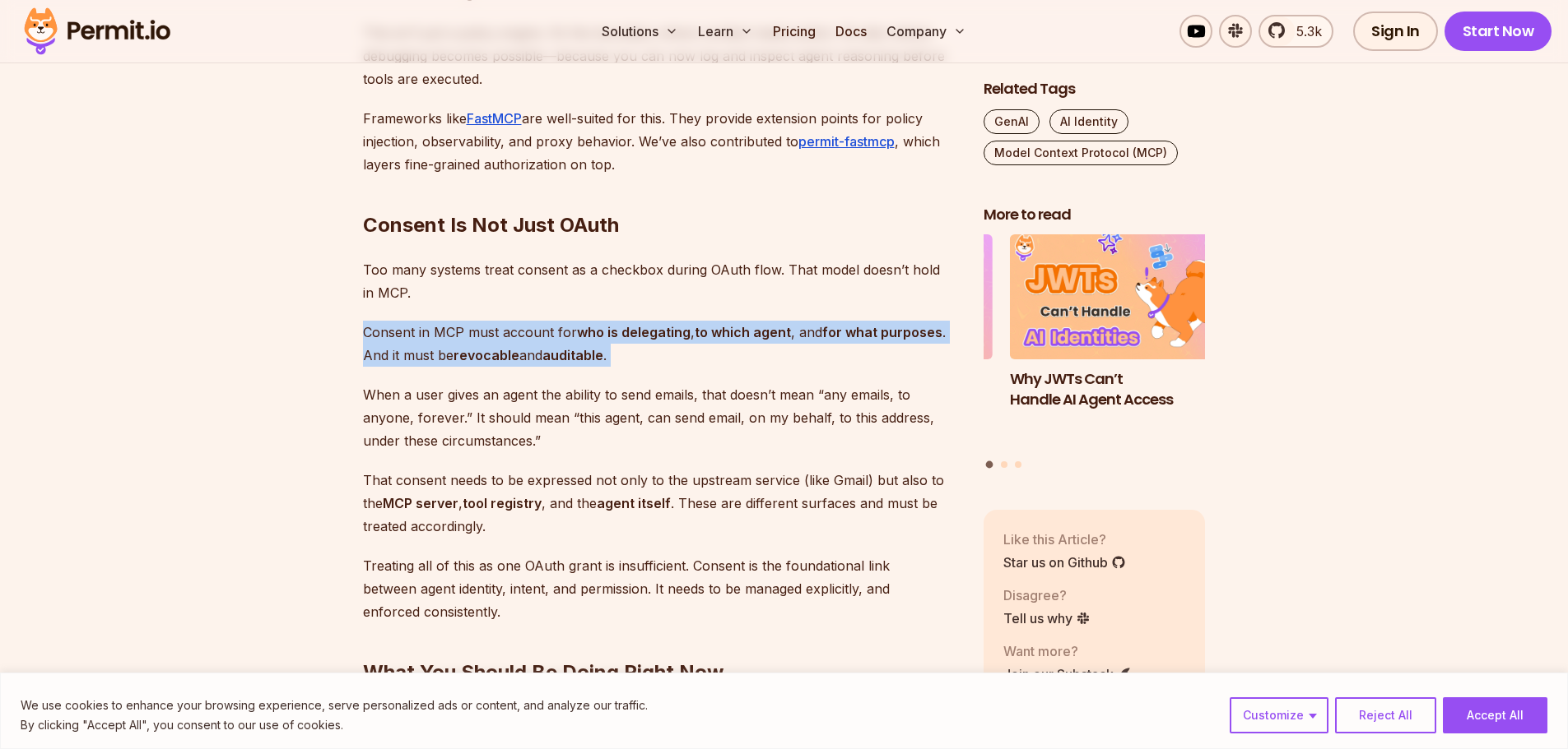
drag, startPoint x: 357, startPoint y: 332, endPoint x: 668, endPoint y: 360, distance: 312.3
click at [668, 360] on p "Consent in MCP must account for who is delegating , to which agent , and for wh…" at bounding box center [659, 343] width 594 height 46
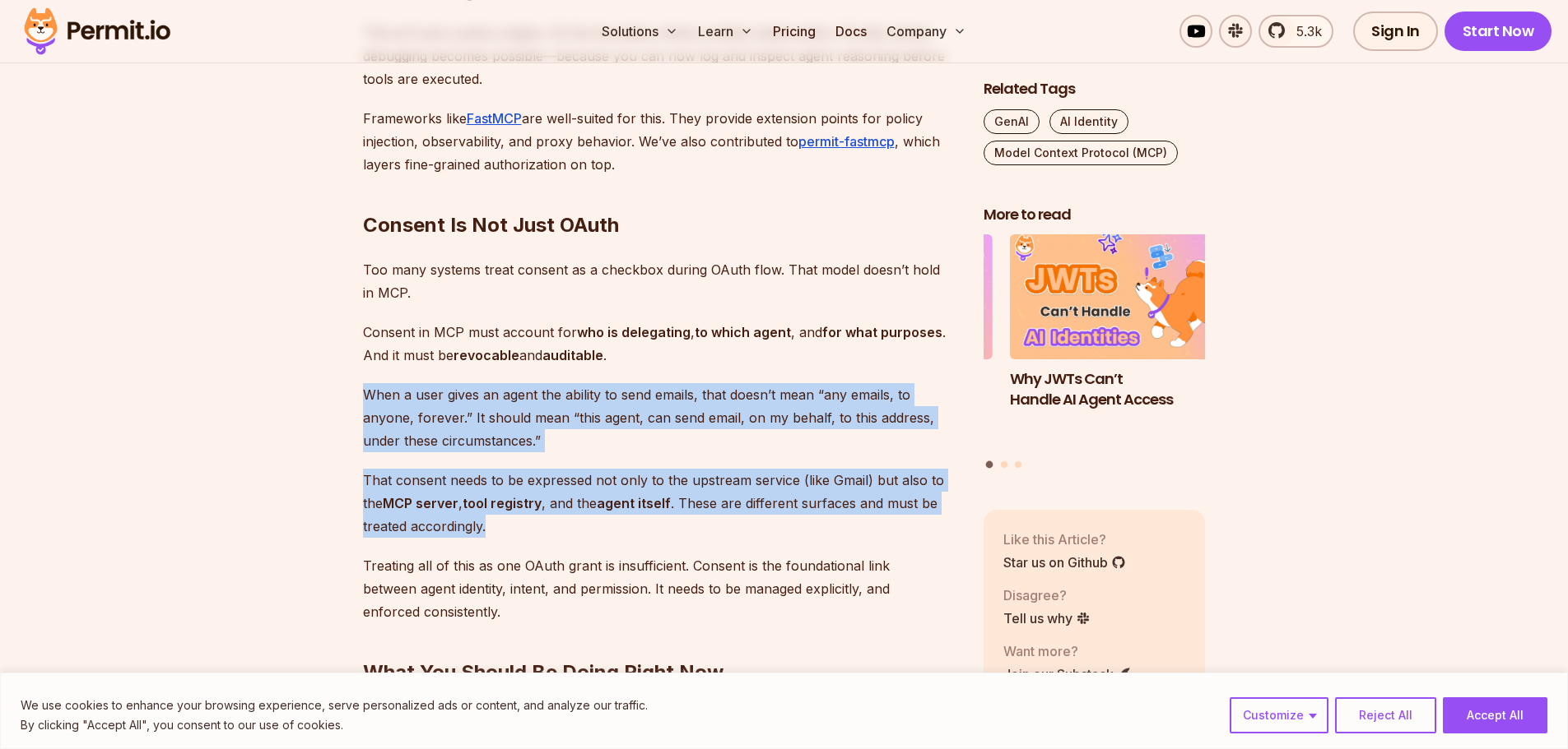
drag, startPoint x: 669, startPoint y: 347, endPoint x: 580, endPoint y: 528, distance: 201.7
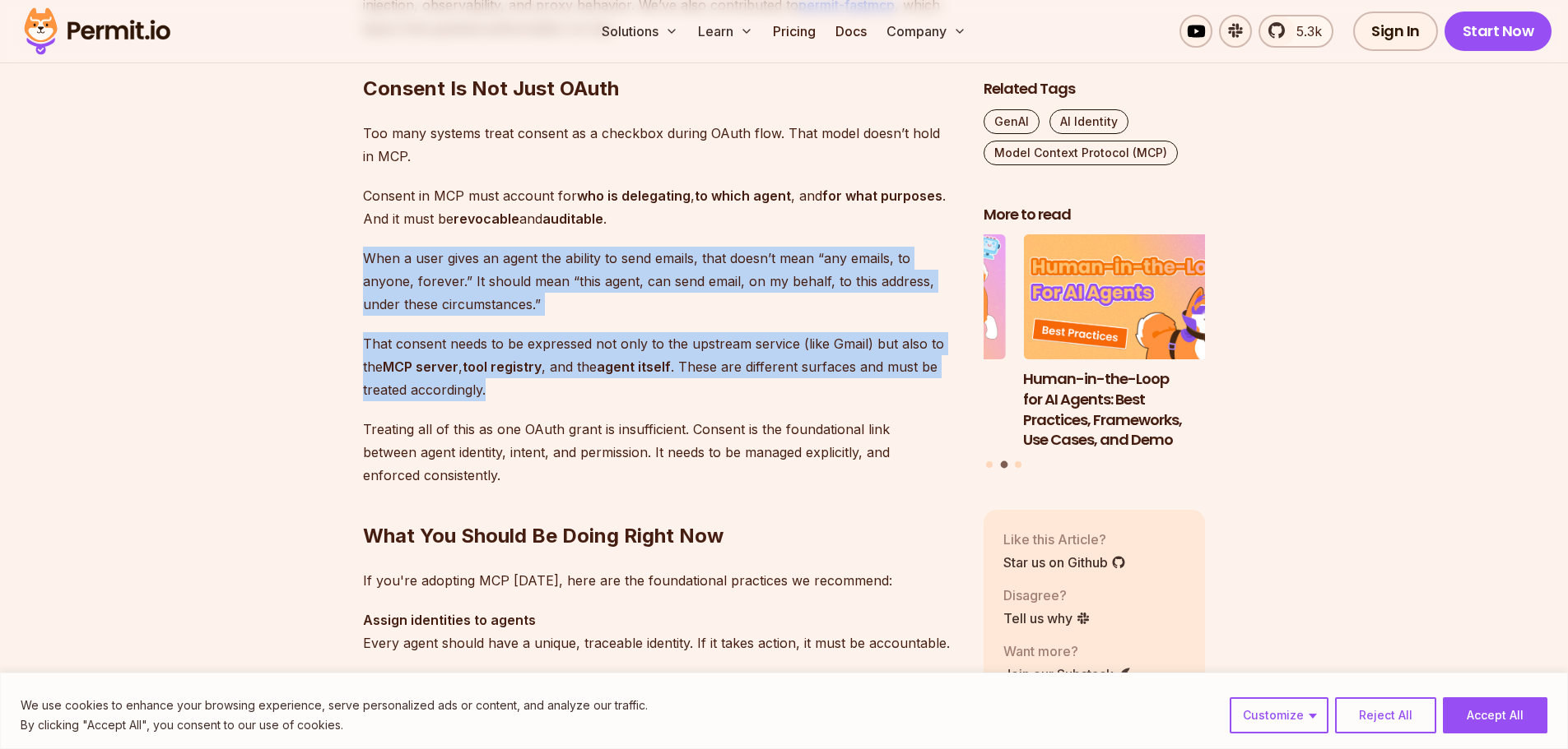
scroll to position [4195, 0]
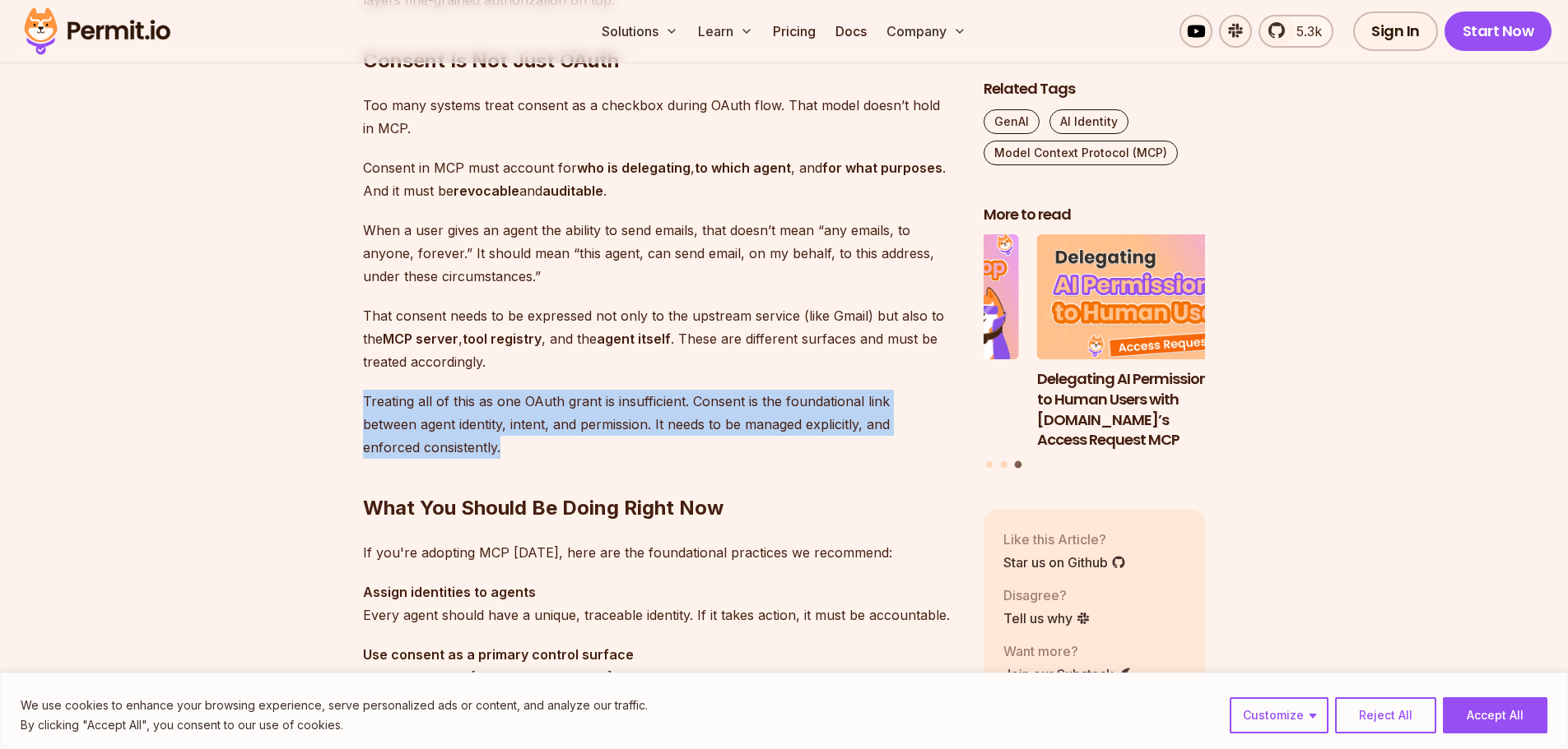
drag, startPoint x: 363, startPoint y: 397, endPoint x: 499, endPoint y: 442, distance: 143.3
click at [499, 442] on p "Treating all of this as one OAuth grant is insufficient. Consent is the foundat…" at bounding box center [659, 425] width 594 height 69
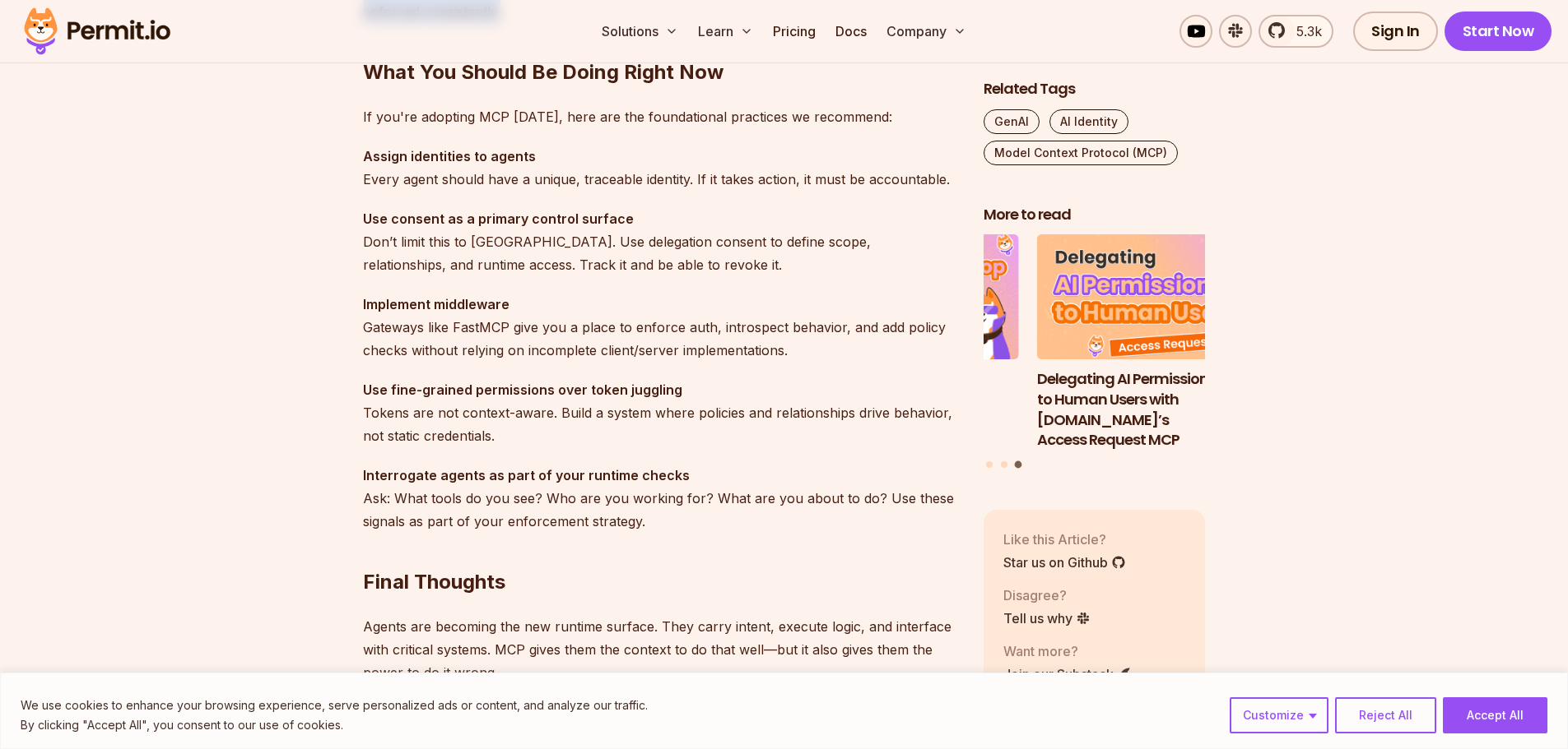
scroll to position [4606, 0]
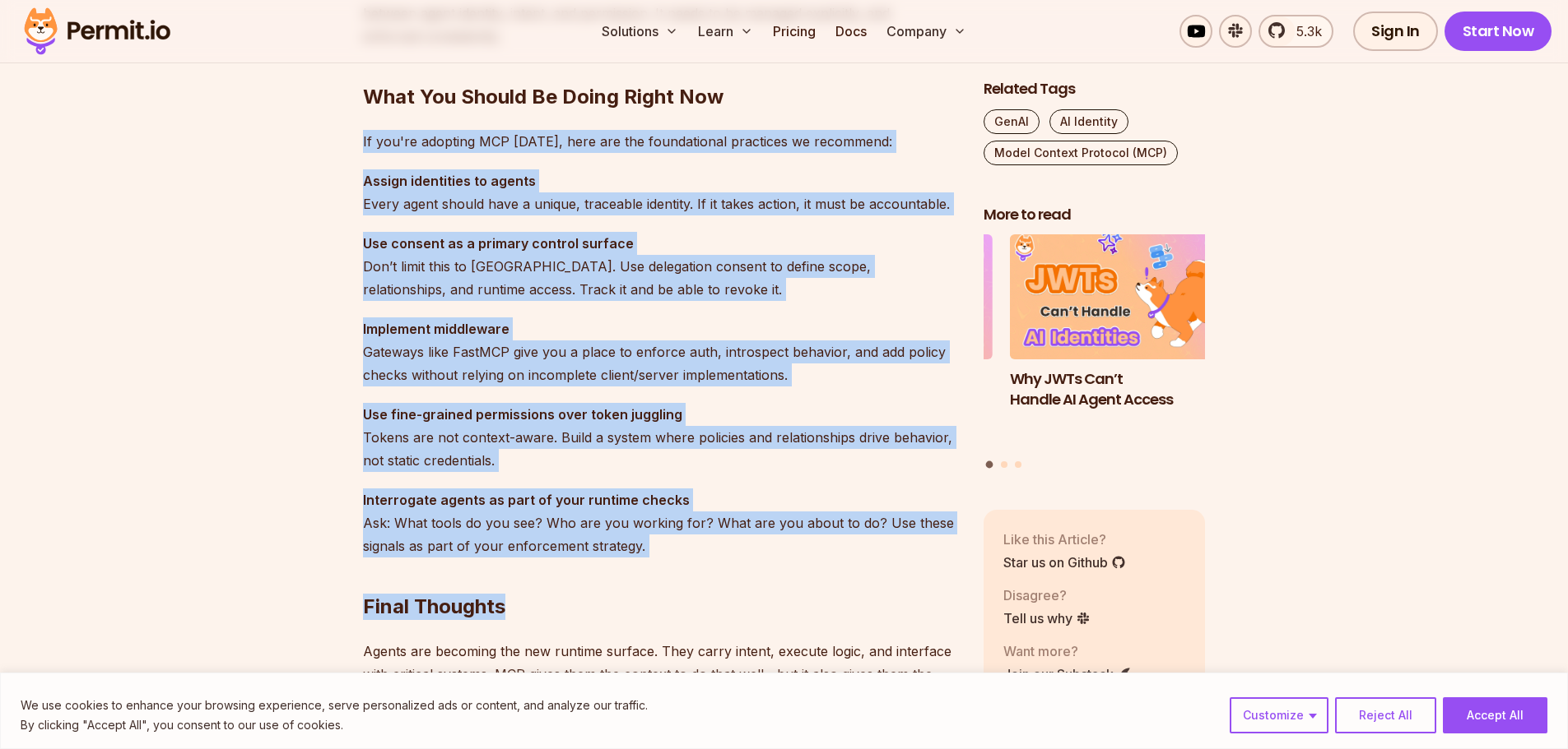
drag, startPoint x: 351, startPoint y: 129, endPoint x: 704, endPoint y: 540, distance: 541.8
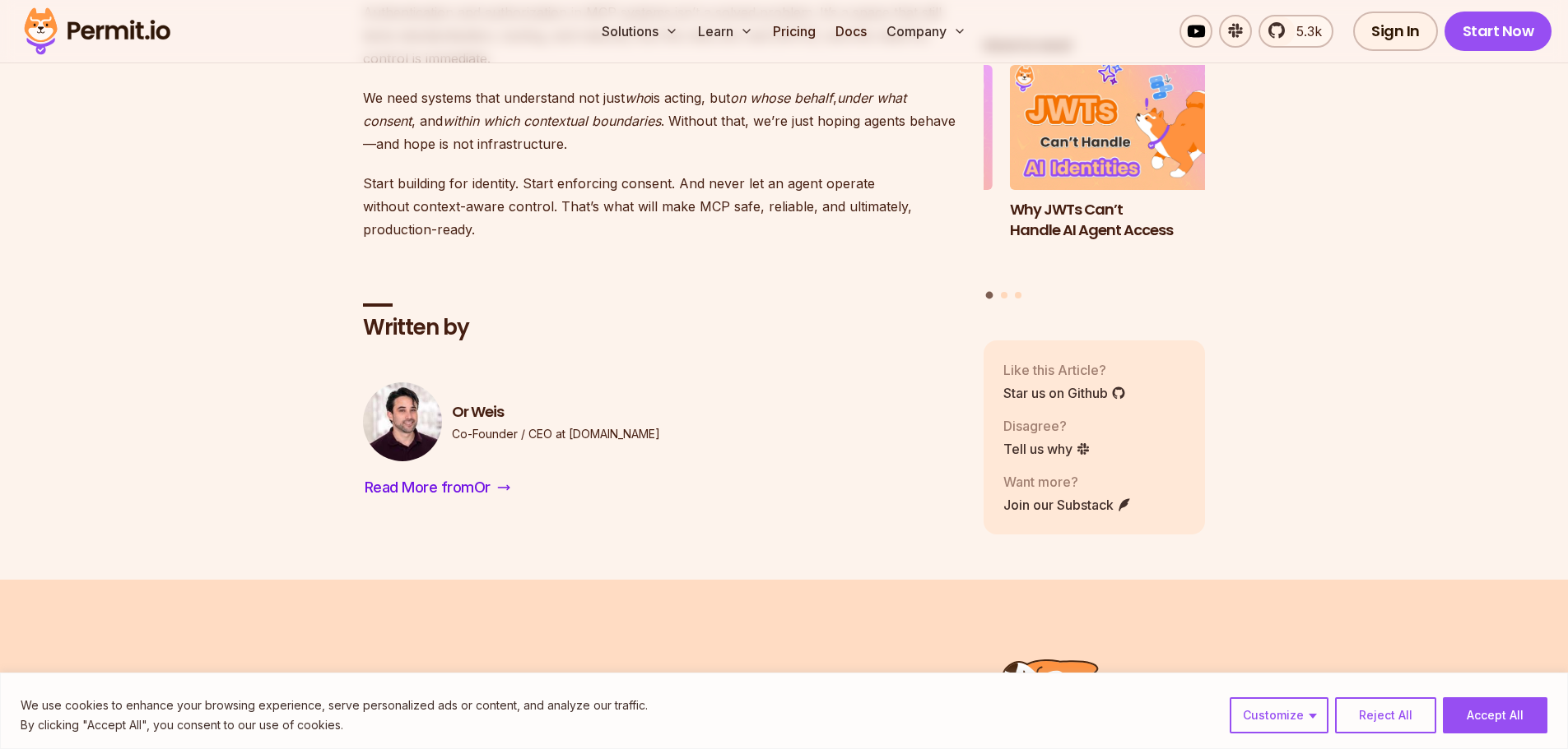
scroll to position [5347, 0]
